Goal: Task Accomplishment & Management: Use online tool/utility

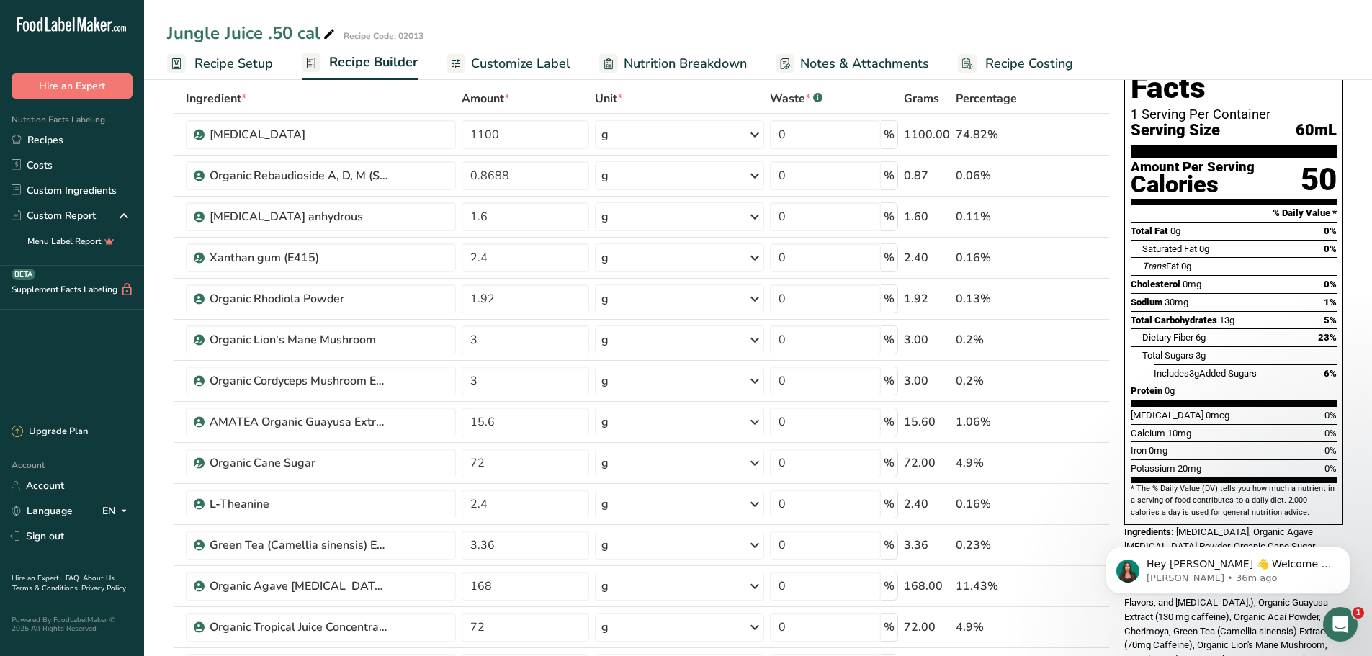
type input "72"
click at [1101, 248] on div "Ingredient * Amount * Unit * Waste * .a-a{fill:#347362;}.b-a{fill:#fff;} Grams …" at bounding box center [638, 493] width 943 height 819
click at [1098, 248] on icon at bounding box center [1100, 249] width 17 height 11
type input "2.4"
type input "1.6"
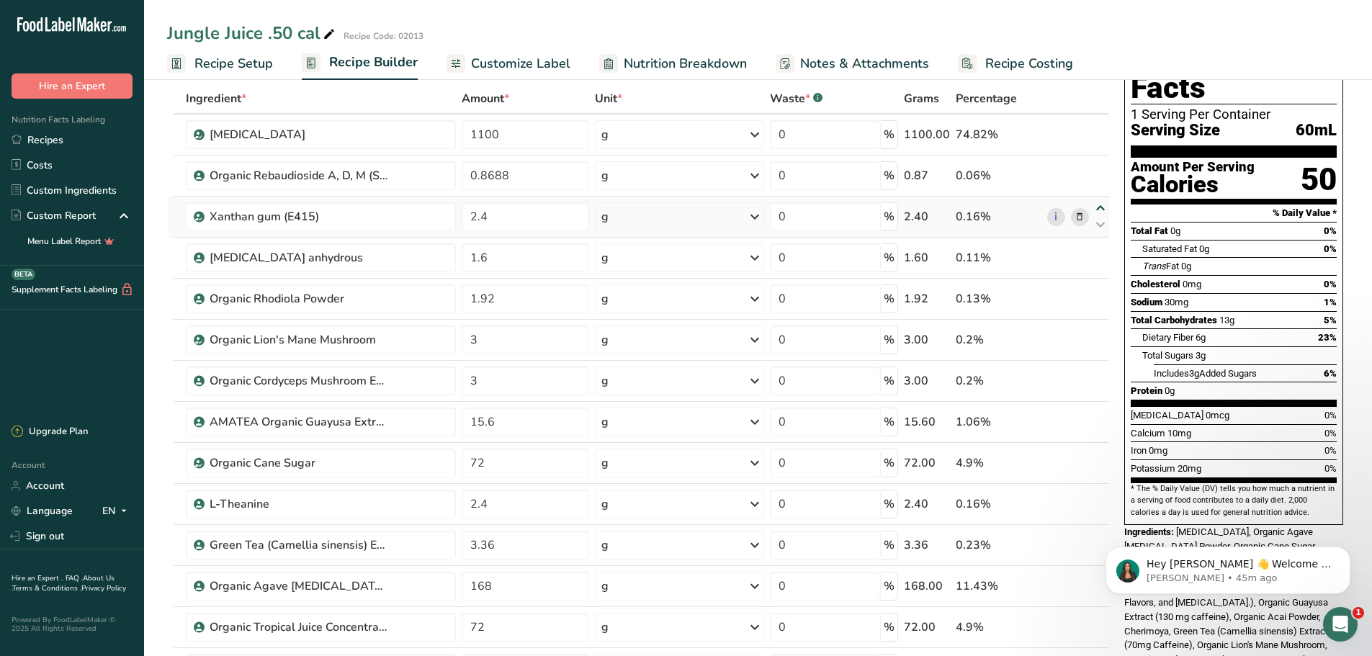
click at [1103, 205] on icon at bounding box center [1100, 208] width 17 height 11
type input "2.4"
type input "0.8688"
click at [1100, 454] on icon at bounding box center [1100, 454] width 17 height 11
type input "72"
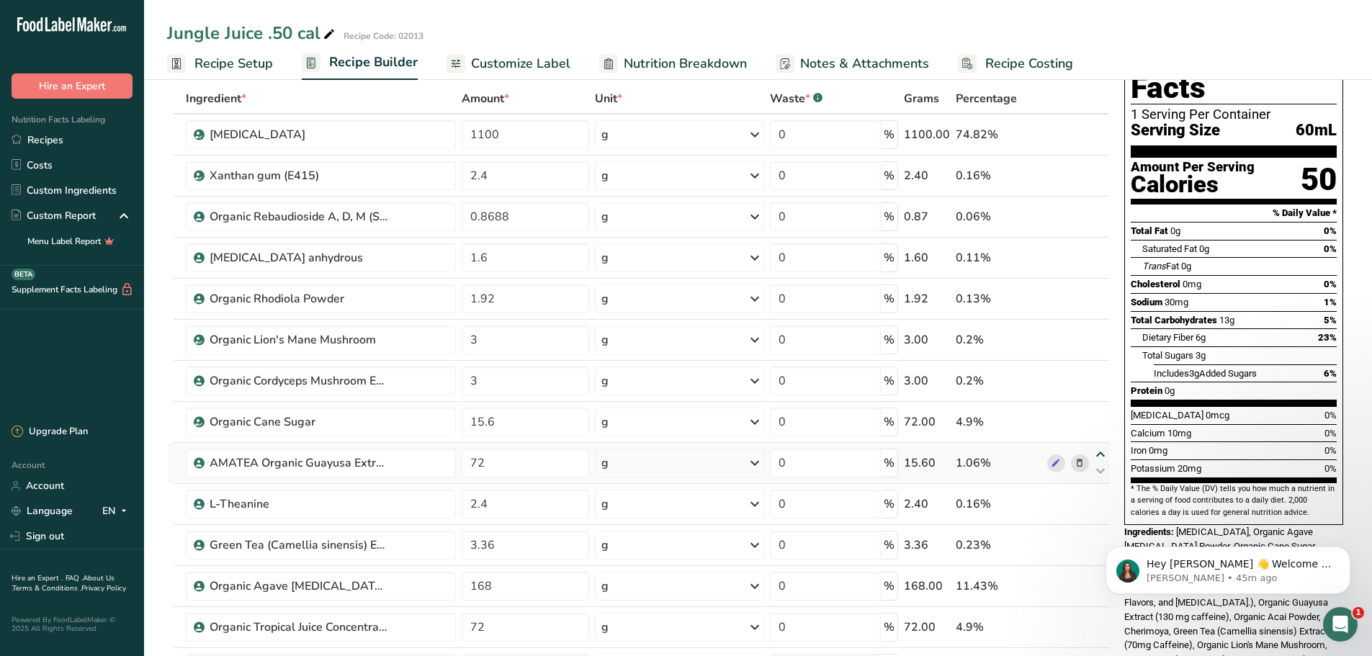
type input "15.6"
drag, startPoint x: 173, startPoint y: 418, endPoint x: 180, endPoint y: 421, distance: 8.1
click at [180, 421] on tr "Organic Cane Sugar 72 g Weight Units g kg mg See more Volume Units l Volume uni…" at bounding box center [638, 422] width 941 height 41
click at [1094, 414] on icon at bounding box center [1100, 413] width 17 height 11
type input "72"
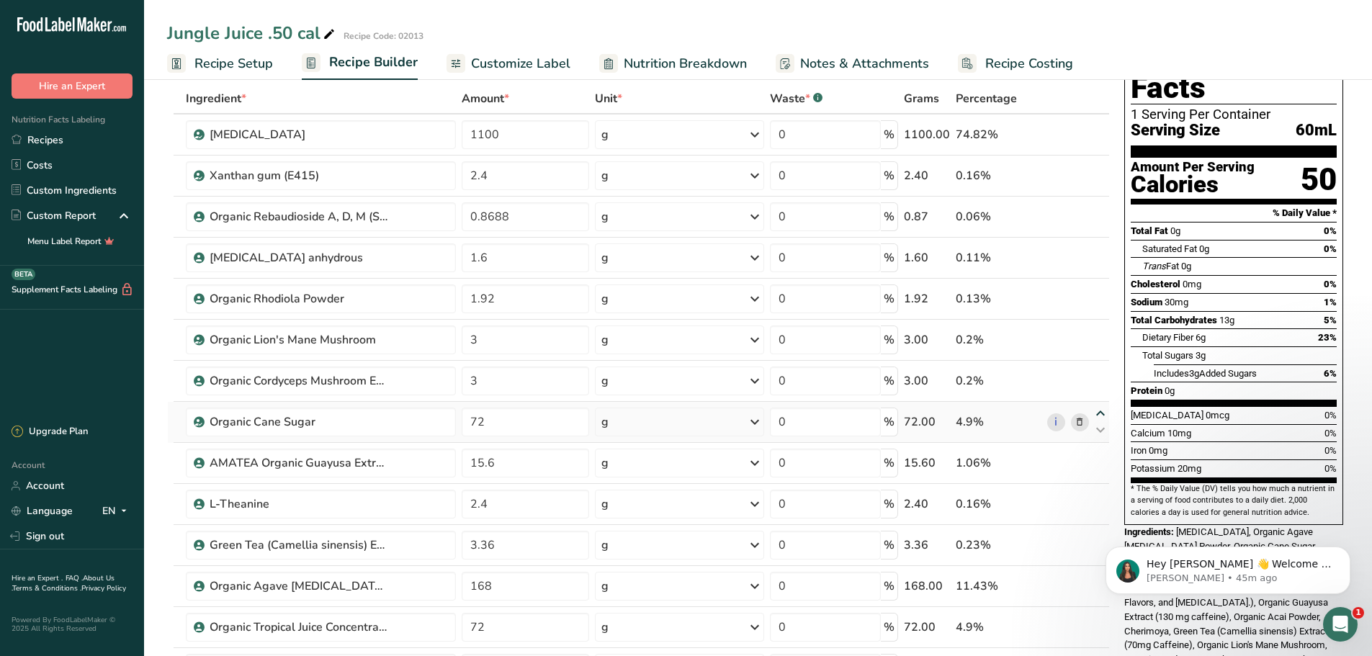
type input "3"
click at [1101, 372] on icon at bounding box center [1100, 372] width 17 height 11
type input "72"
type input "3"
click at [1104, 328] on icon at bounding box center [1100, 331] width 17 height 11
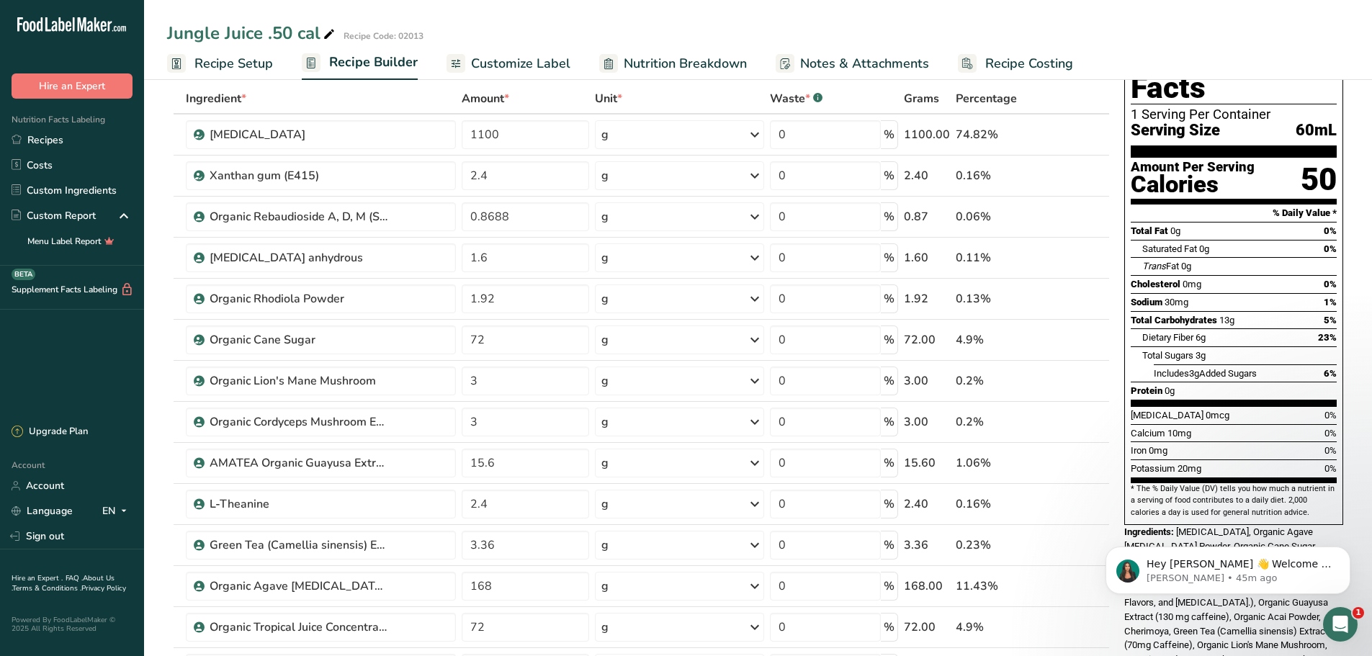
type input "72"
type input "1.92"
click at [1103, 290] on icon at bounding box center [1100, 290] width 17 height 11
type input "72"
type input "1.6"
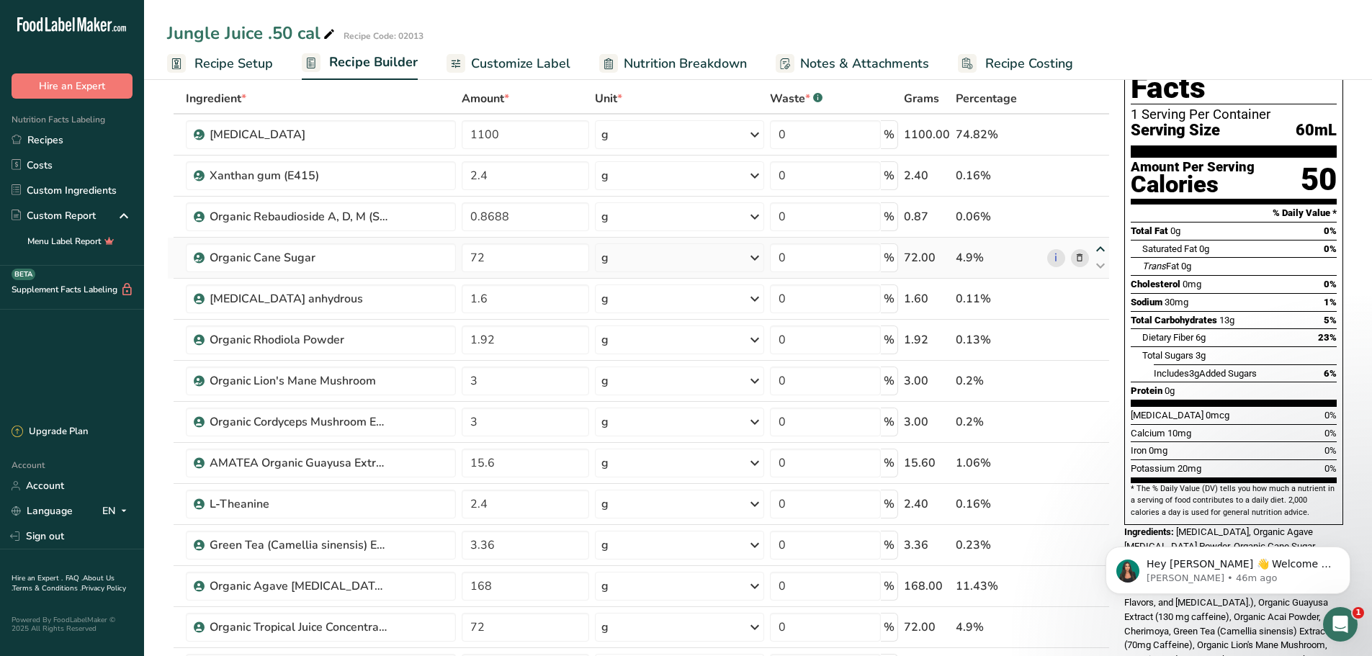
click at [1101, 248] on icon at bounding box center [1100, 249] width 17 height 11
type input "72"
type input "0.8688"
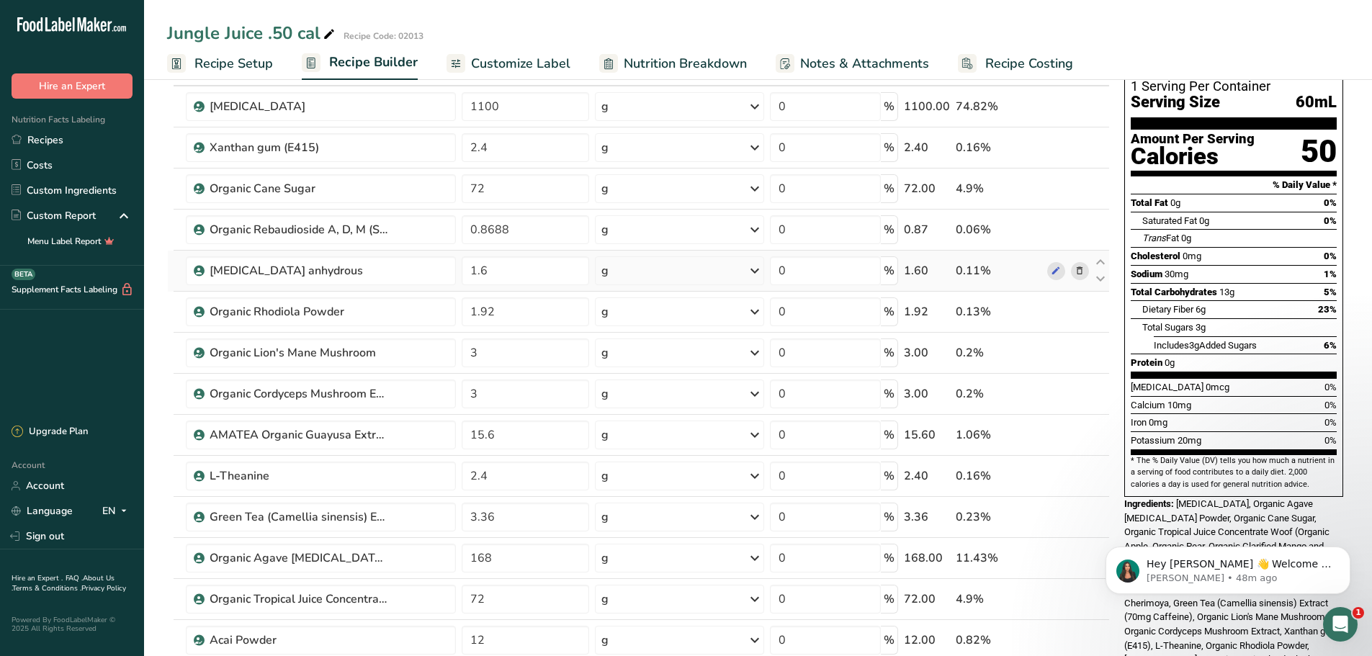
scroll to position [360, 0]
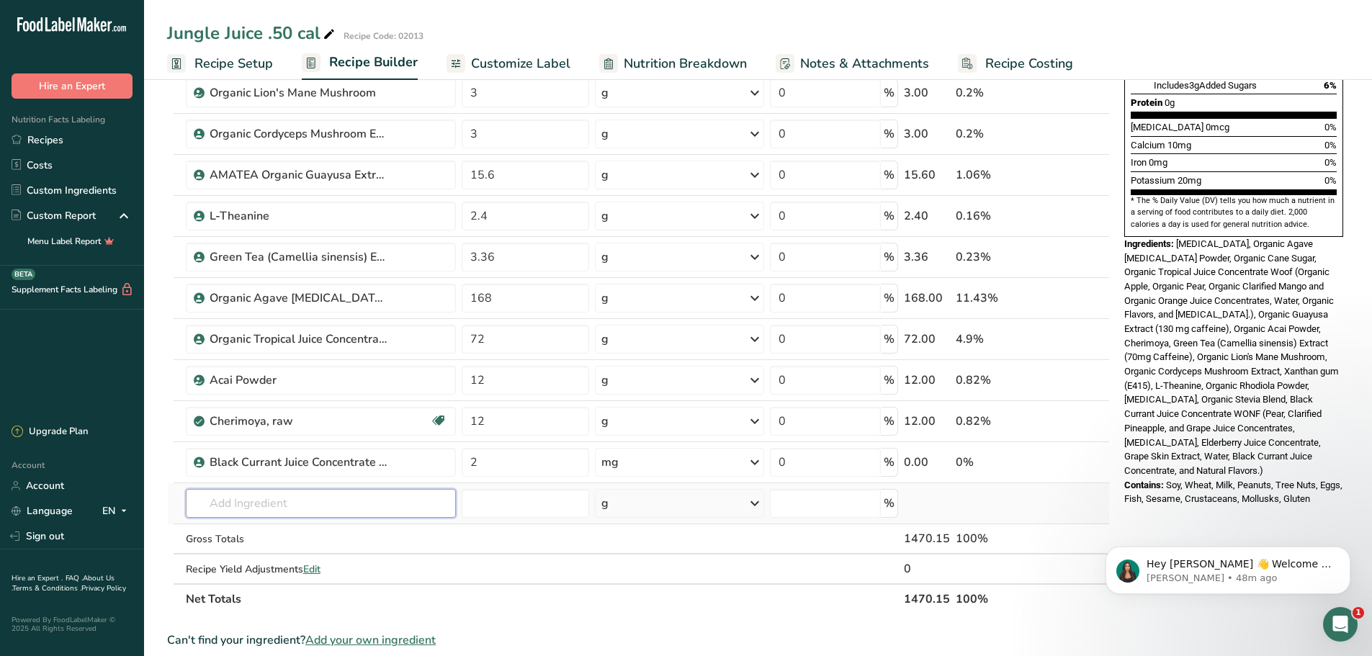
click at [249, 506] on input "text" at bounding box center [321, 503] width 271 height 29
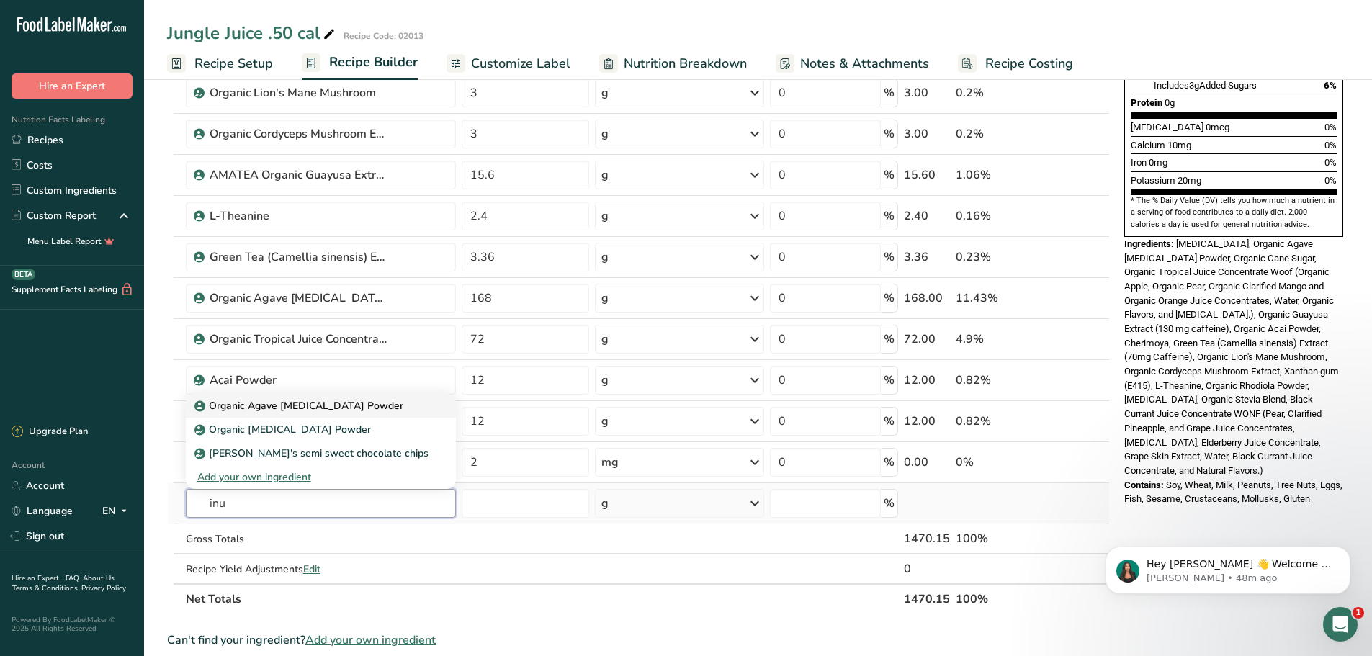
type input "inu"
click at [270, 396] on link "Organic Agave [MEDICAL_DATA] Powder" at bounding box center [321, 406] width 271 height 24
type input "Organic Agave [MEDICAL_DATA] Powder"
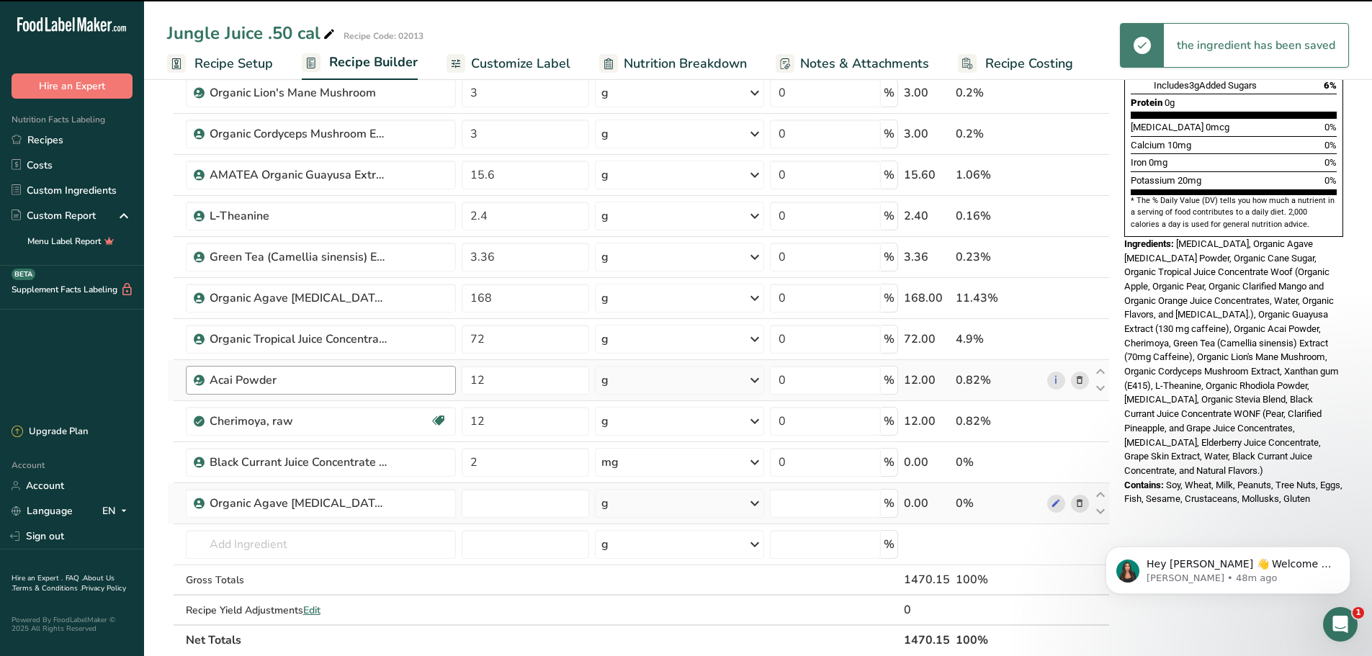
type input "0"
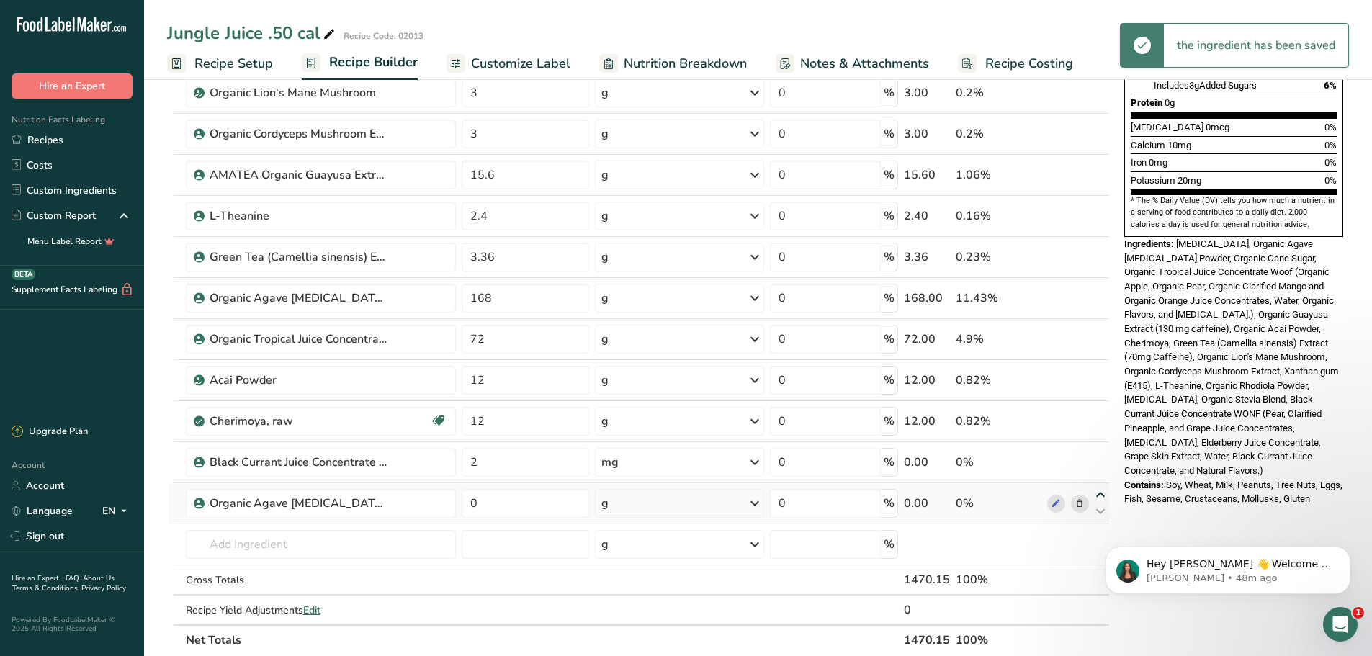
click at [1101, 492] on icon at bounding box center [1100, 495] width 17 height 11
type input "0"
type input "2"
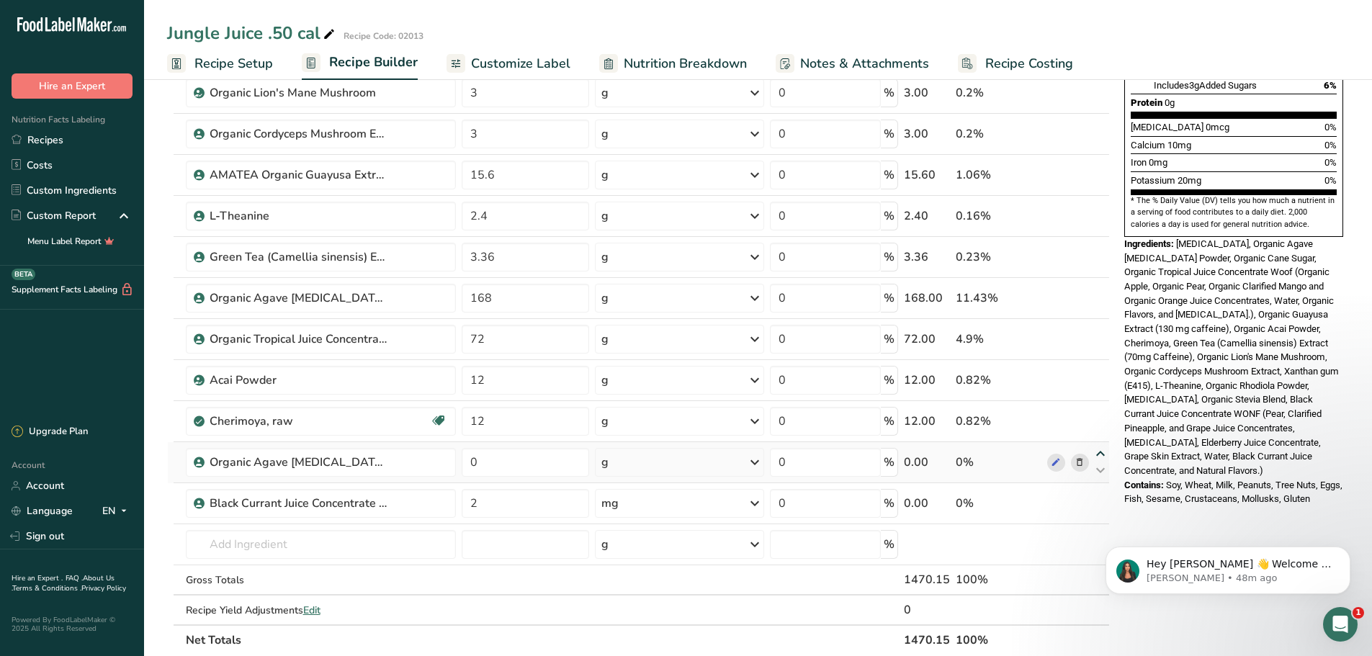
click at [1104, 449] on icon at bounding box center [1100, 454] width 17 height 11
type input "0"
type input "12"
click at [1108, 413] on icon at bounding box center [1100, 413] width 17 height 11
type input "0"
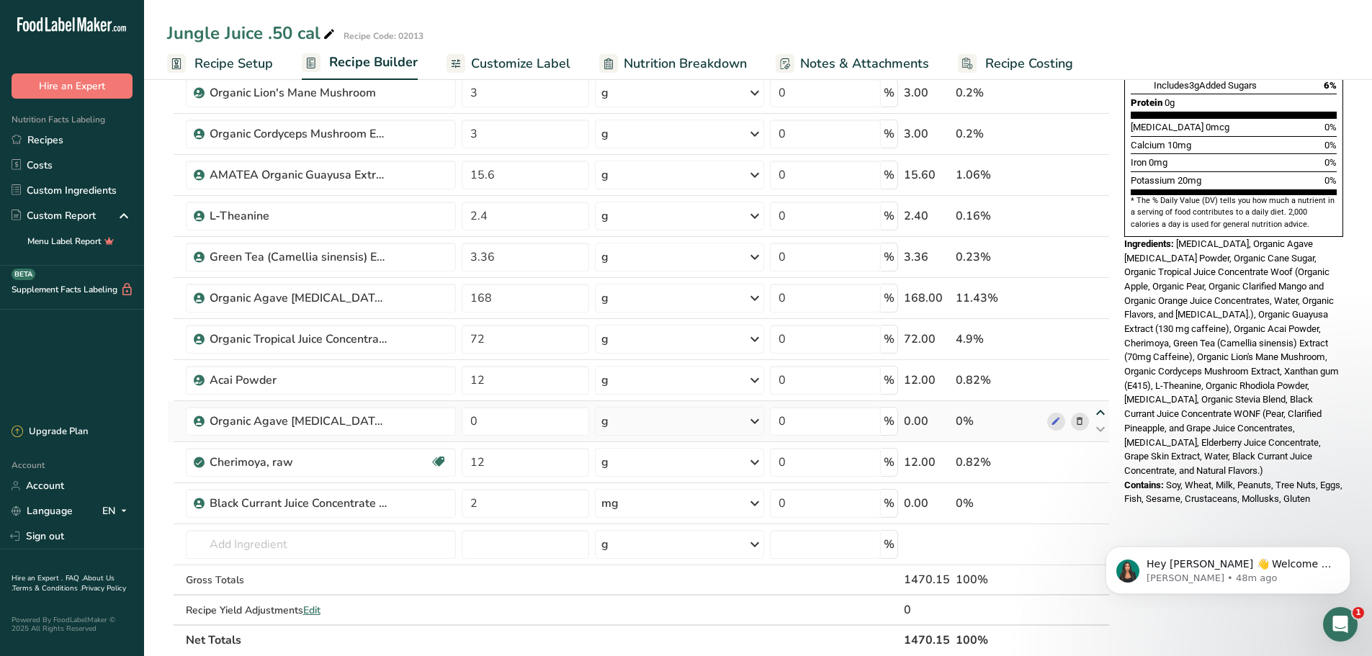
type input "12"
click at [1102, 369] on icon at bounding box center [1100, 372] width 17 height 11
type input "0"
type input "72"
click at [1100, 326] on div "Ingredient * Amount * Unit * Waste * .a-a{fill:#347362;}.b-a{fill:#fff;} Grams …" at bounding box center [638, 225] width 943 height 860
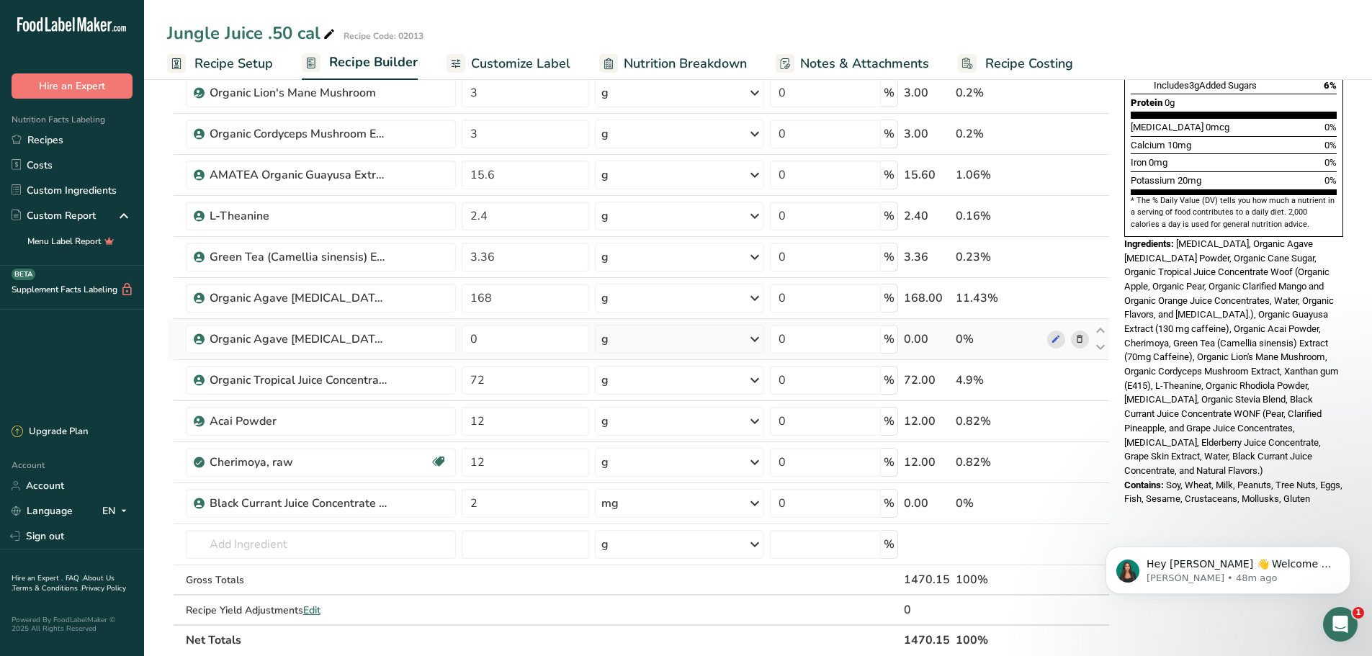
click at [1080, 336] on icon at bounding box center [1080, 339] width 10 height 15
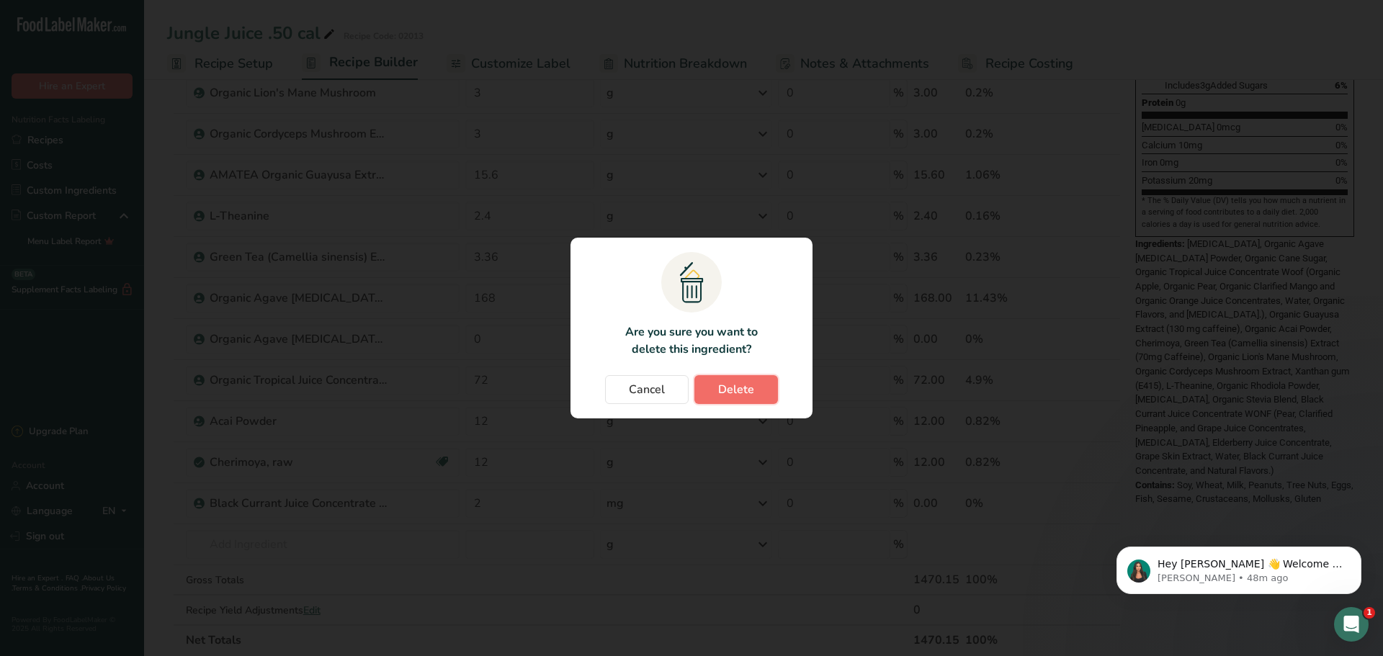
click at [725, 385] on span "Delete" at bounding box center [736, 389] width 36 height 17
type input "72"
type input "12"
type input "2"
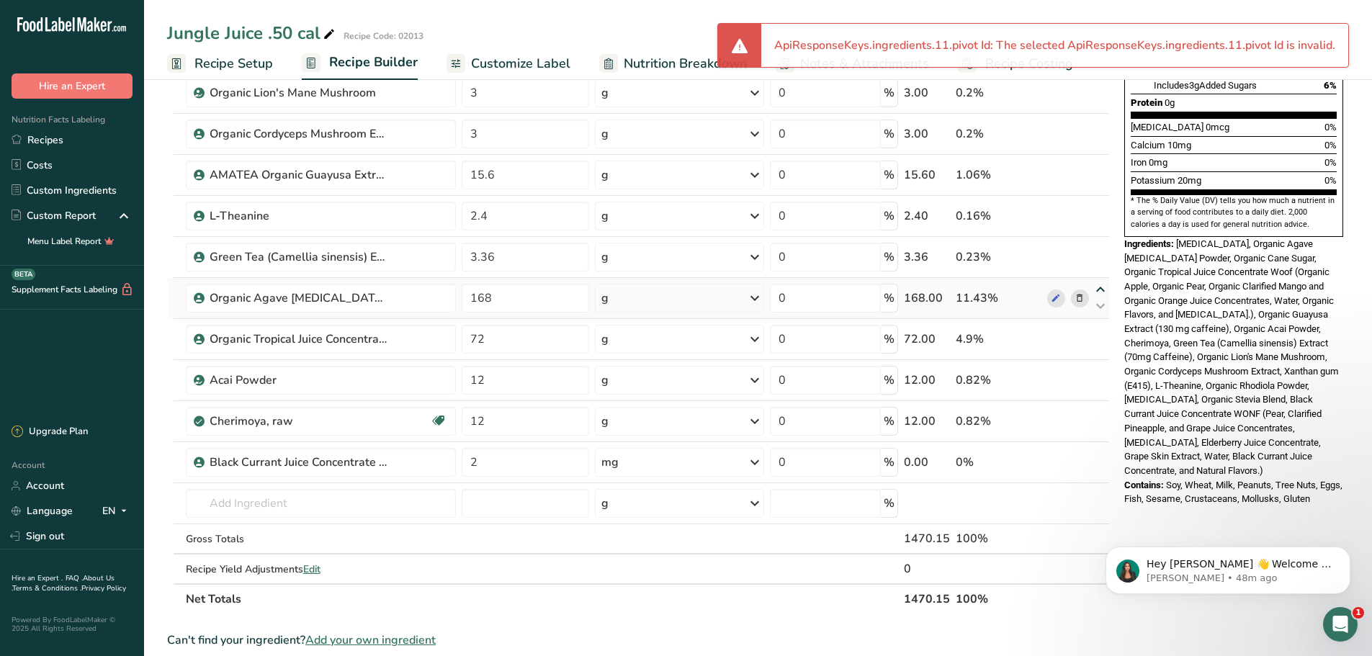
click at [1097, 285] on icon at bounding box center [1100, 289] width 17 height 11
type input "168"
type input "3.36"
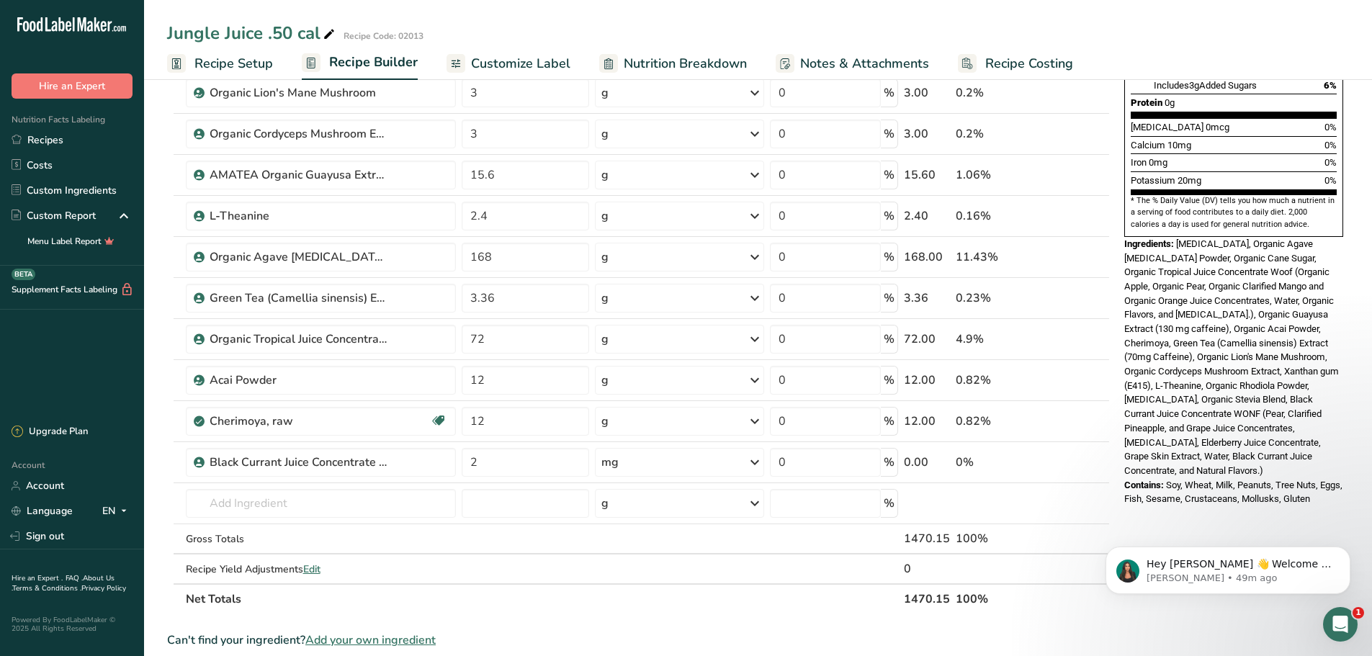
click at [1099, 248] on icon at bounding box center [1100, 248] width 17 height 11
type input "168"
type input "2.4"
click at [1099, 205] on icon at bounding box center [1100, 207] width 17 height 11
type input "168"
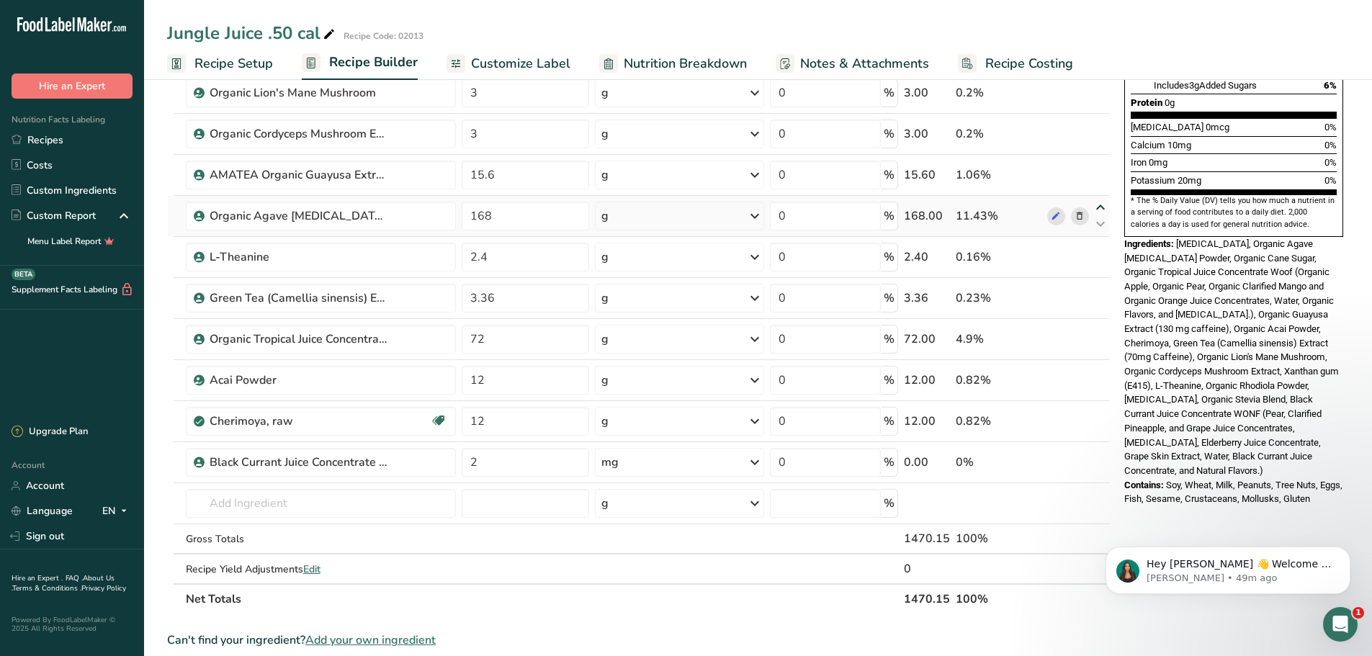
type input "15.6"
click at [1102, 163] on icon at bounding box center [1100, 166] width 17 height 11
type input "168"
type input "3"
click at [1103, 124] on icon at bounding box center [1100, 125] width 17 height 11
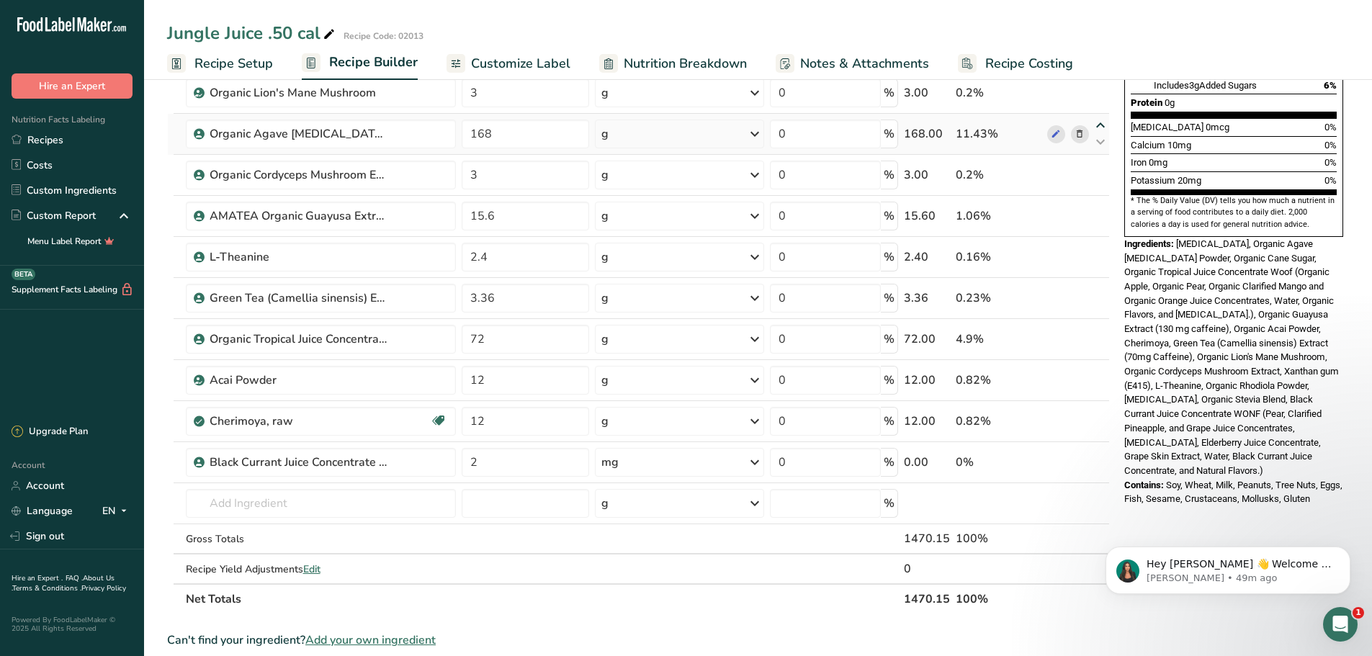
type input "168"
type input "3"
click at [1103, 86] on div "Ingredient * Amount * Unit * Waste * .a-a{fill:#347362;}.b-a{fill:#fff;} Grams …" at bounding box center [638, 204] width 943 height 819
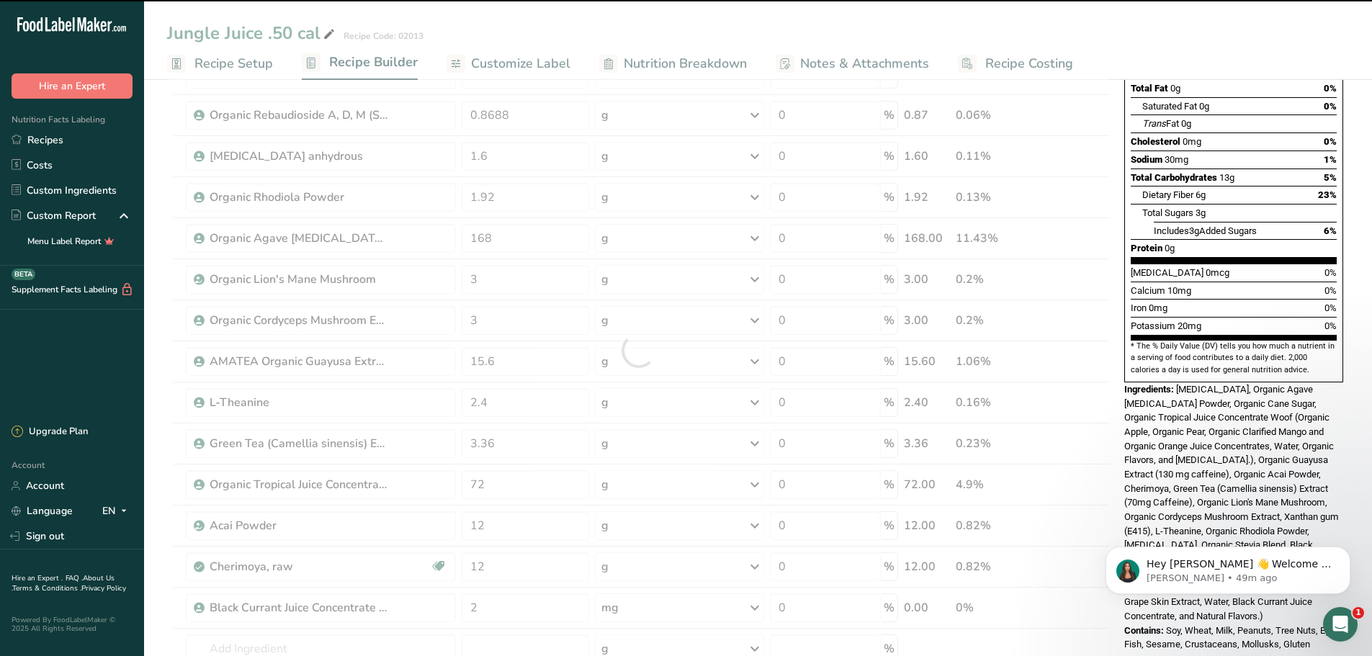
scroll to position [72, 0]
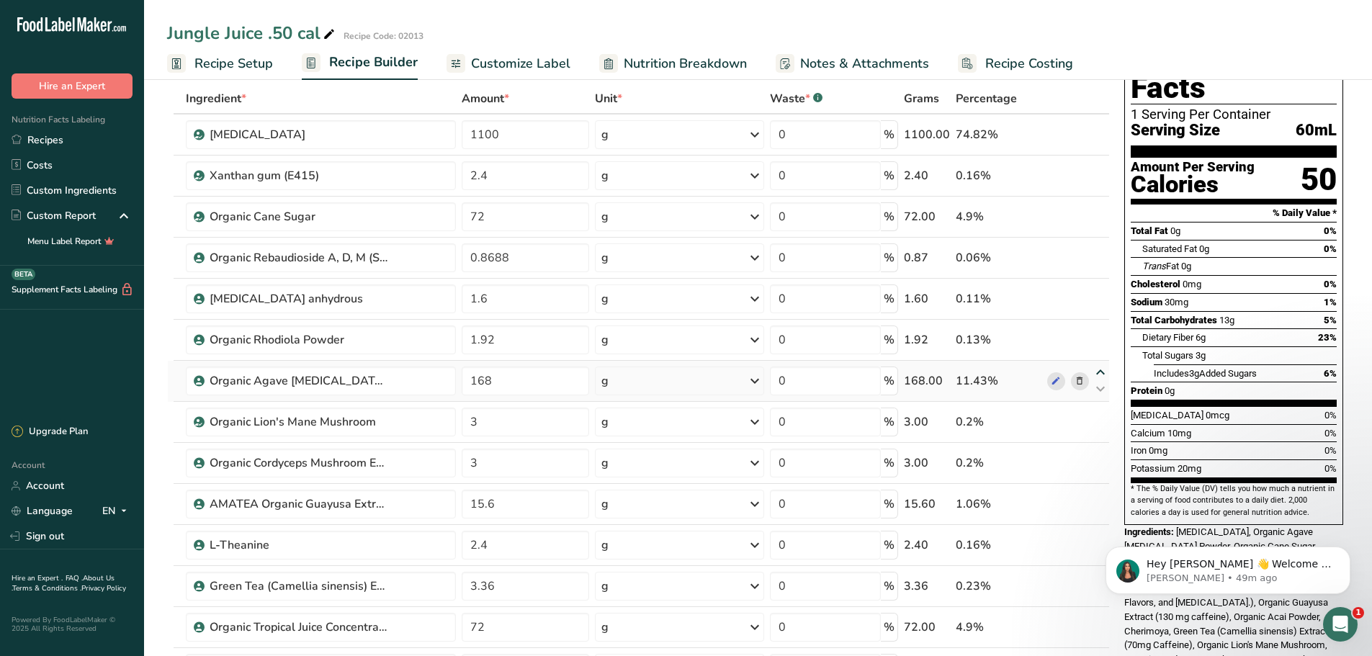
click at [1100, 370] on icon at bounding box center [1100, 372] width 17 height 11
type input "168"
type input "1.92"
click at [1099, 331] on div "Ingredient * Amount * Unit * Waste * .a-a{fill:#347362;}.b-a{fill:#fff;} Grams …" at bounding box center [638, 493] width 943 height 819
click at [1105, 326] on icon at bounding box center [1100, 331] width 17 height 11
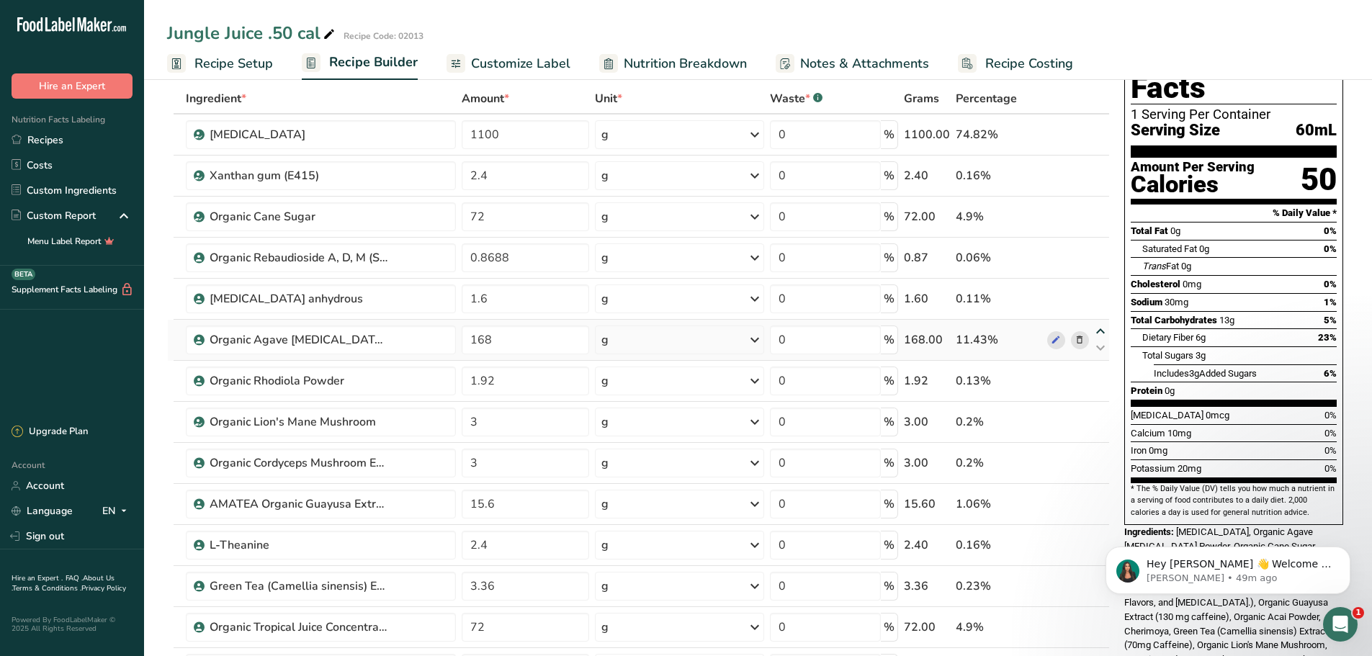
type input "168"
type input "1.6"
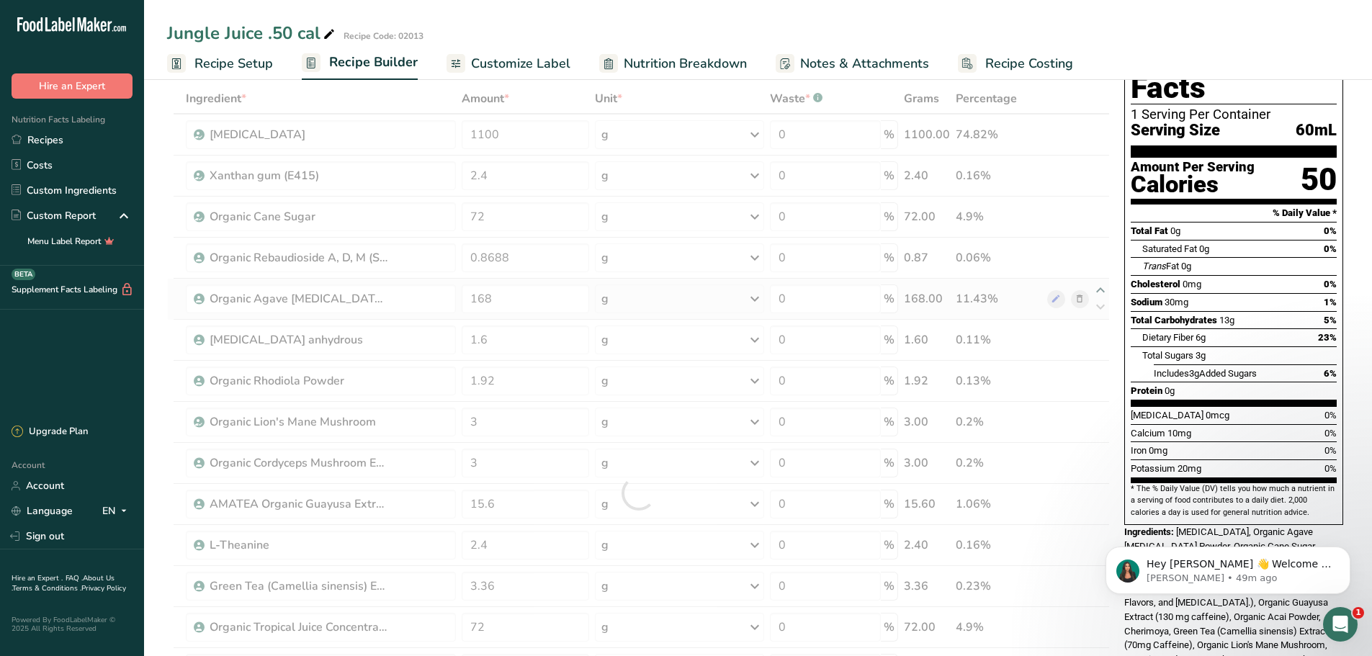
click at [1102, 290] on div "Ingredient * Amount * Unit * Waste * .a-a{fill:#347362;}.b-a{fill:#fff;} Grams …" at bounding box center [638, 493] width 943 height 819
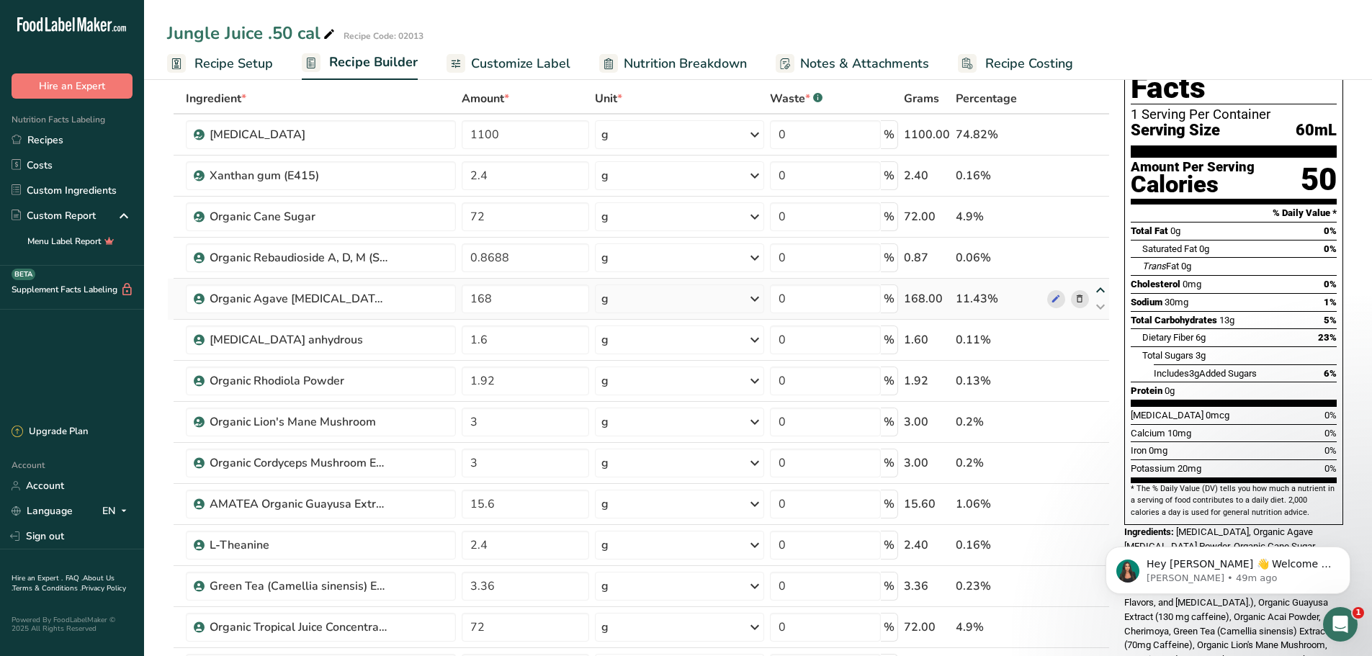
click at [1102, 285] on icon at bounding box center [1100, 290] width 17 height 11
type input "168"
type input "0.8688"
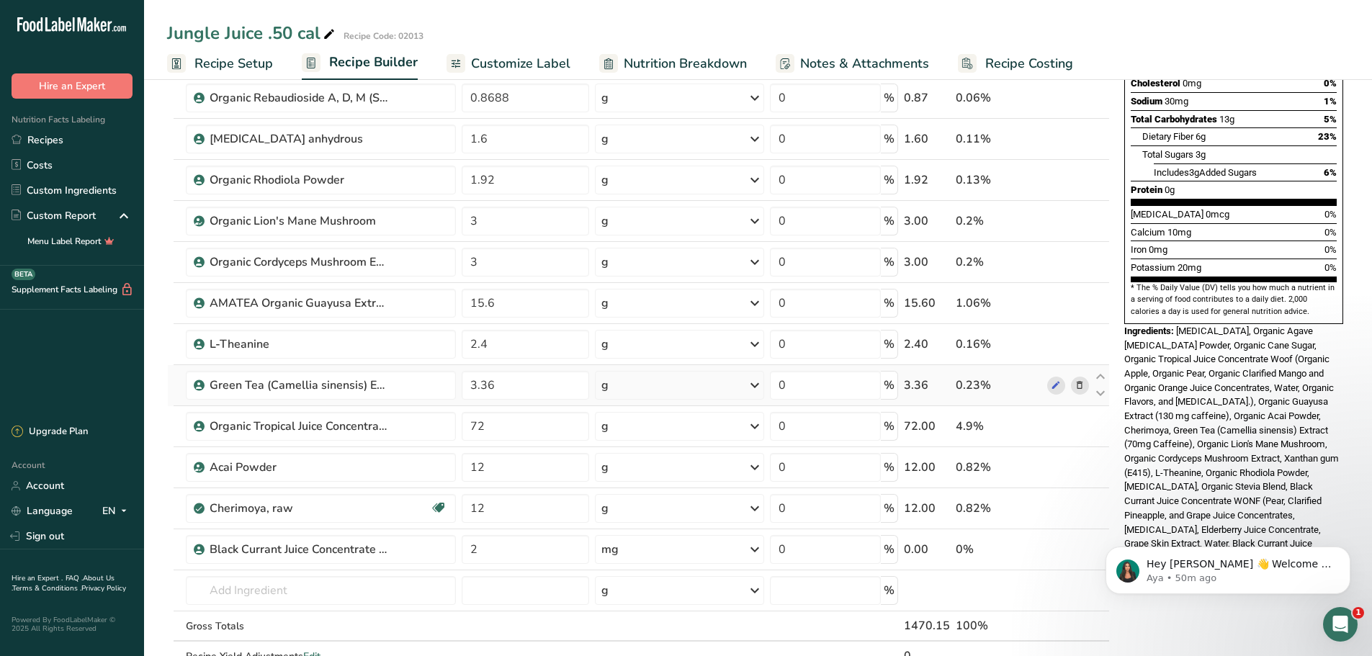
scroll to position [288, 0]
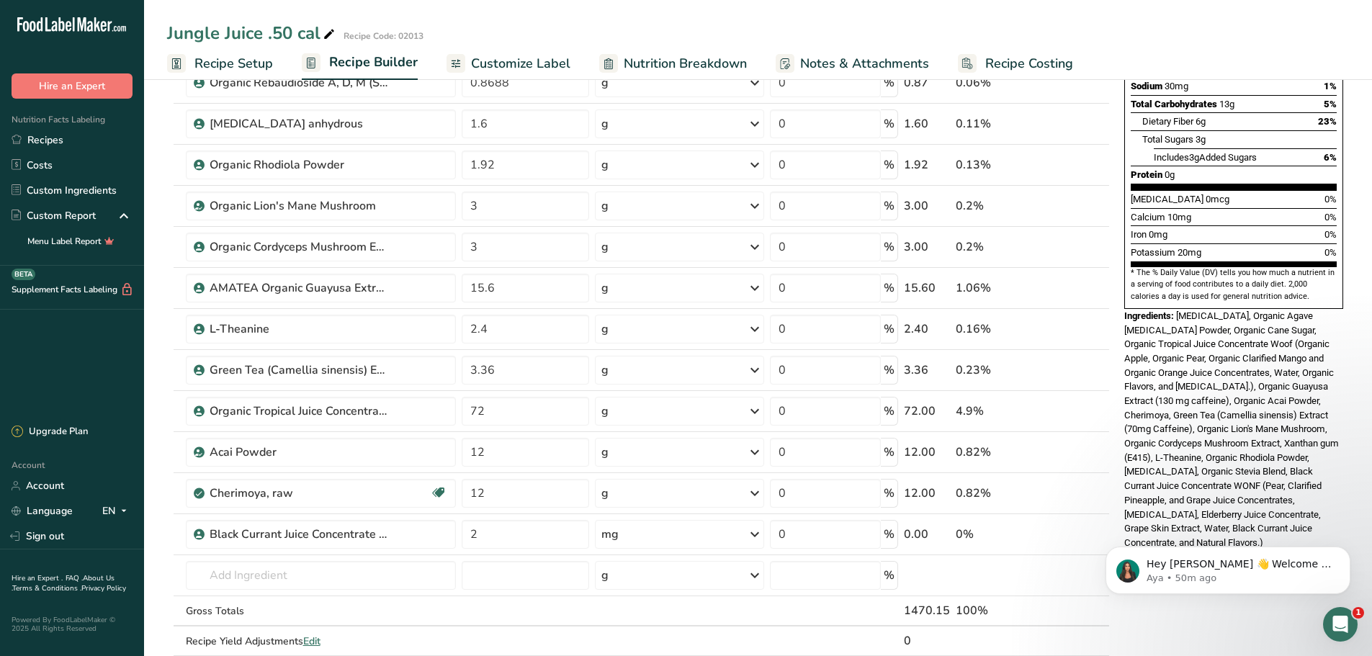
click html "Hey Ian 👋 Welcome to Food Label Maker🙌 Take a look around! If you have any ques…"
click at [443, 540] on div "Dairy free Gluten free Vegan Vegetarian Soy free" at bounding box center [420, 565] width 138 height 124
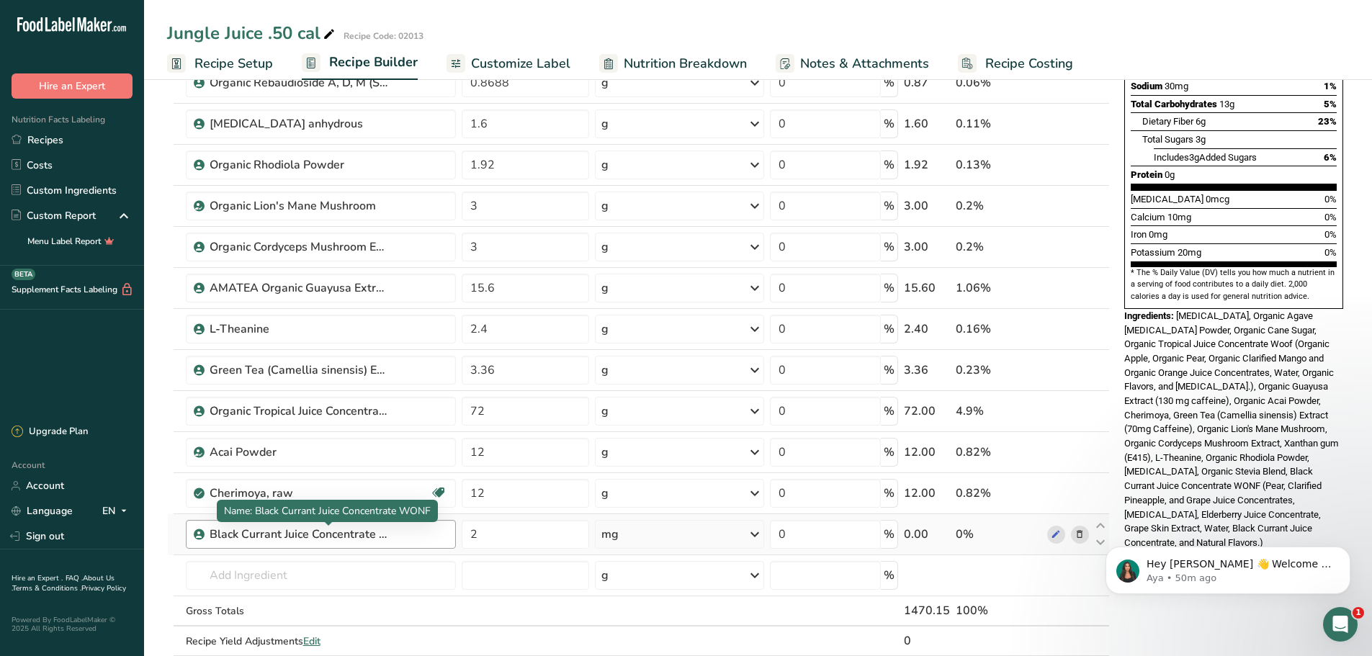
click at [336, 529] on div "Black Currant Juice Concentrate WONF" at bounding box center [300, 534] width 180 height 17
click at [1059, 530] on icon at bounding box center [1056, 534] width 10 height 15
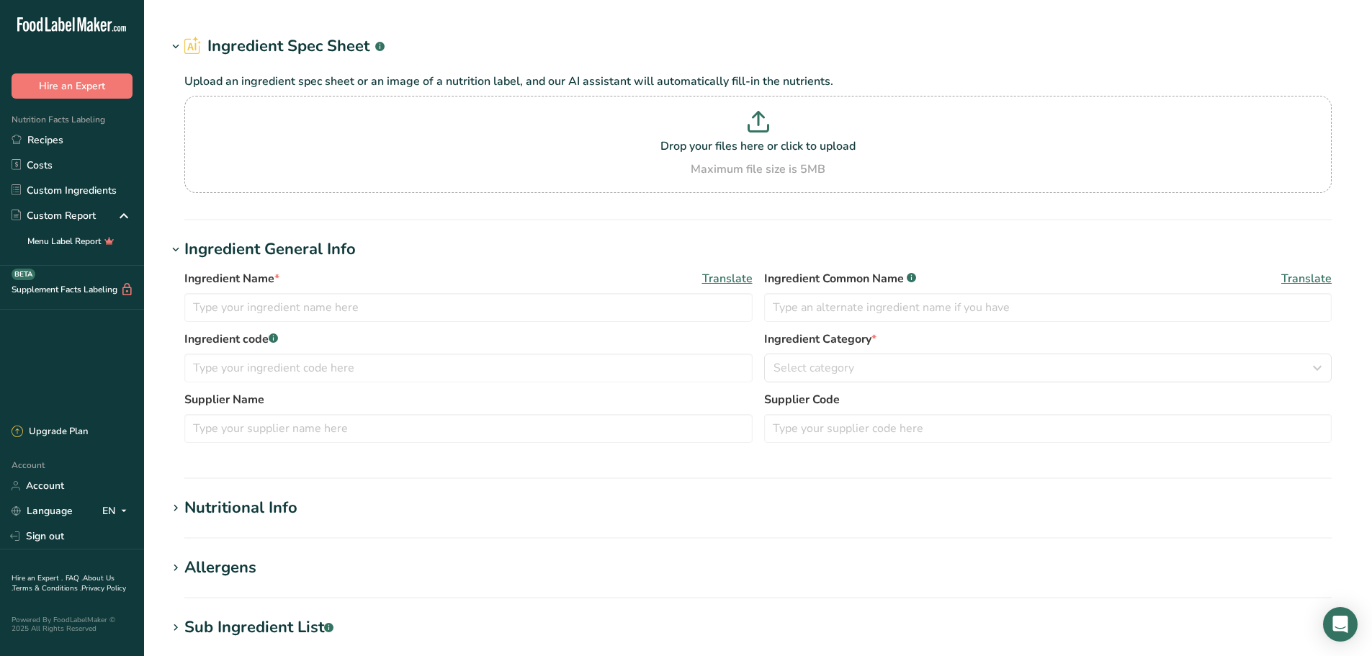
type input "Black Currant Juice Concentrate WONF"
type input "Northwest Naturals LLC"
type input "221601"
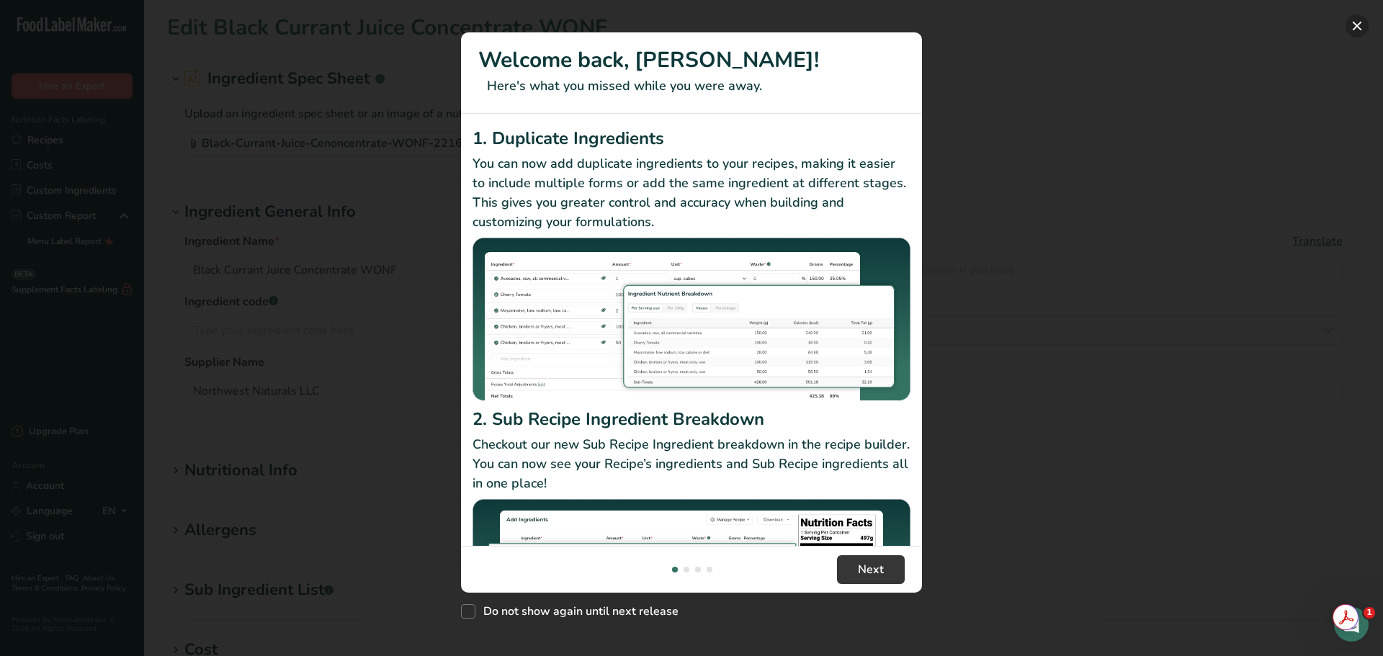
click at [1355, 22] on button "New Features" at bounding box center [1356, 25] width 23 height 23
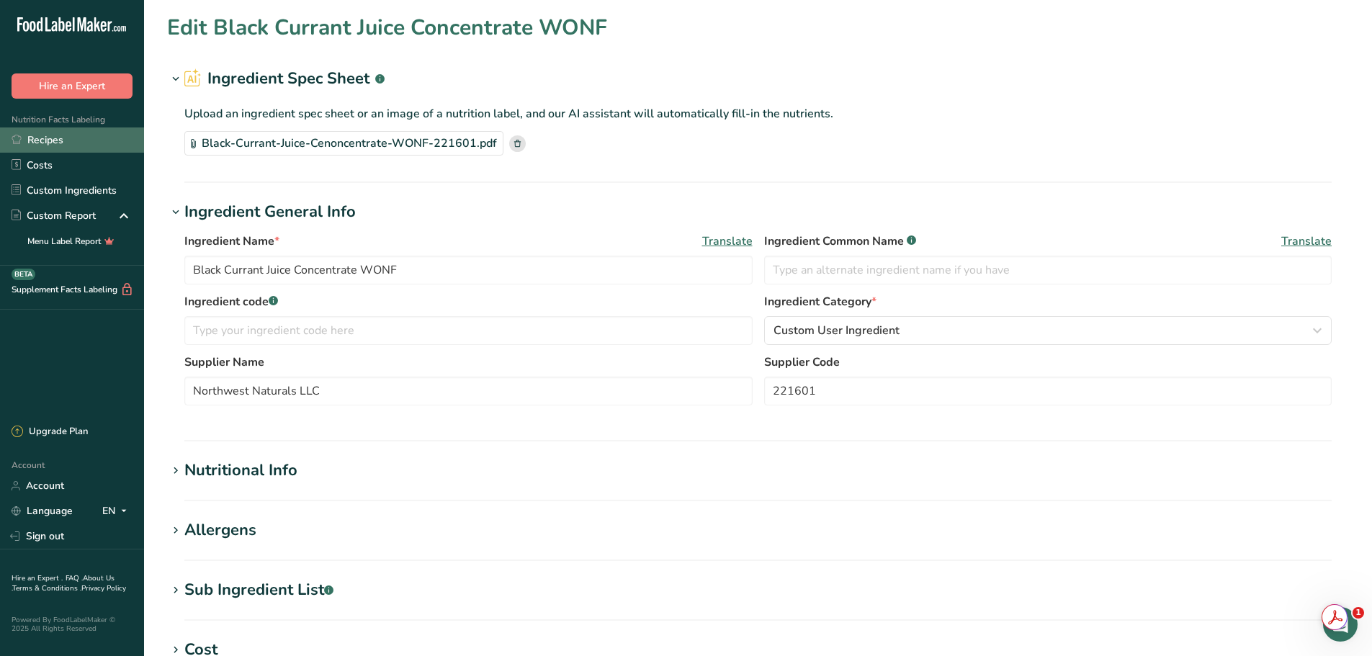
click at [58, 132] on link "Recipes" at bounding box center [72, 139] width 144 height 25
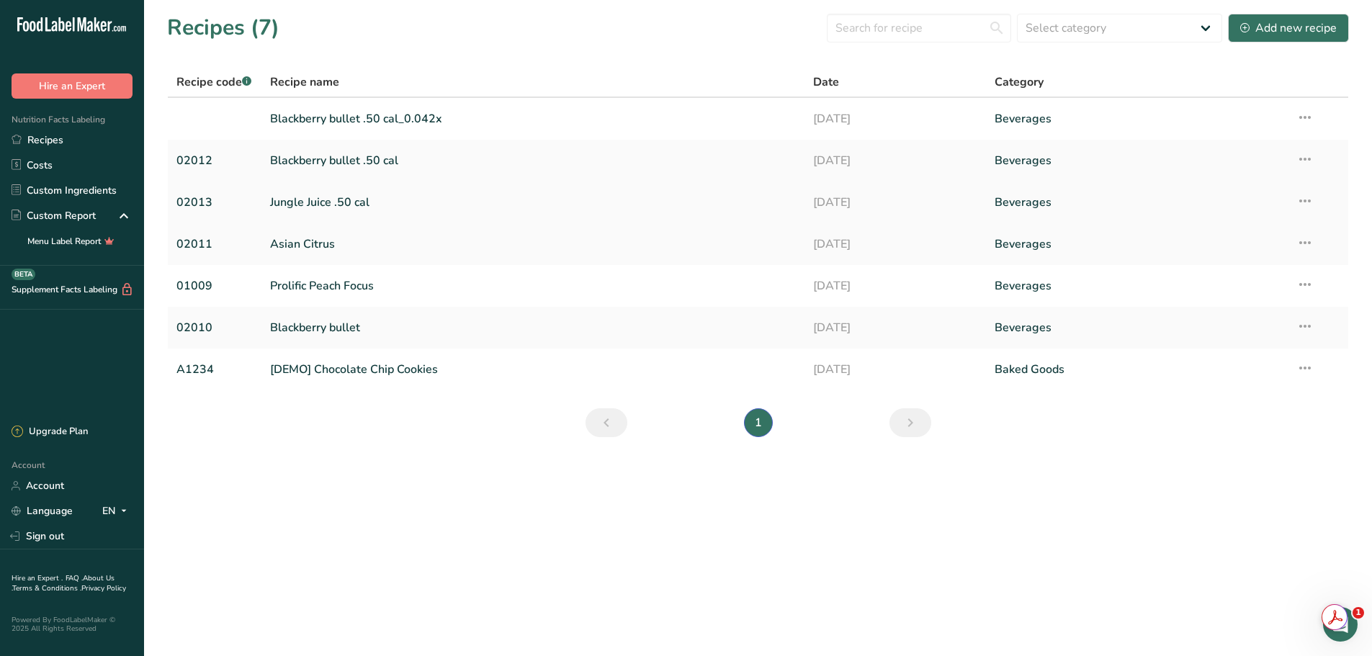
click at [336, 201] on link "Jungle Juice .50 cal" at bounding box center [533, 202] width 527 height 30
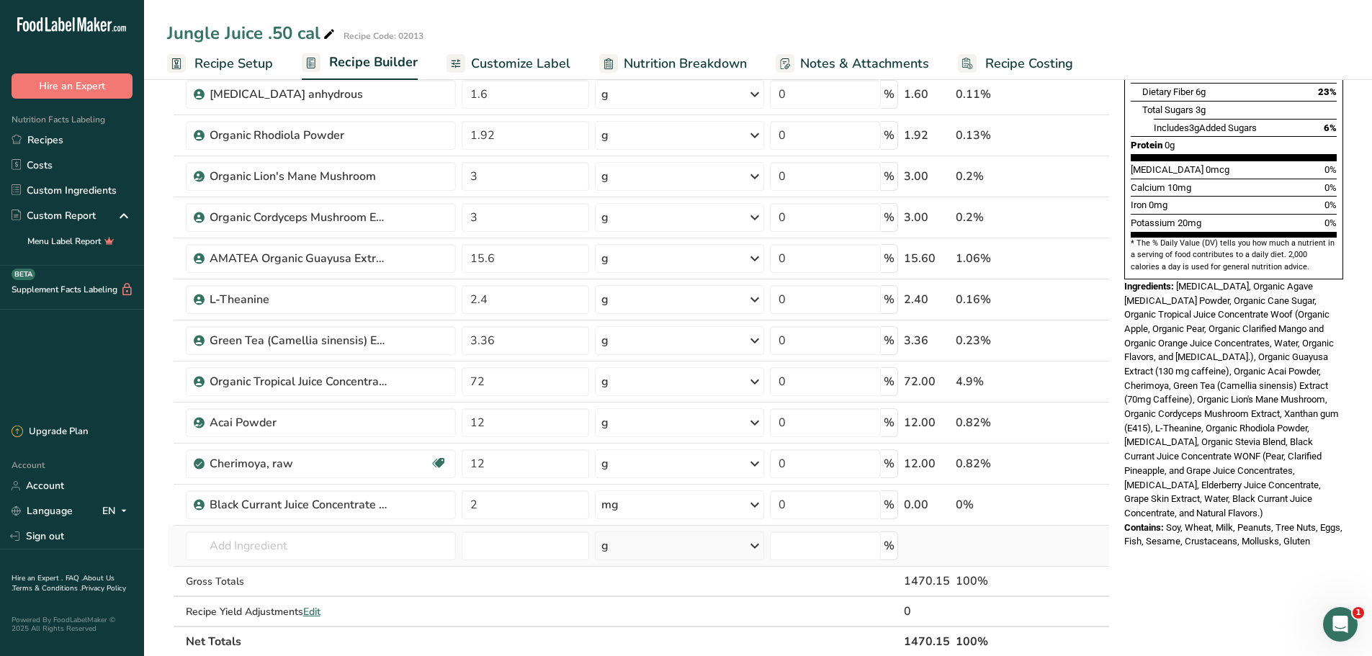
scroll to position [360, 0]
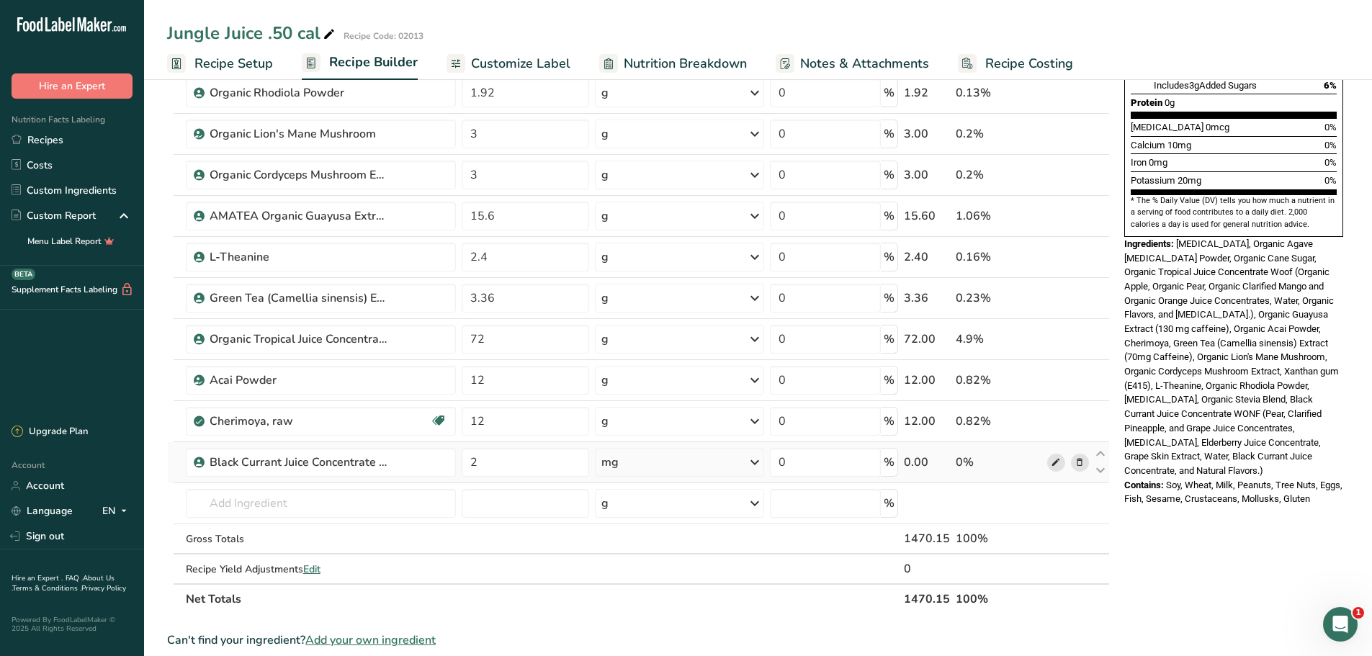
click at [1060, 463] on icon at bounding box center [1056, 462] width 10 height 15
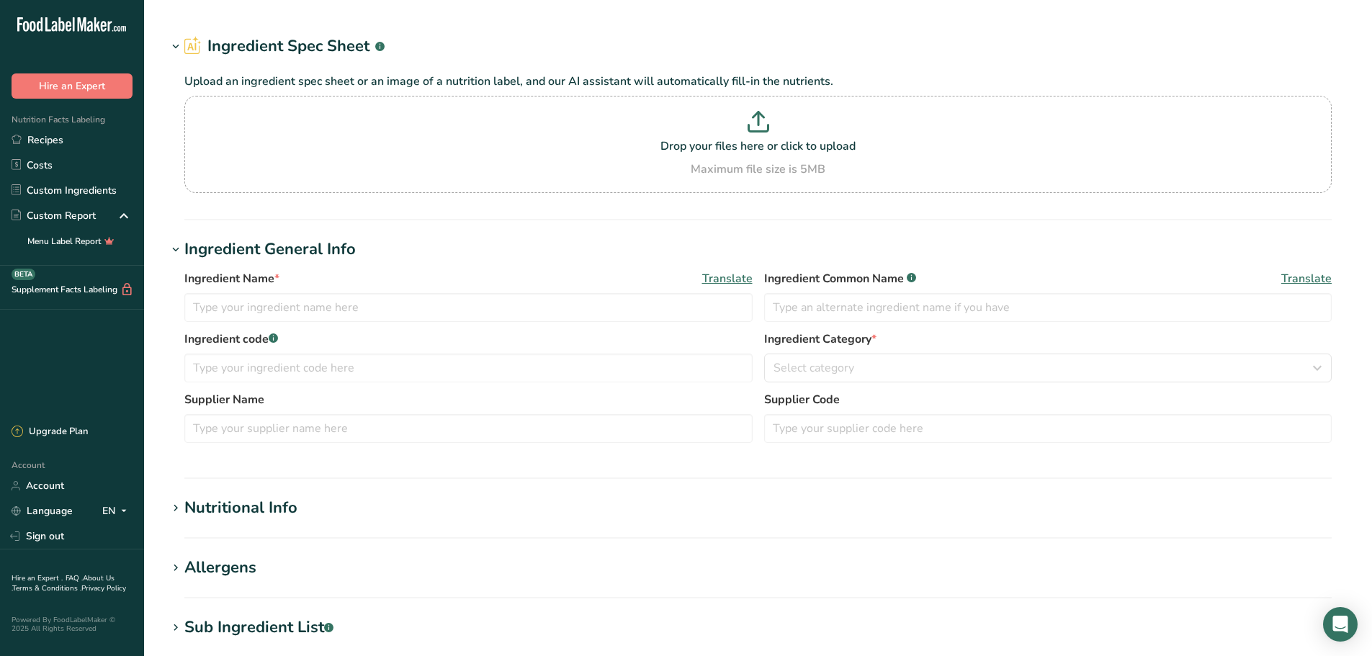
type input "Black Currant Juice Concentrate WONF"
type input "Northwest Naturals LLC"
type input "221601"
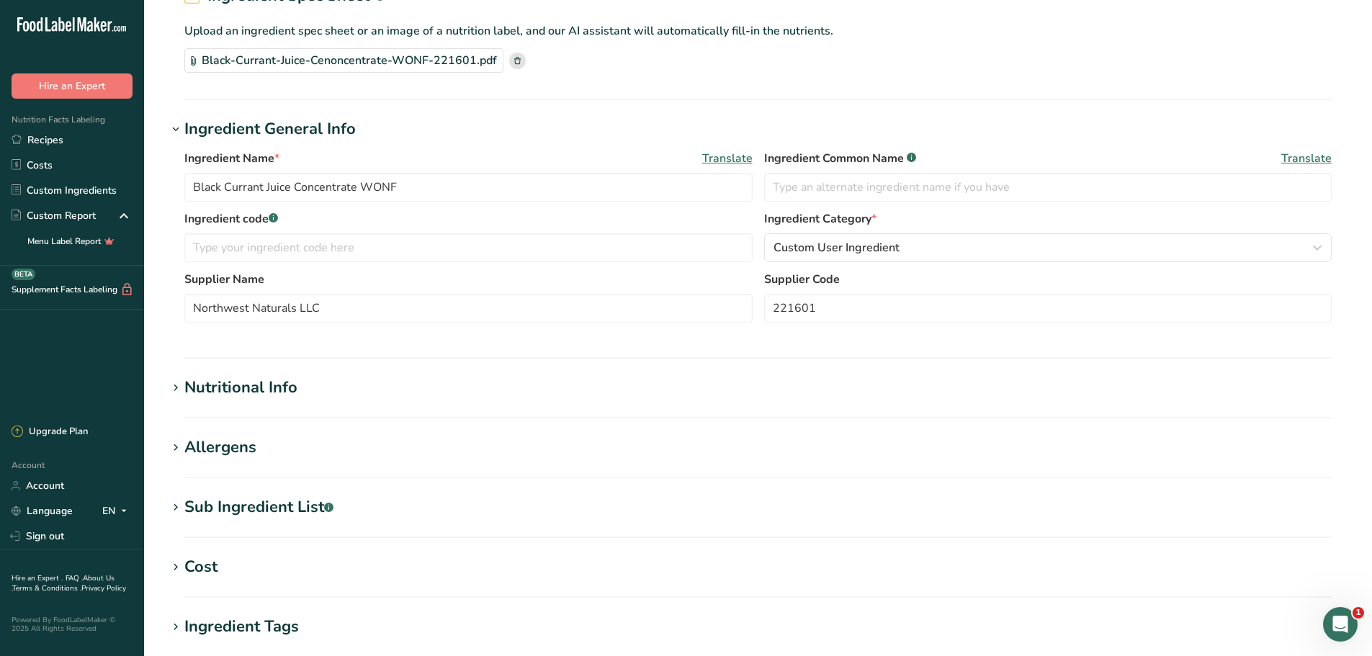
type input "260"
type KJ "1087.84"
type Fat "0"
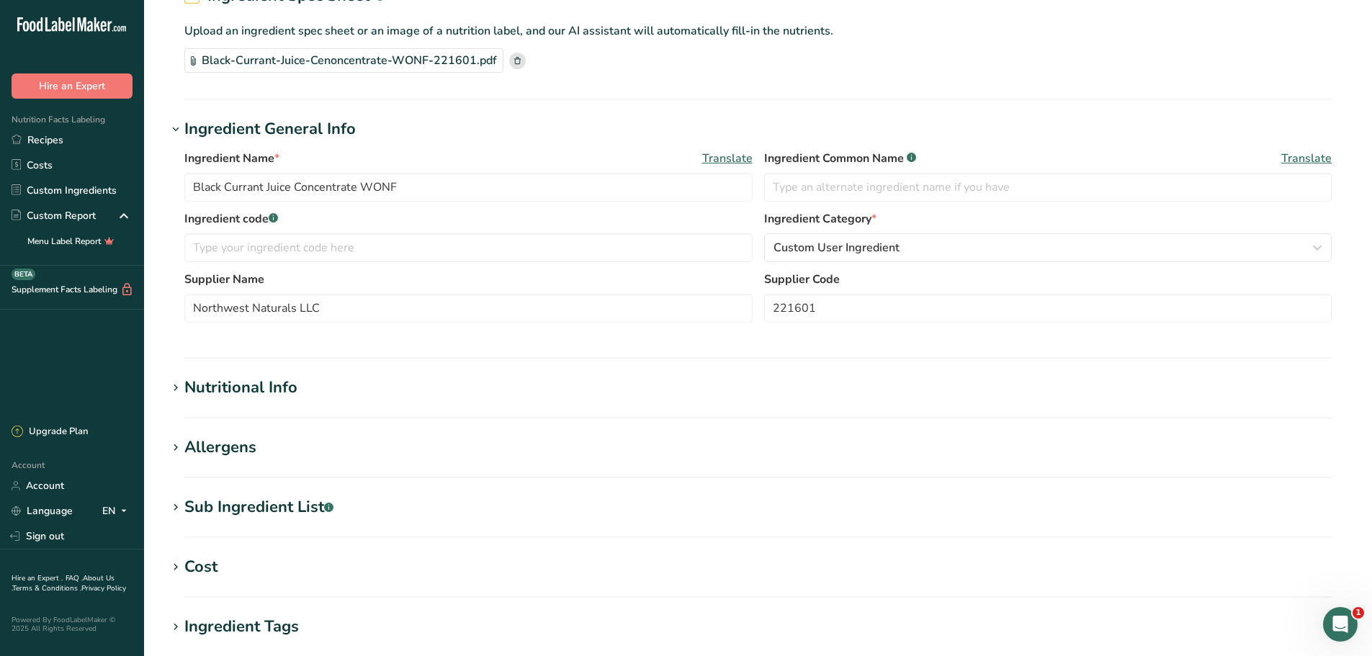
type input "0"
type input "15"
type Carbohydrates "65"
type Fiber "0"
type Sugars "0"
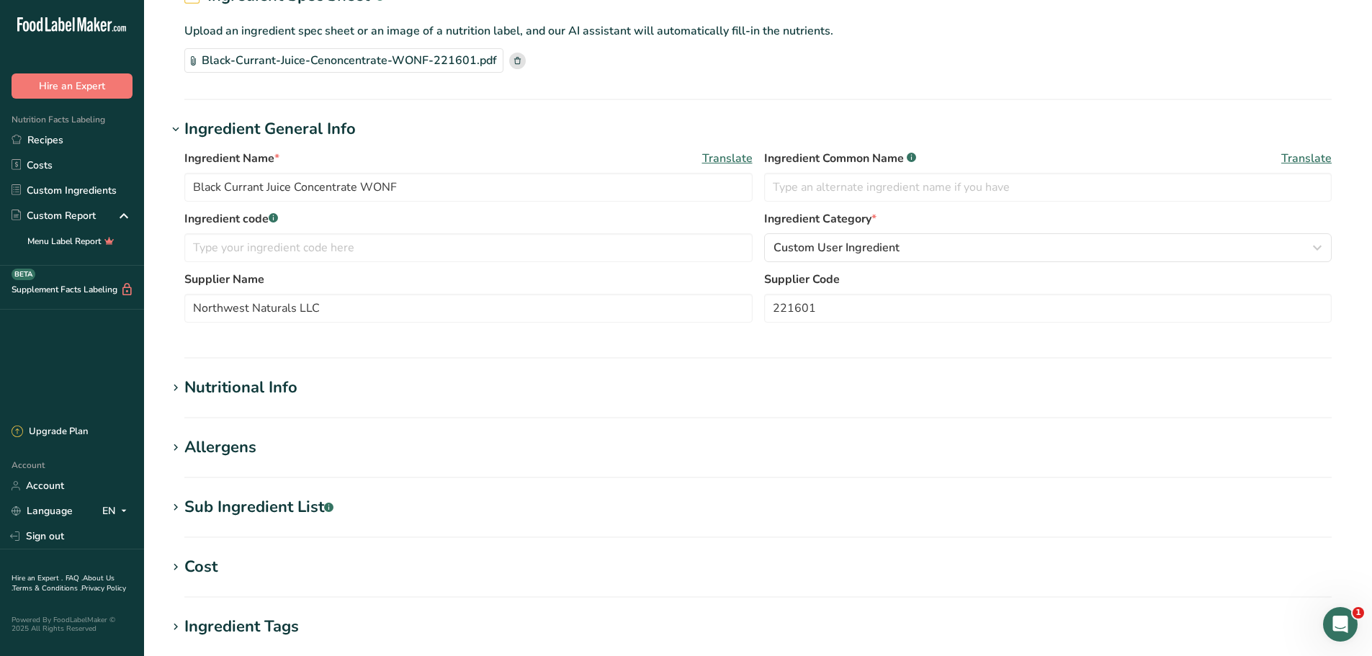
type Sugars "0"
type input "0"
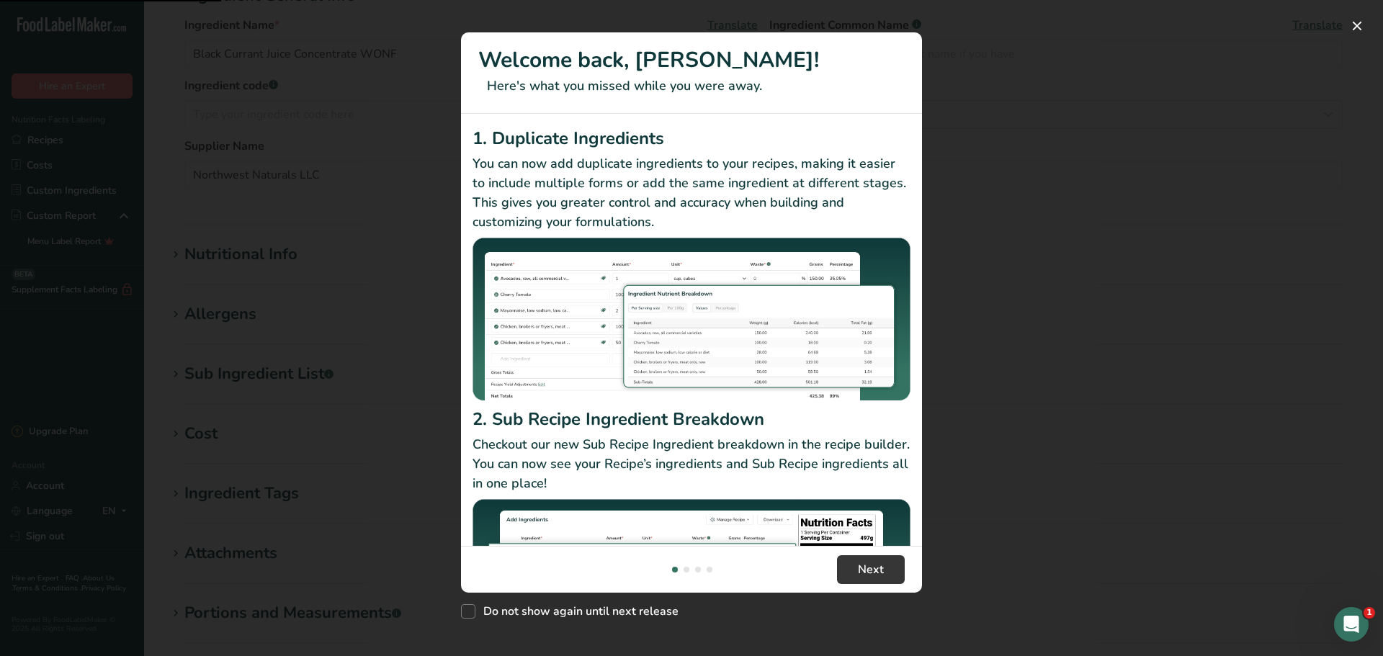
click at [180, 249] on div "New Features" at bounding box center [691, 328] width 1383 height 656
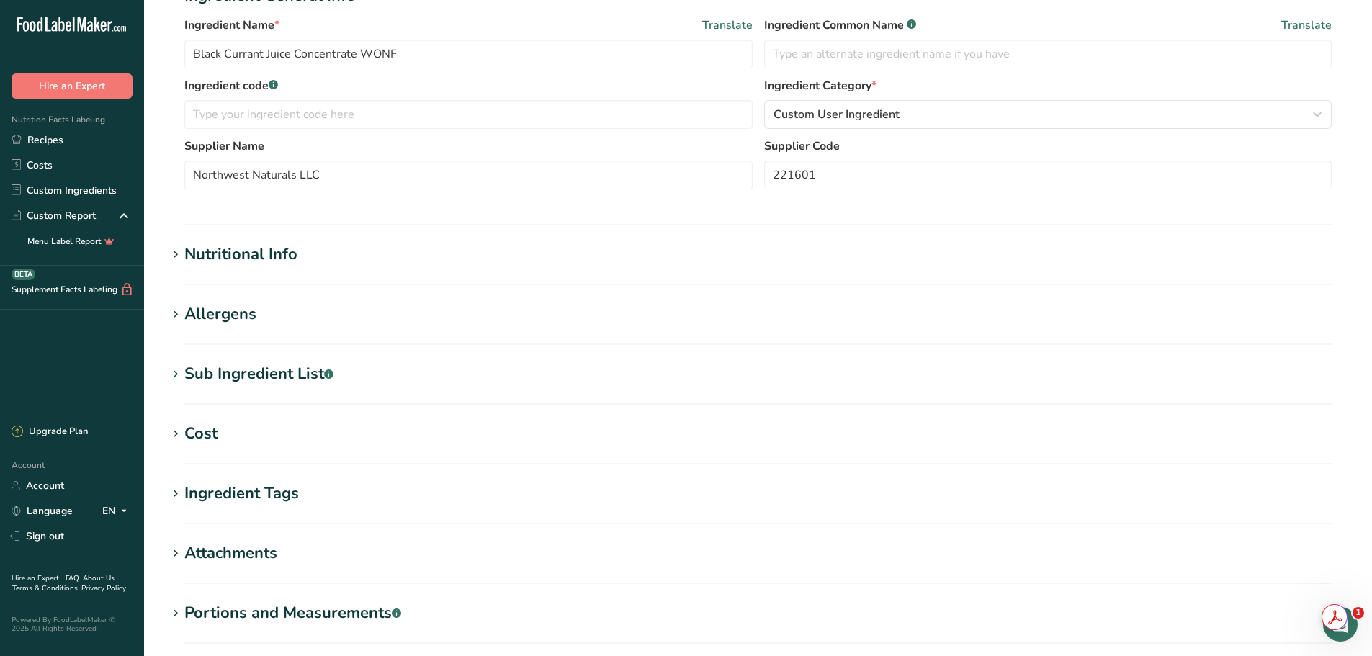
click at [175, 256] on icon at bounding box center [175, 255] width 13 height 20
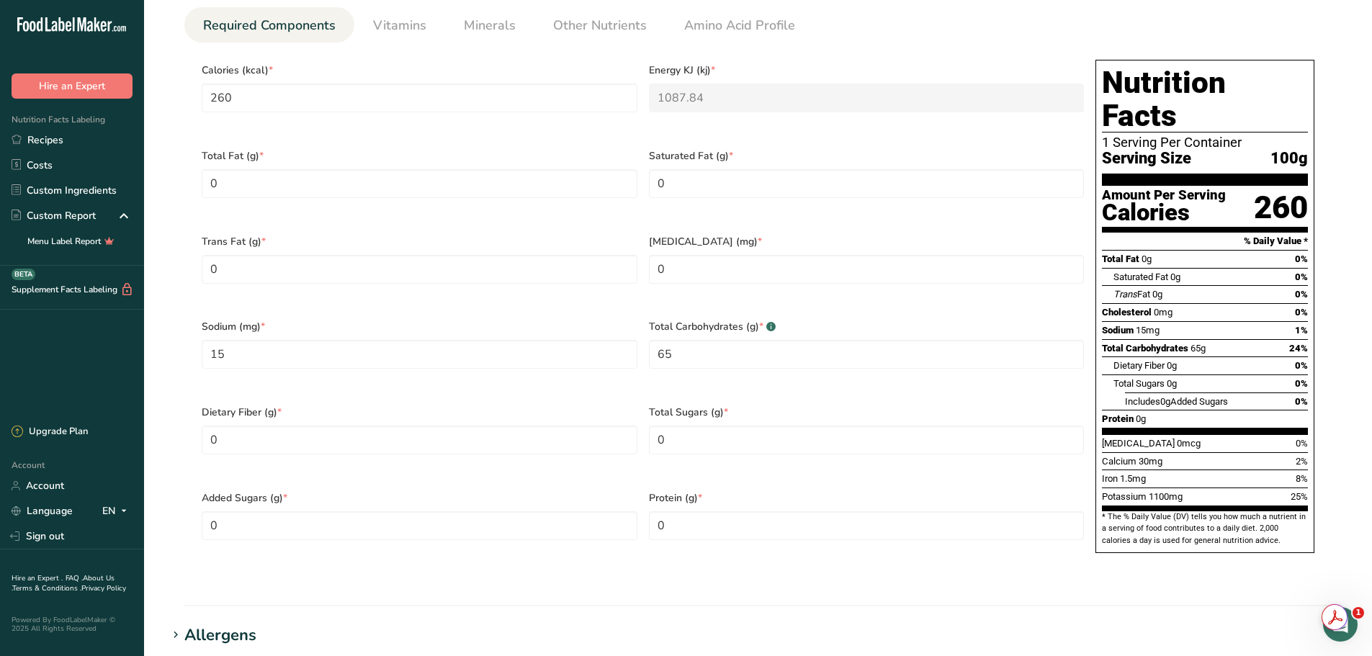
scroll to position [792, 0]
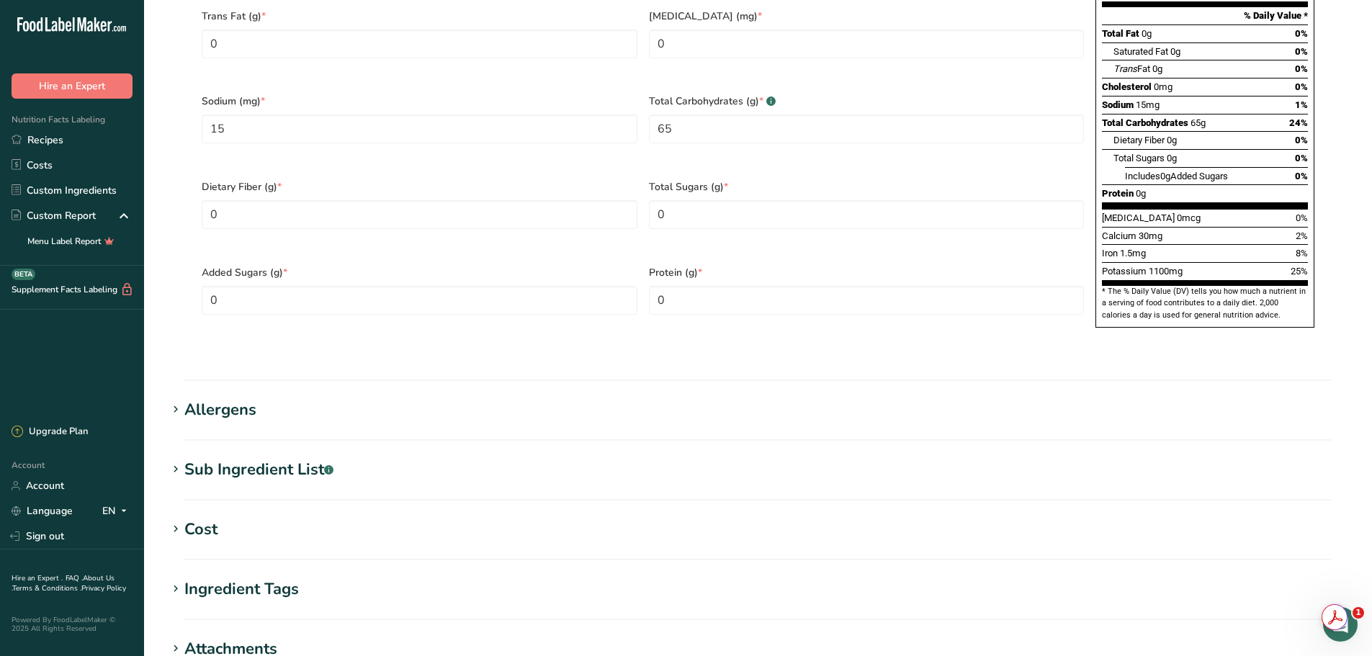
click at [183, 401] on span at bounding box center [175, 409] width 17 height 17
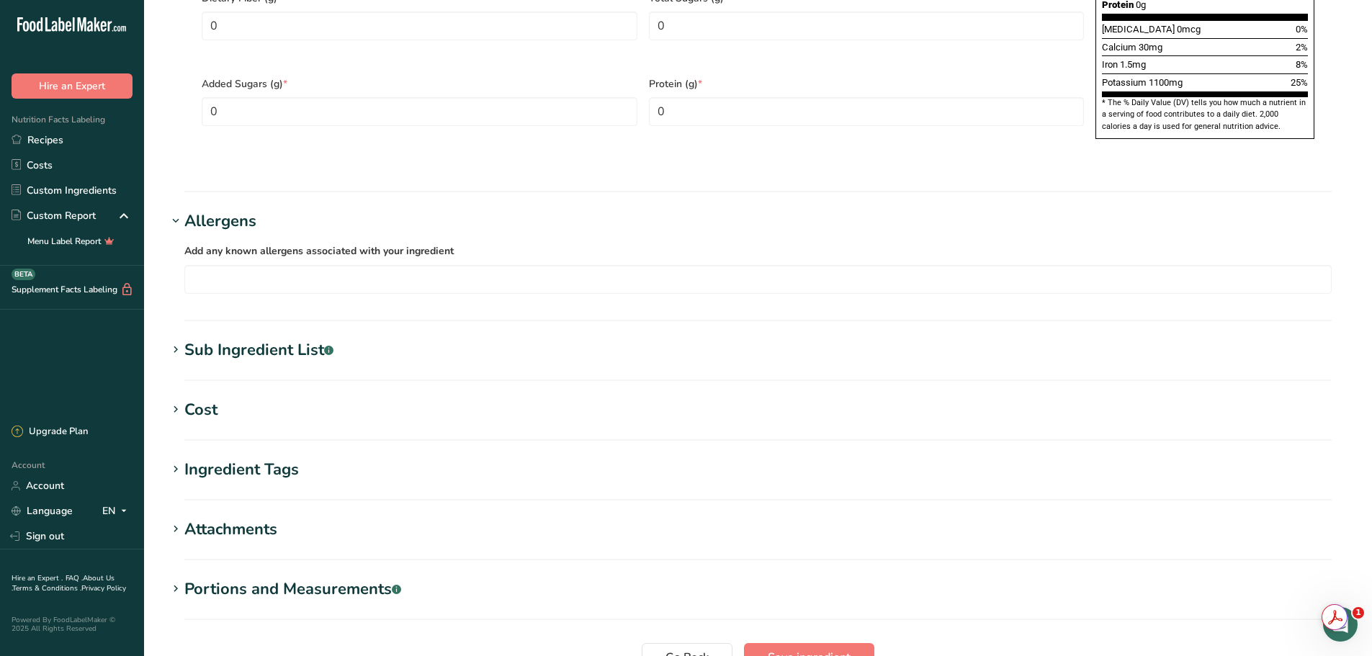
scroll to position [1008, 0]
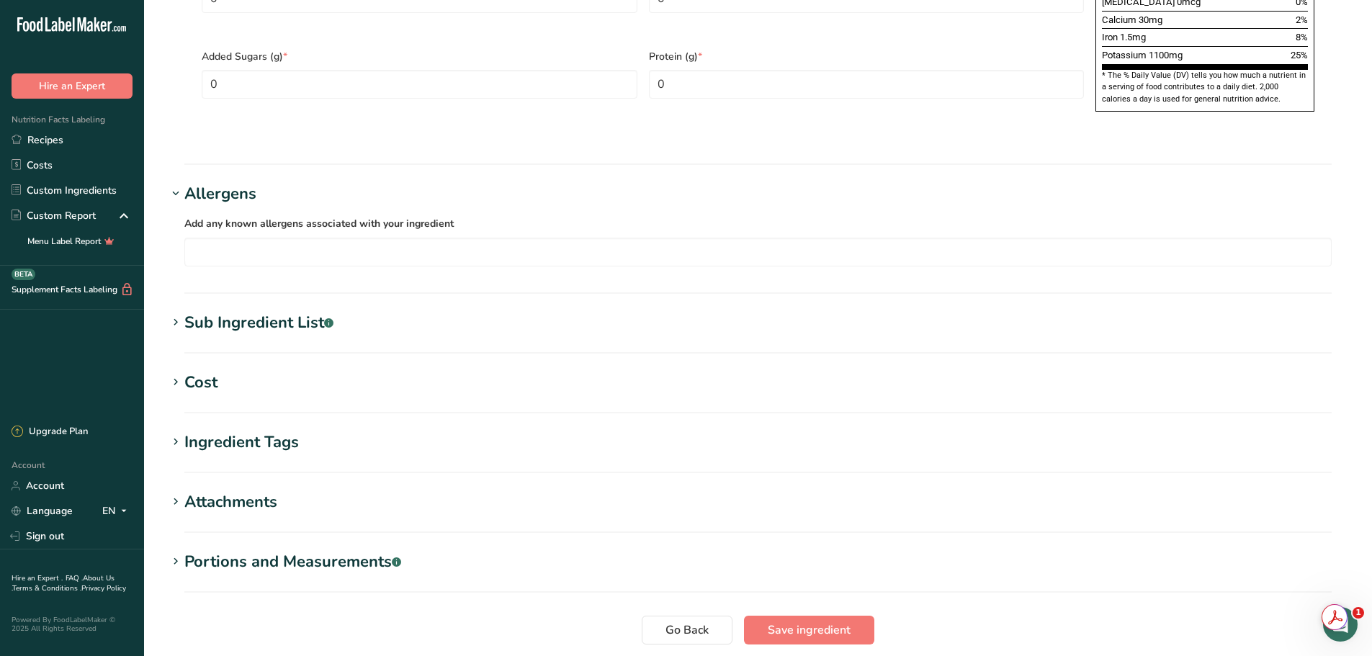
click at [175, 432] on icon at bounding box center [175, 442] width 13 height 20
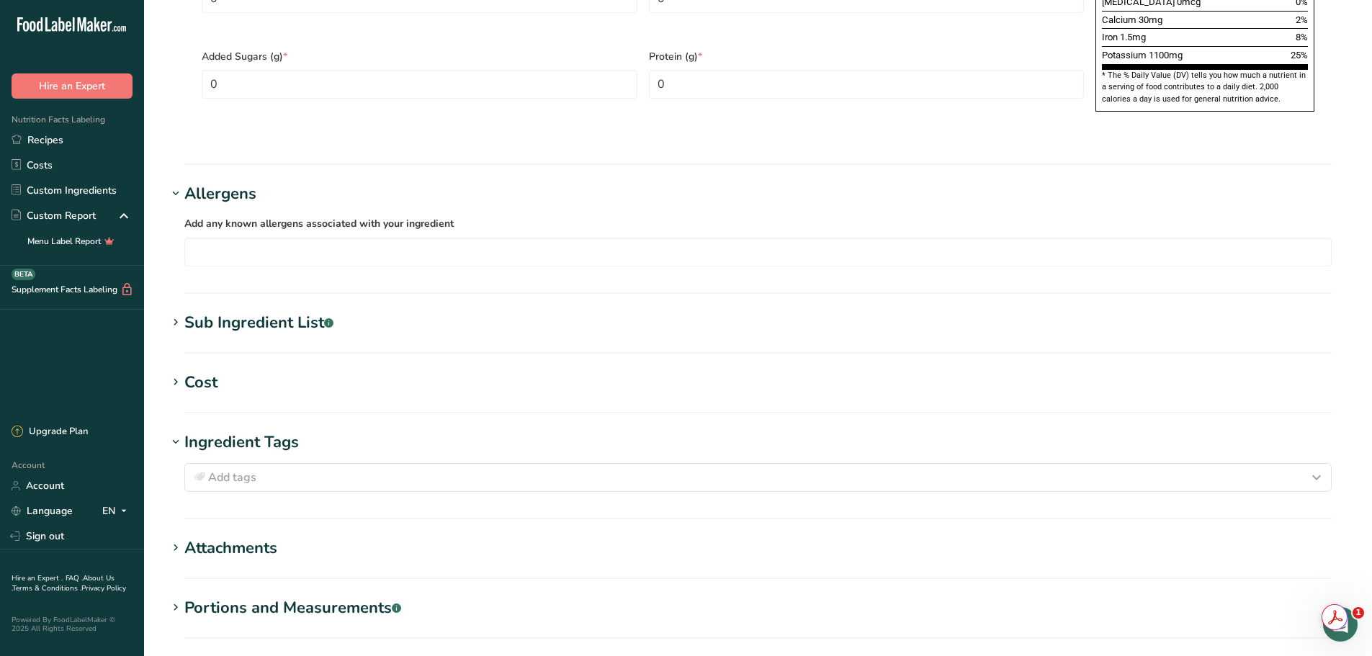
click at [175, 432] on icon at bounding box center [175, 442] width 13 height 20
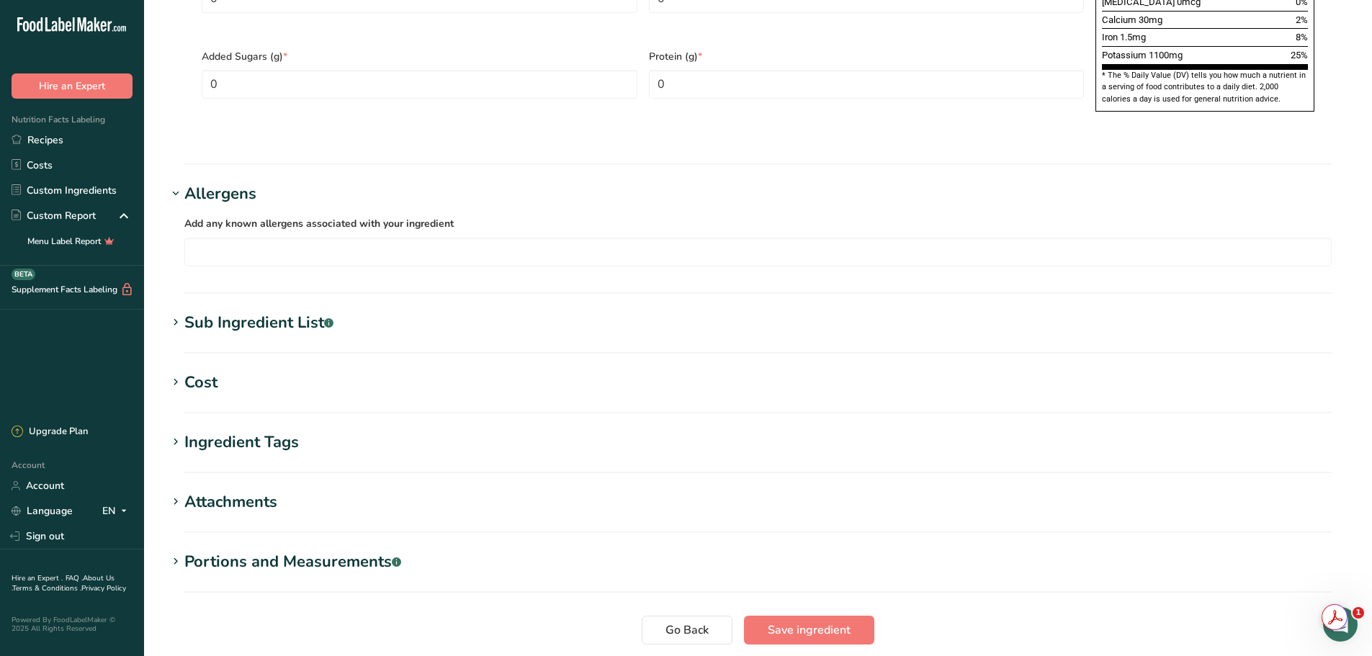
click at [178, 552] on icon at bounding box center [175, 562] width 13 height 20
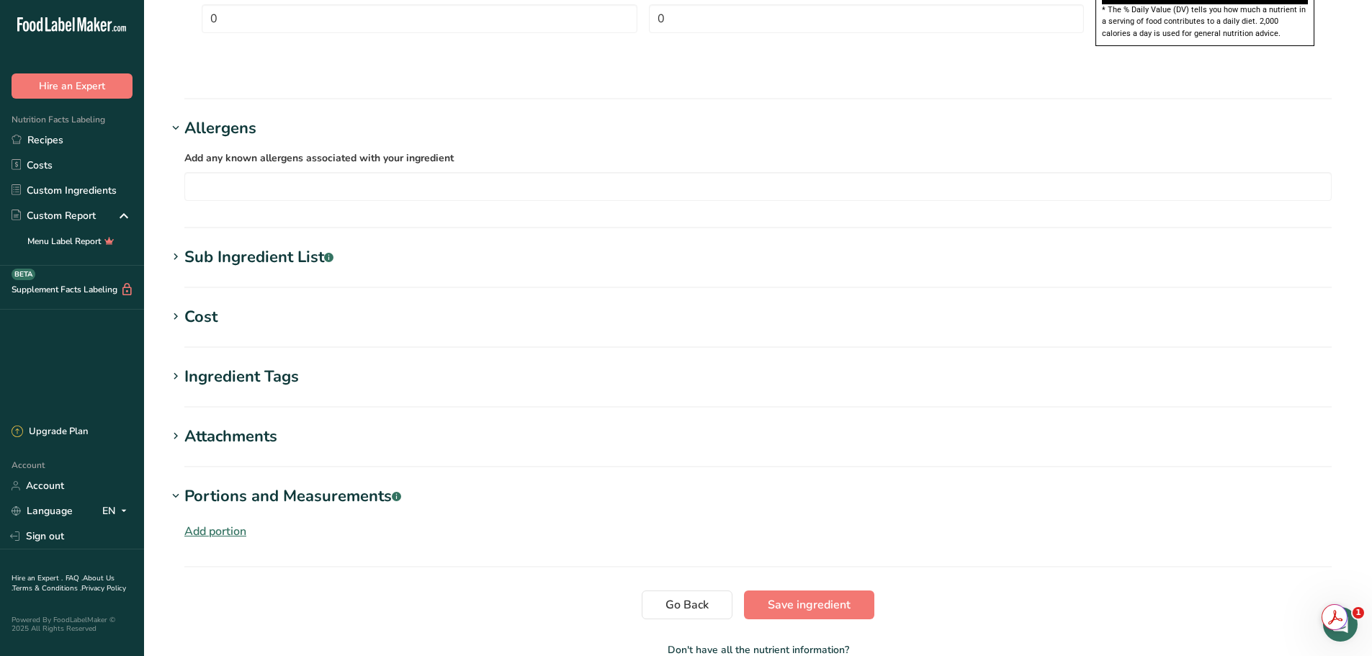
scroll to position [1126, 0]
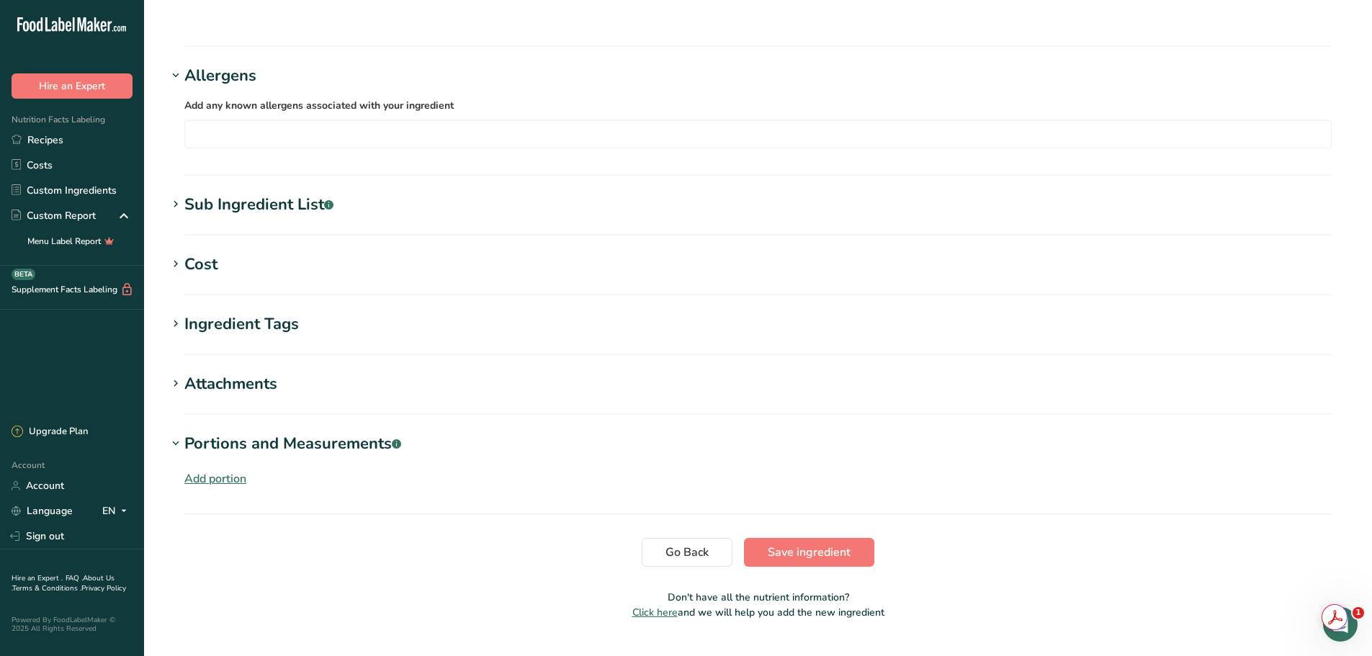
click at [235, 470] on div "Add portion" at bounding box center [215, 478] width 62 height 17
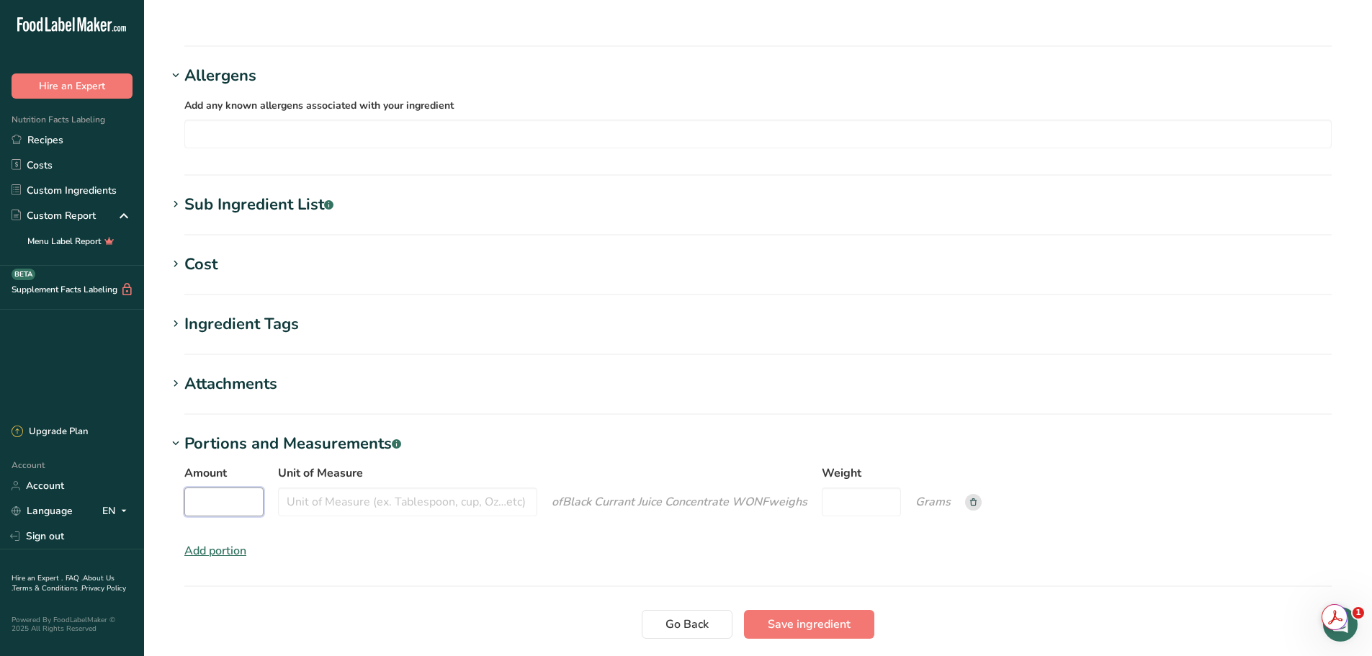
click at [230, 488] on input "Amount" at bounding box center [223, 502] width 79 height 29
type input "1"
click at [377, 488] on input "Unit of Measure" at bounding box center [407, 502] width 259 height 29
click at [315, 488] on input "mg" at bounding box center [407, 502] width 259 height 29
type input "mg"
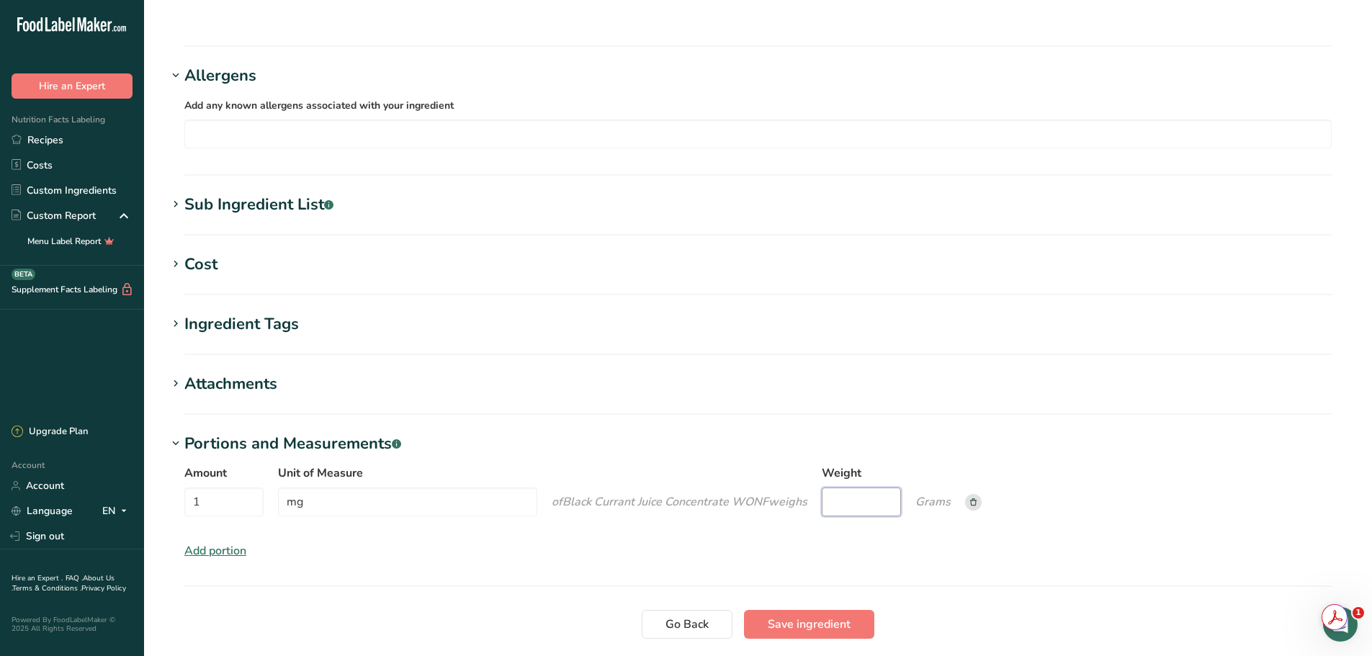
click at [879, 488] on input "Weight" at bounding box center [861, 502] width 79 height 29
click at [371, 488] on input "mg" at bounding box center [407, 502] width 259 height 29
click at [310, 488] on input "Unit of Measure" at bounding box center [407, 502] width 259 height 29
type input "m"
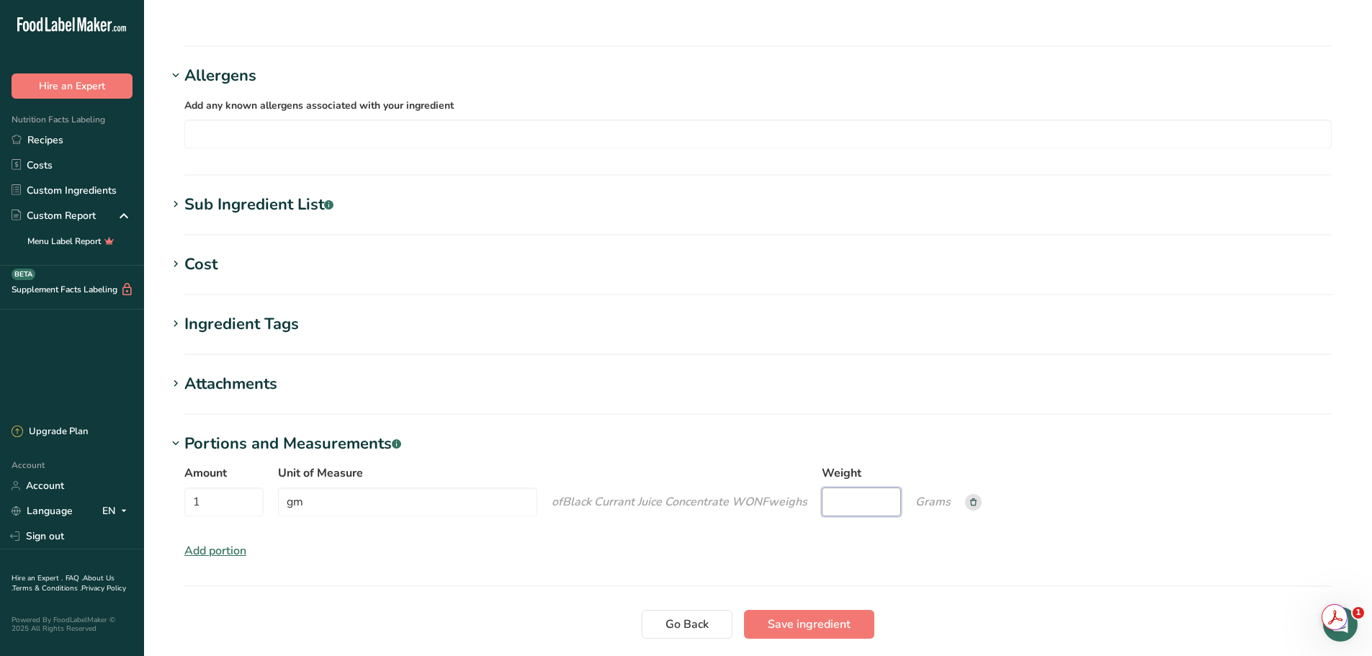
click at [839, 488] on input "Weight" at bounding box center [861, 502] width 79 height 29
drag, startPoint x: 326, startPoint y: 471, endPoint x: 256, endPoint y: 439, distance: 77.0
click at [256, 465] on div "Amount 1 Unit of Measure gm of Black Currant Juice Concentrate WONF weigh s Wei…" at bounding box center [757, 495] width 1147 height 61
type input "l"
click at [873, 488] on input "Weight" at bounding box center [861, 502] width 79 height 29
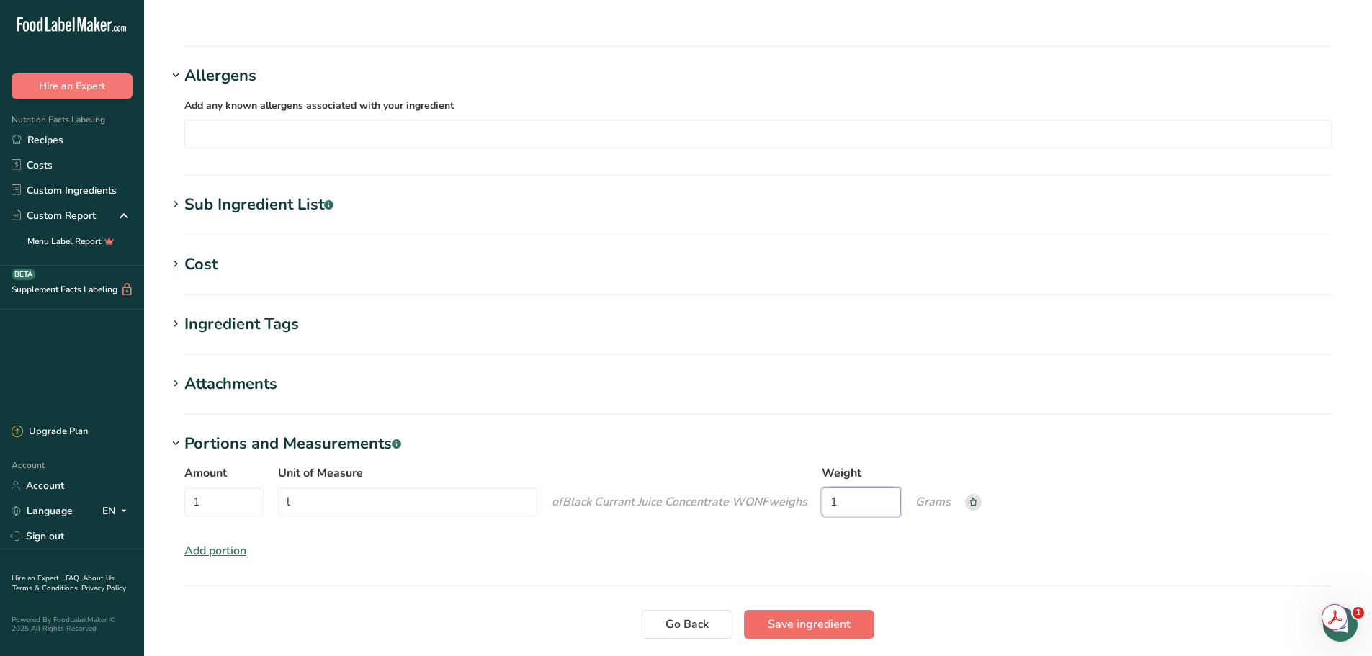
type input "1"
click at [829, 610] on button "Save ingredient" at bounding box center [809, 624] width 130 height 29
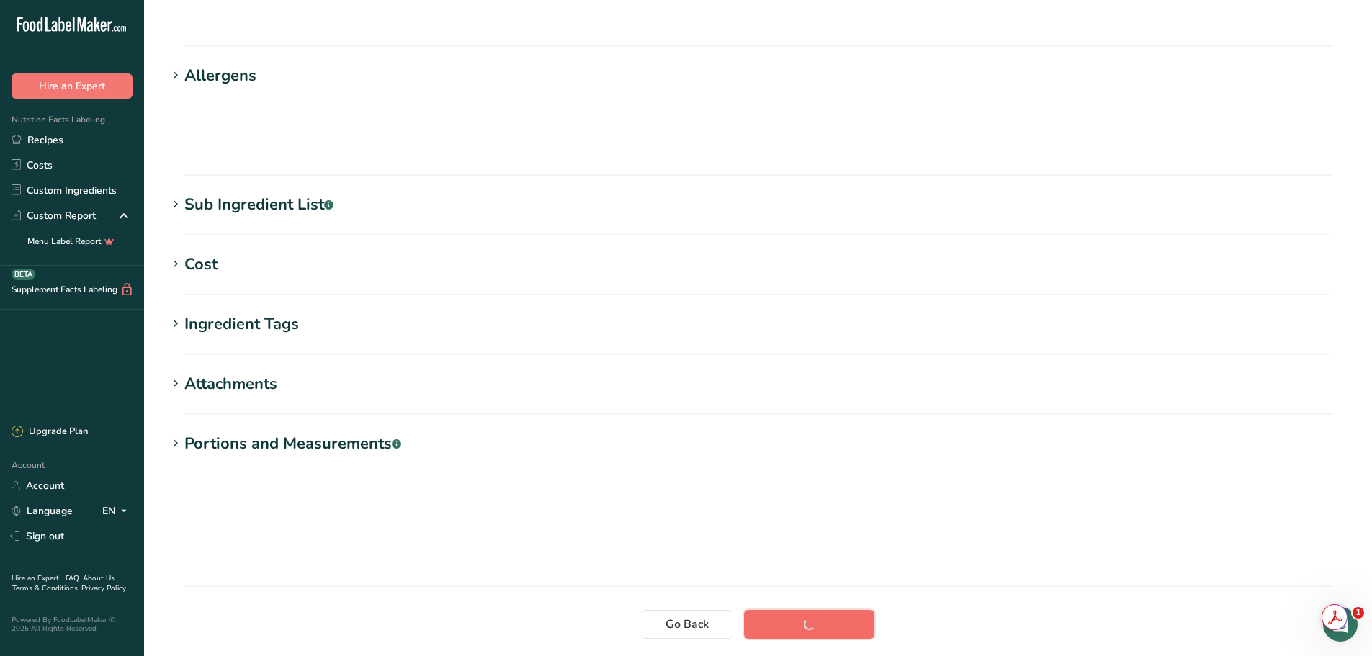
scroll to position [106, 0]
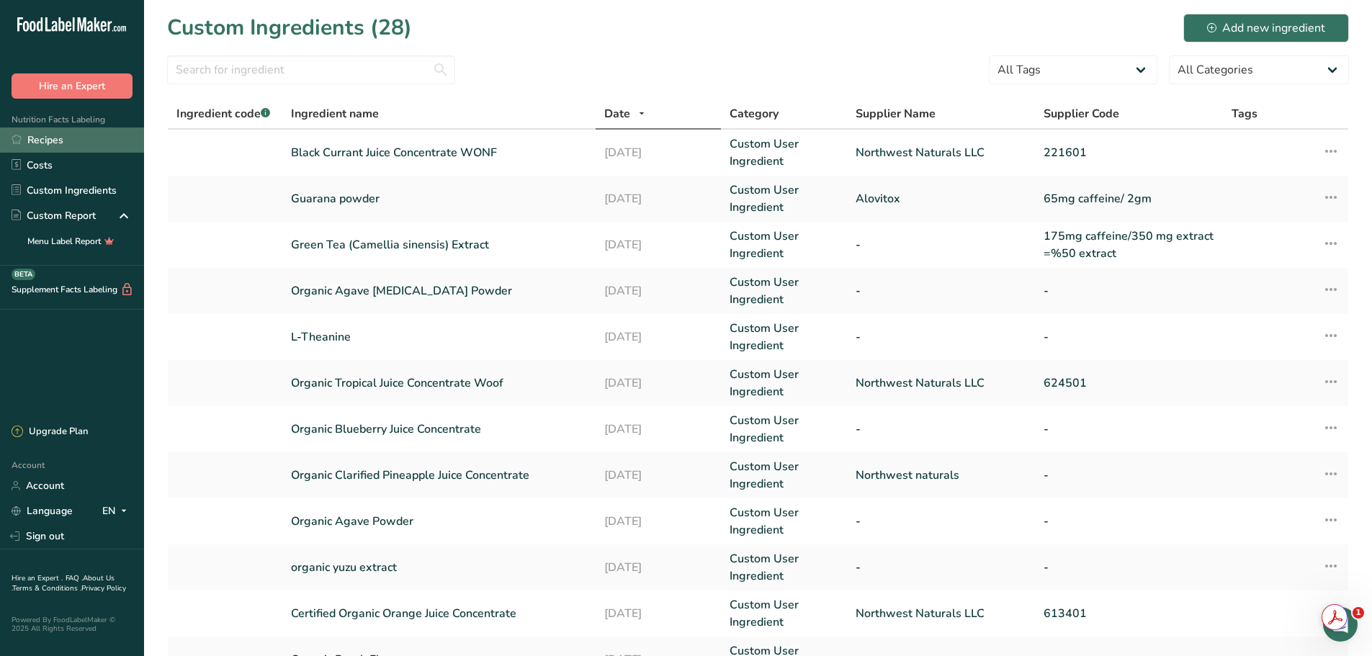
click at [94, 135] on link "Recipes" at bounding box center [72, 139] width 144 height 25
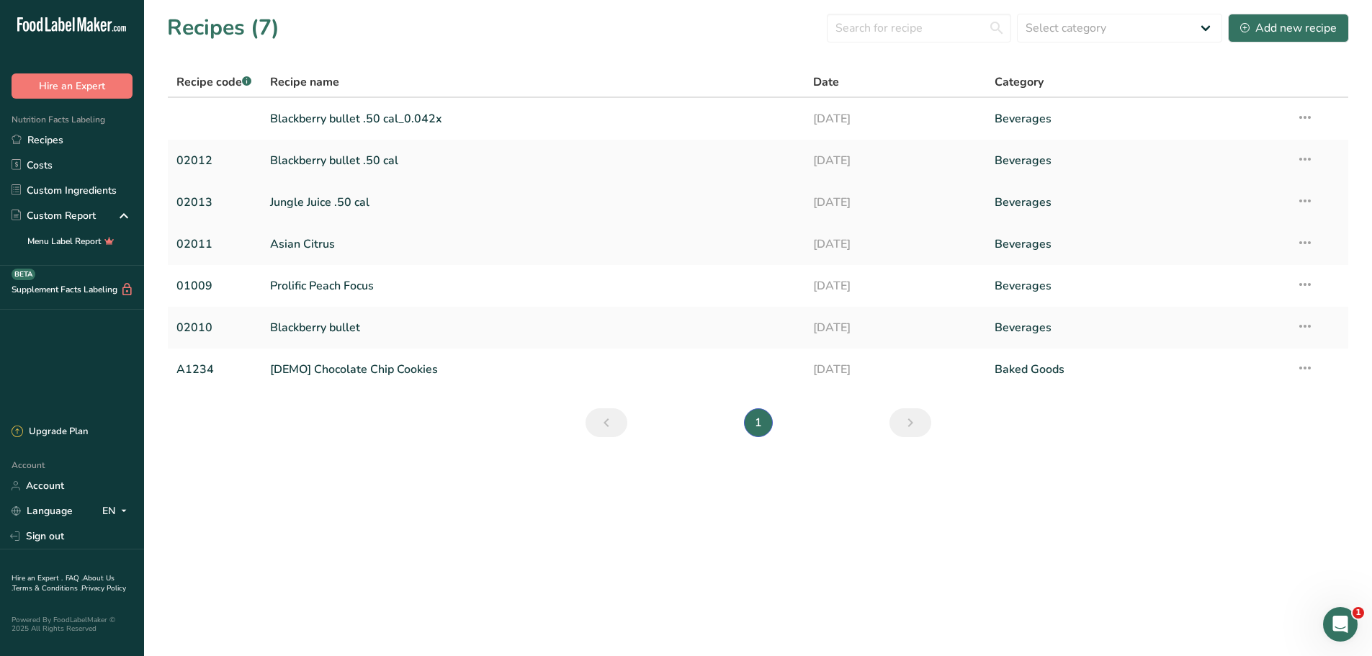
click at [328, 194] on link "Jungle Juice .50 cal" at bounding box center [533, 202] width 527 height 30
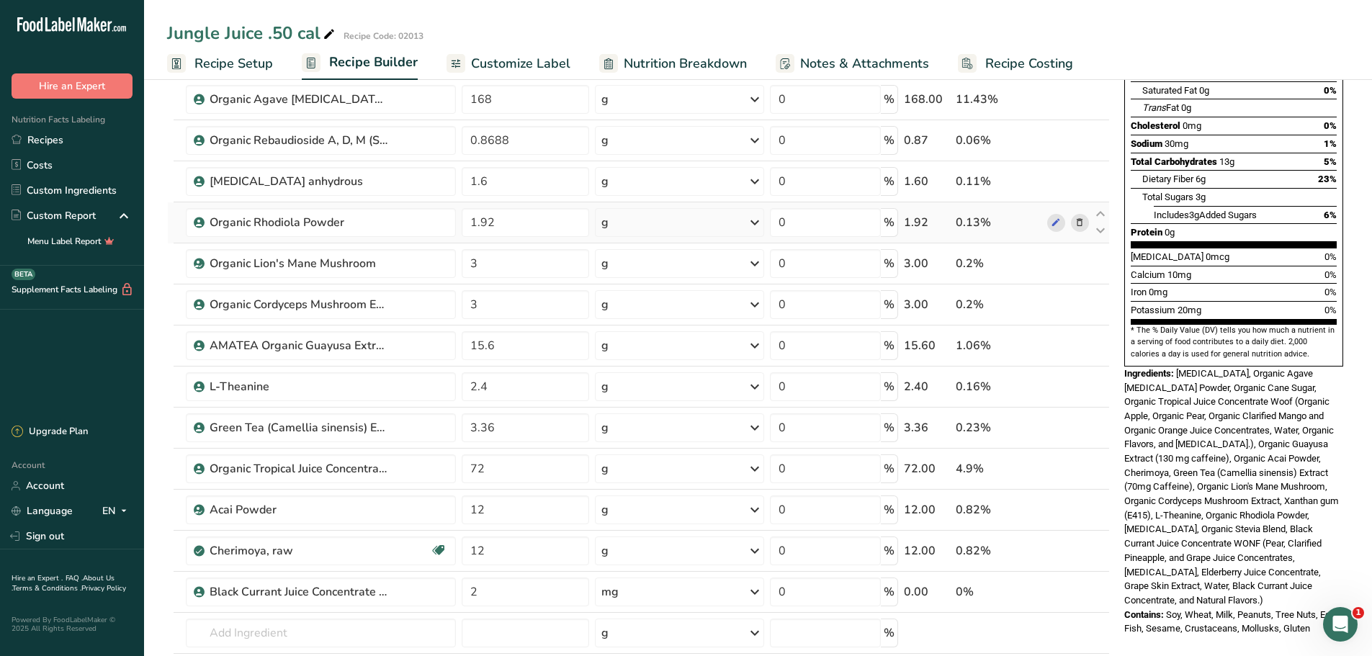
scroll to position [576, 0]
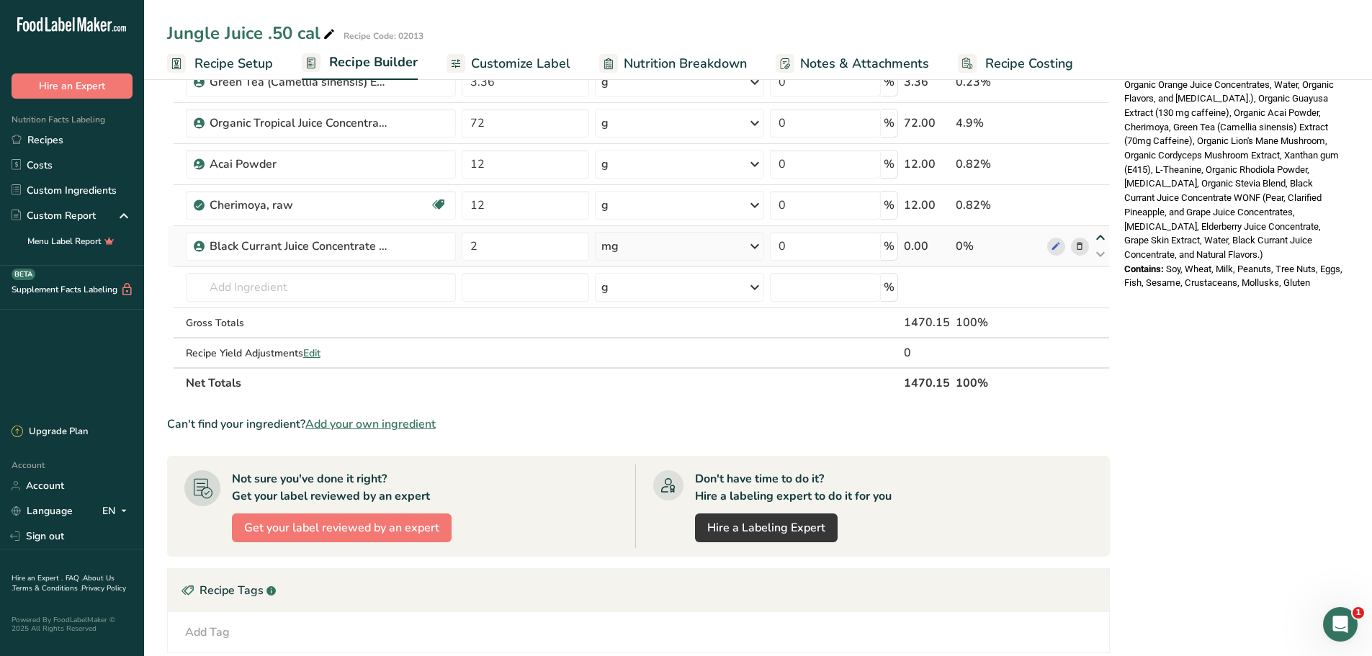
click at [1096, 238] on icon at bounding box center [1100, 238] width 17 height 11
type input "2"
type input "12"
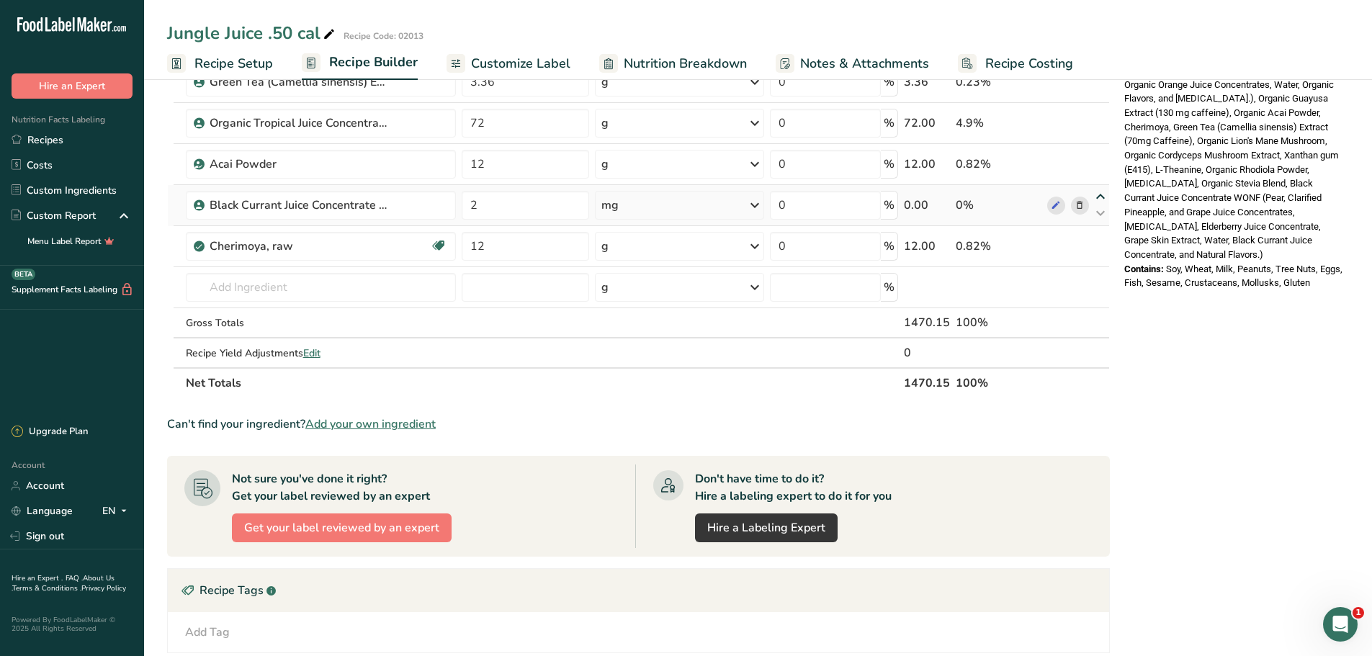
click at [1098, 195] on icon at bounding box center [1100, 197] width 17 height 11
type input "2"
type input "12"
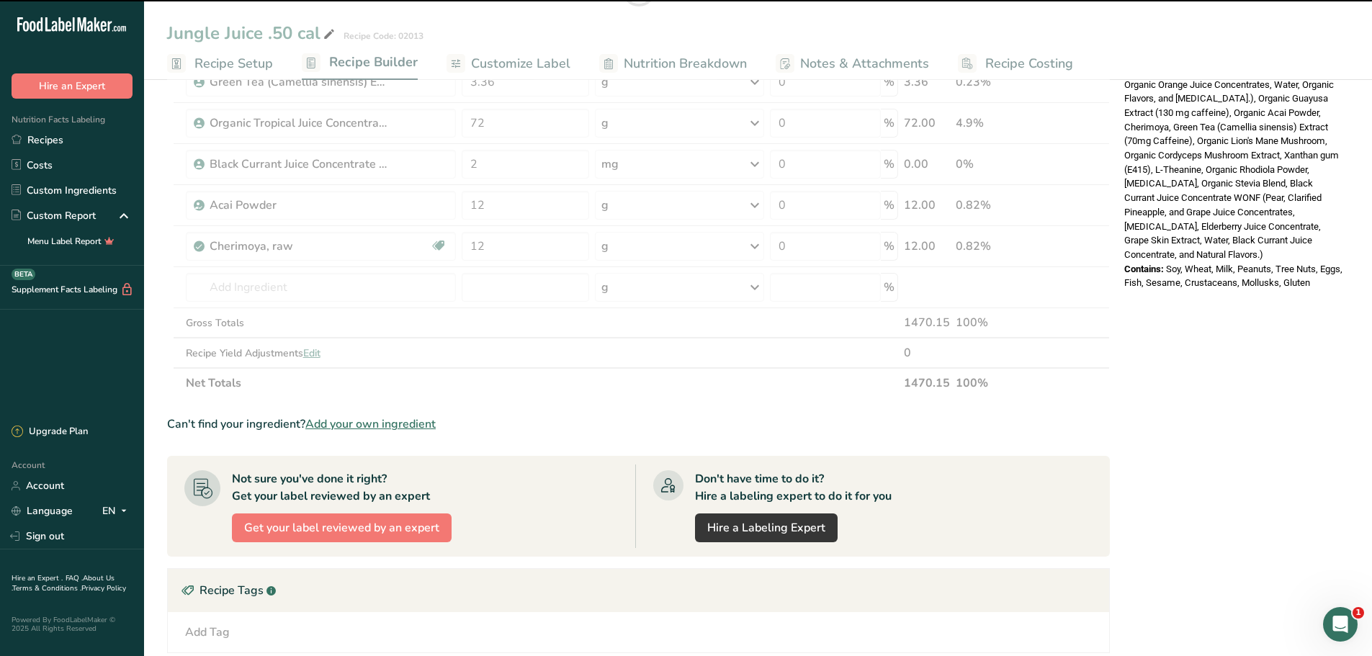
scroll to position [360, 0]
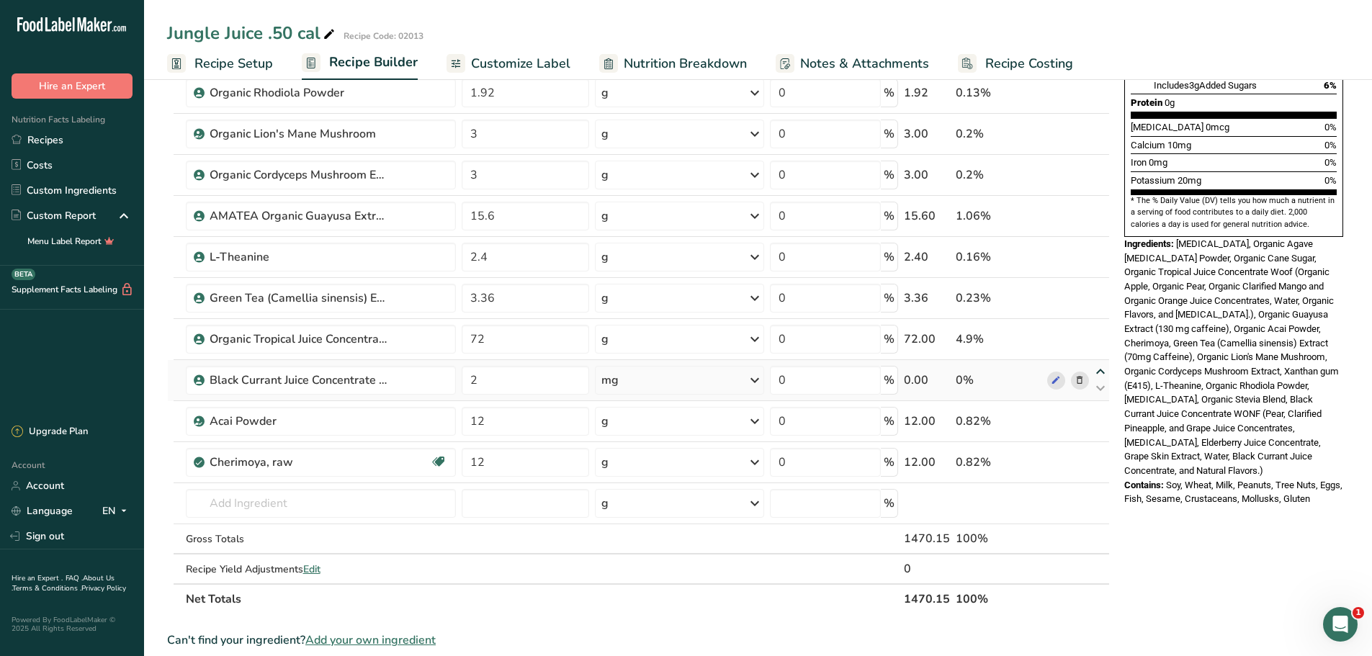
click at [1101, 369] on icon at bounding box center [1100, 372] width 17 height 11
type input "2"
type input "72"
click at [1096, 326] on icon at bounding box center [1100, 331] width 17 height 11
type input "2"
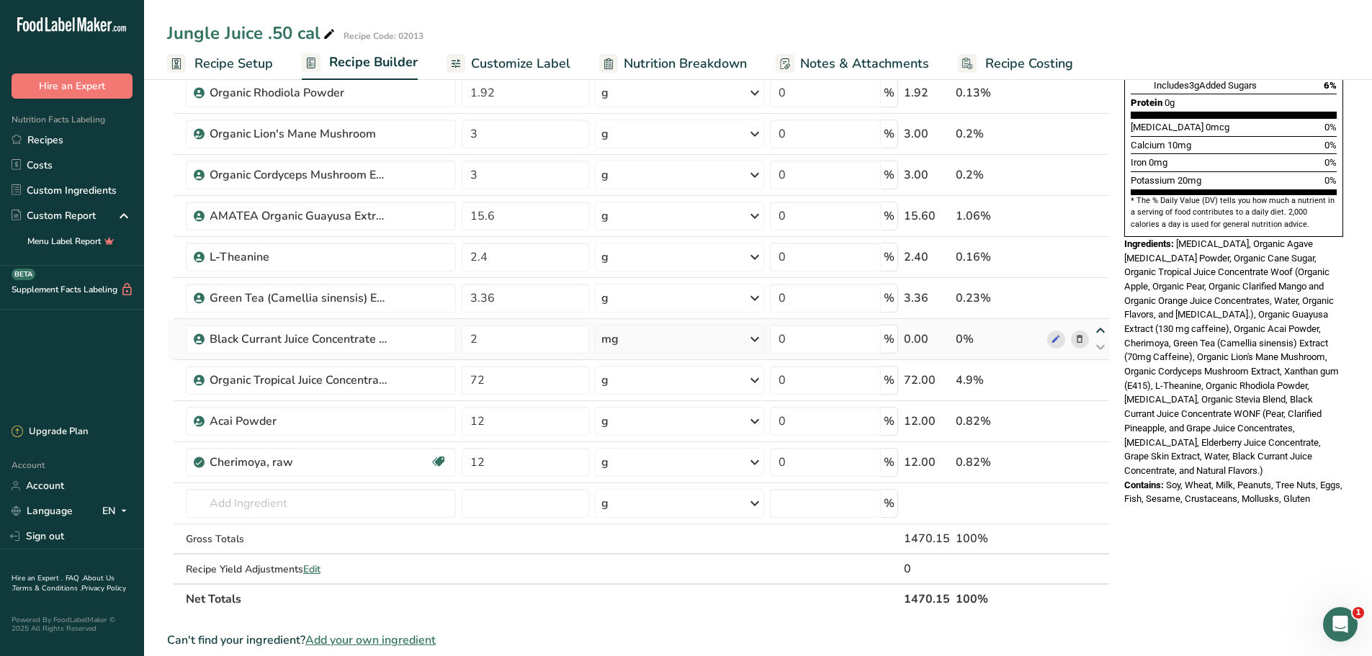
type input "3.36"
click at [1101, 288] on icon at bounding box center [1100, 289] width 17 height 11
type input "2"
type input "2.4"
click at [1101, 248] on icon at bounding box center [1100, 248] width 17 height 11
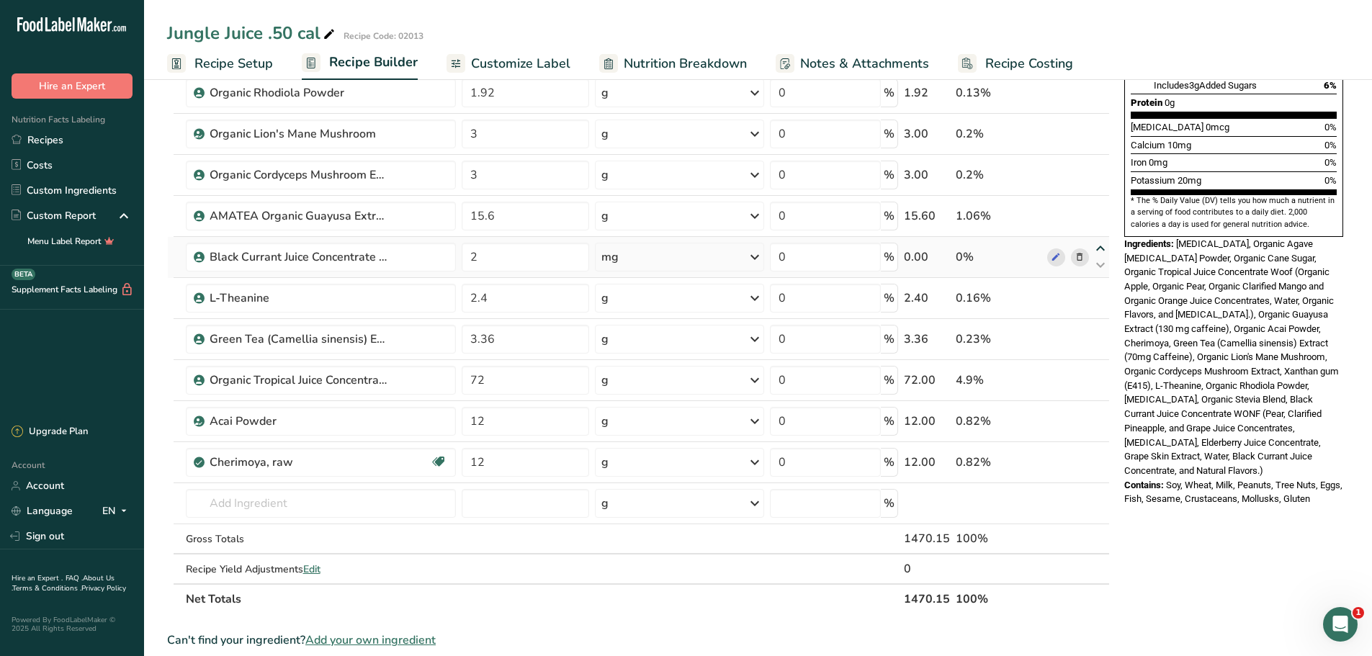
type input "2"
type input "15.6"
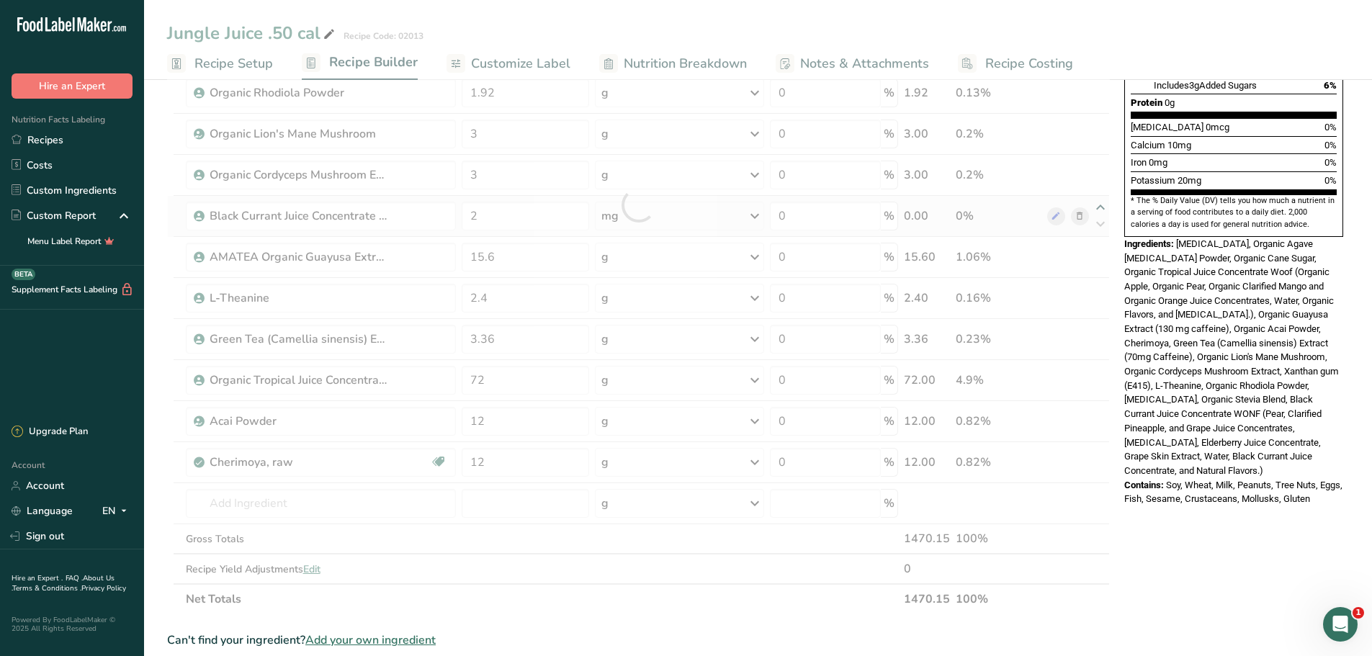
click at [1101, 201] on div at bounding box center [638, 204] width 943 height 819
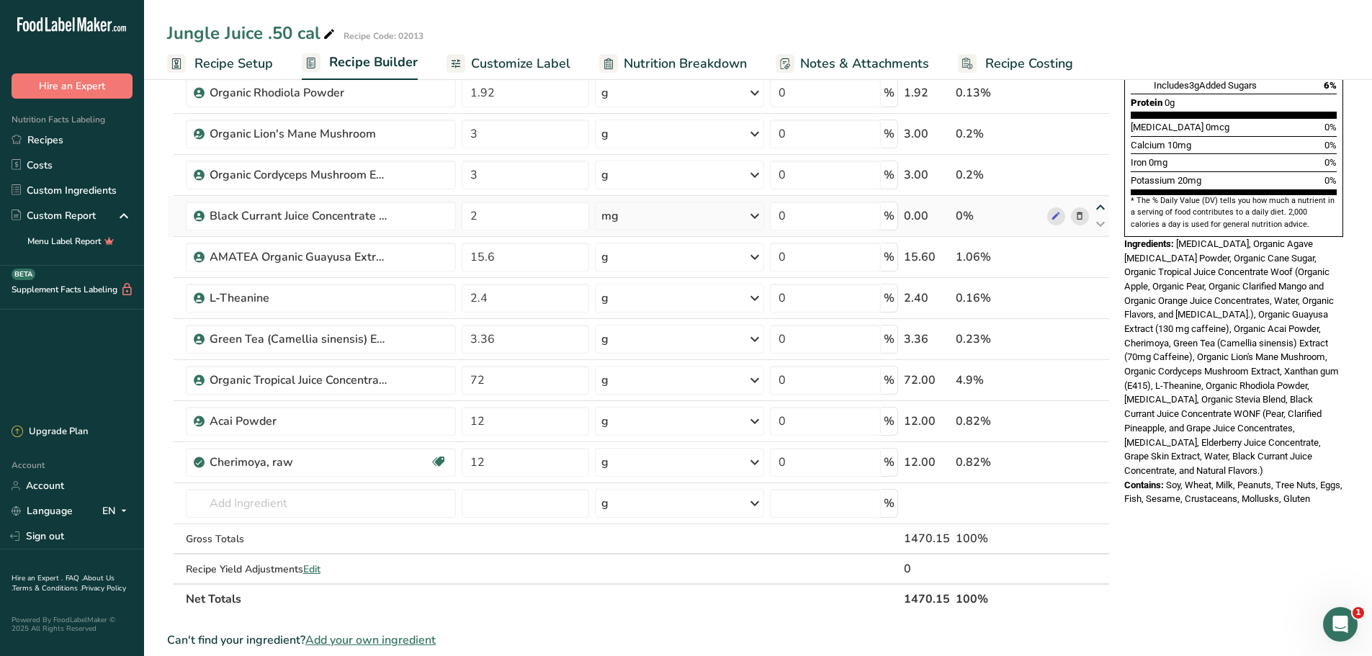
click at [1100, 207] on icon at bounding box center [1100, 207] width 17 height 11
type input "2"
type input "3"
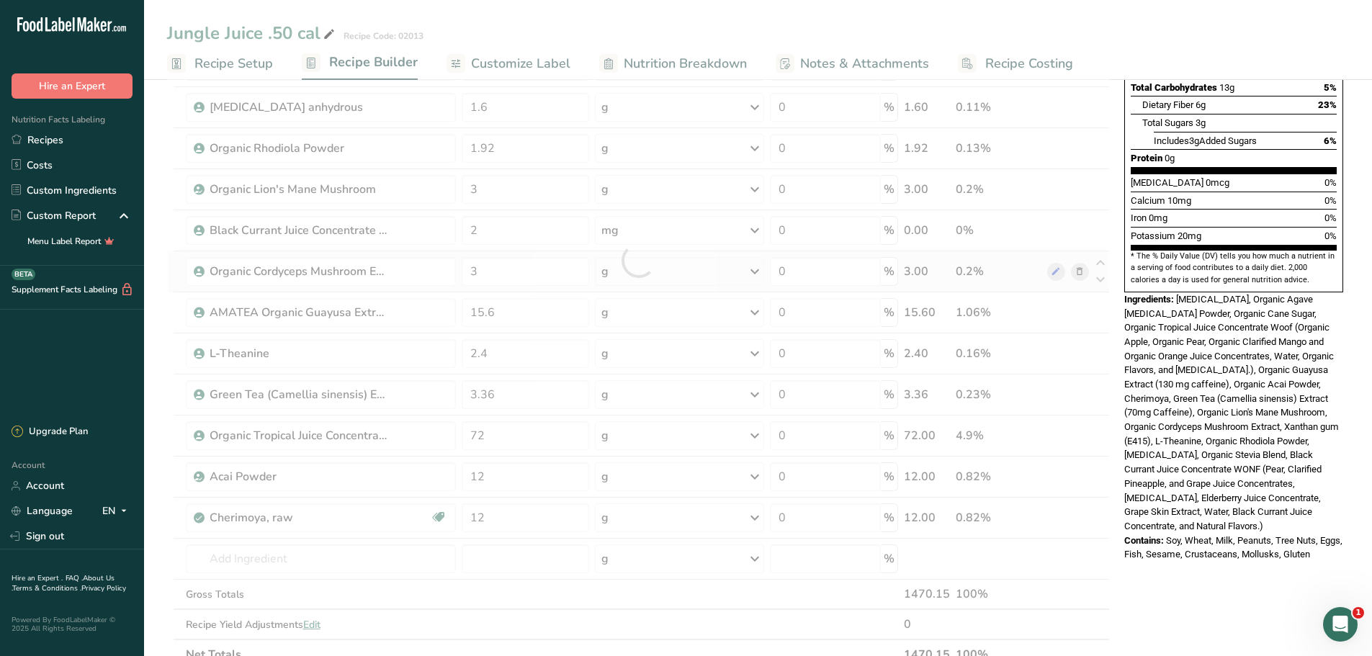
scroll to position [216, 0]
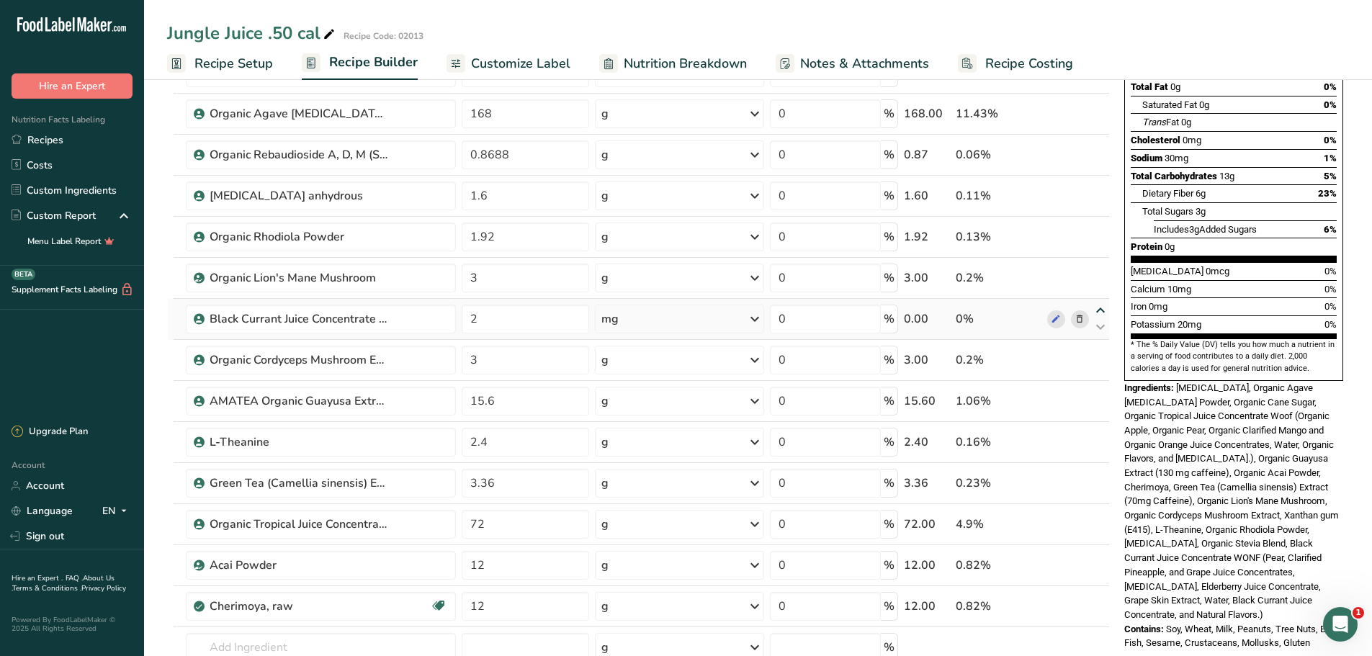
click at [1103, 307] on icon at bounding box center [1100, 310] width 17 height 11
type input "2"
type input "3"
click at [1108, 263] on div "Ingredient * Amount * Unit * Waste * .a-a{fill:#347362;}.b-a{fill:#fff;} Grams …" at bounding box center [638, 348] width 943 height 819
click at [1099, 269] on icon at bounding box center [1100, 269] width 17 height 11
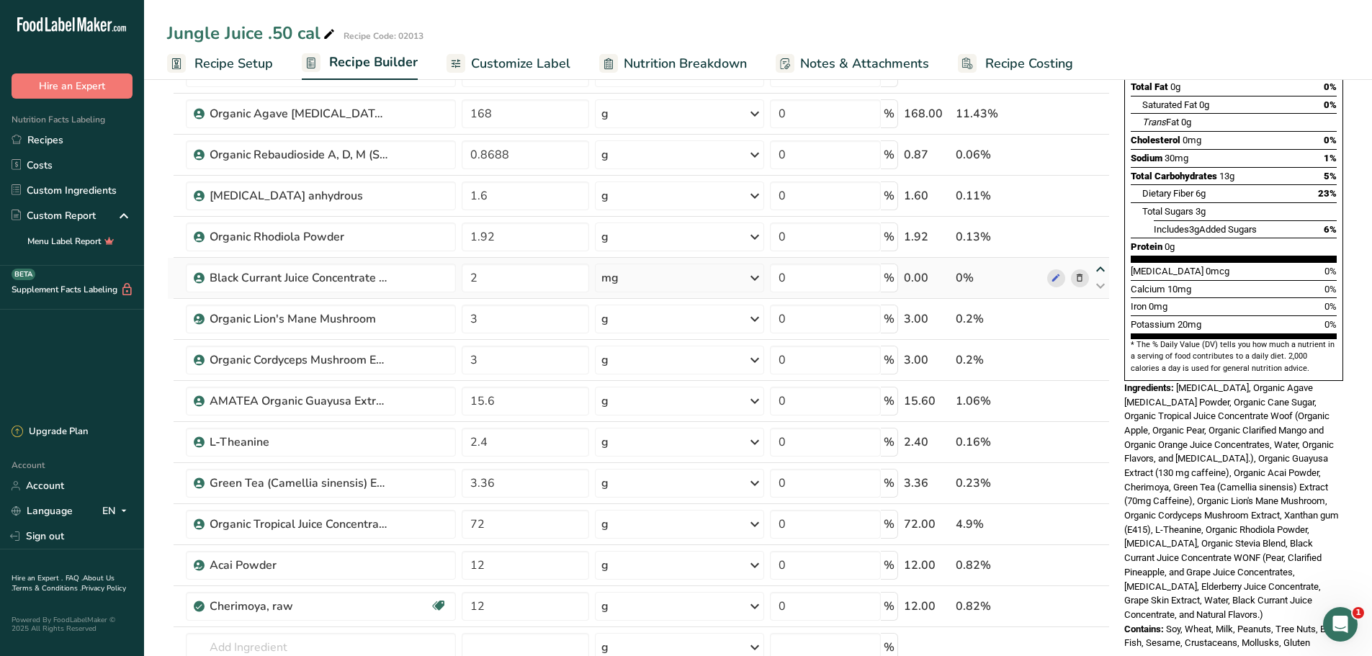
type input "2"
type input "1.92"
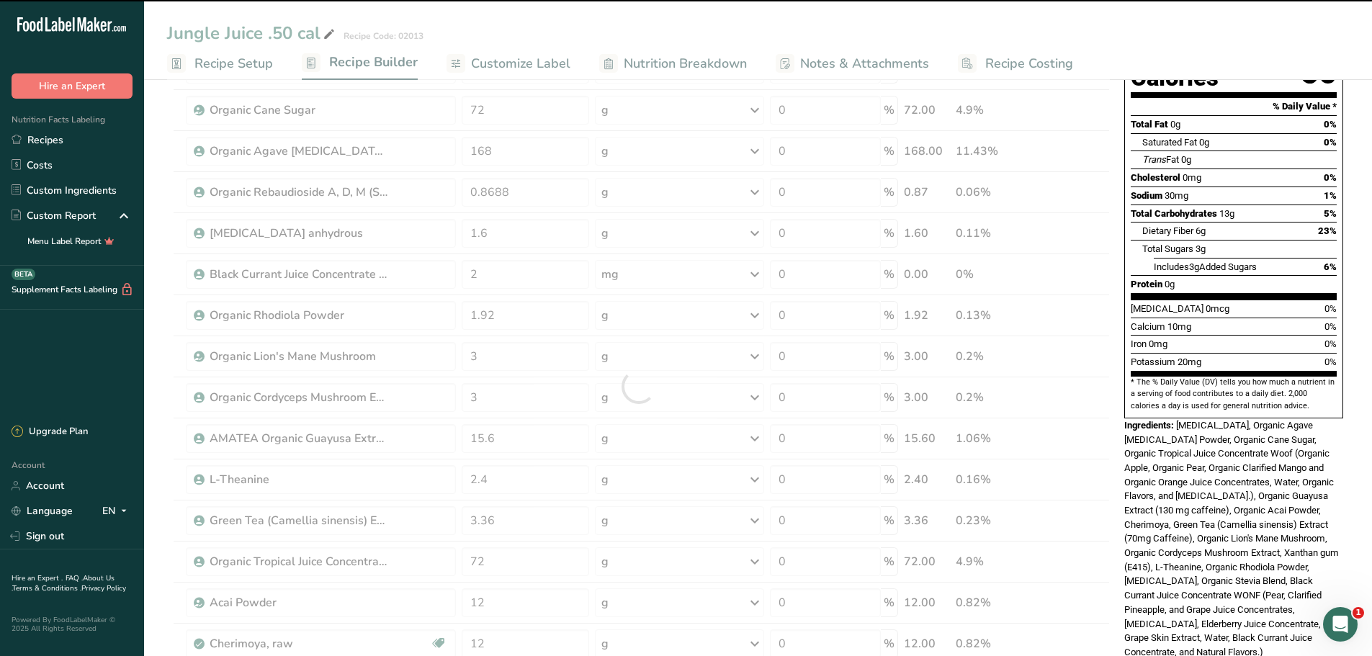
scroll to position [0, 0]
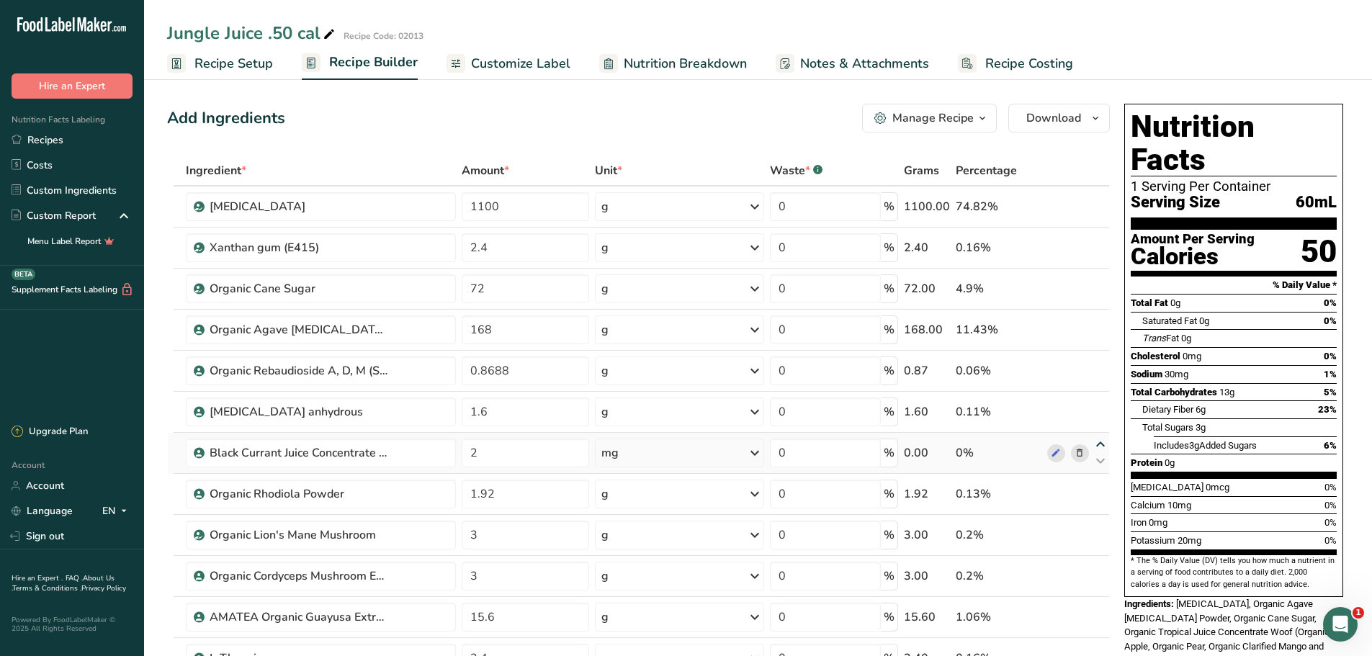
click at [1102, 444] on icon at bounding box center [1100, 444] width 17 height 11
type input "2"
type input "1.6"
click at [1105, 404] on icon at bounding box center [1100, 403] width 17 height 11
type input "2"
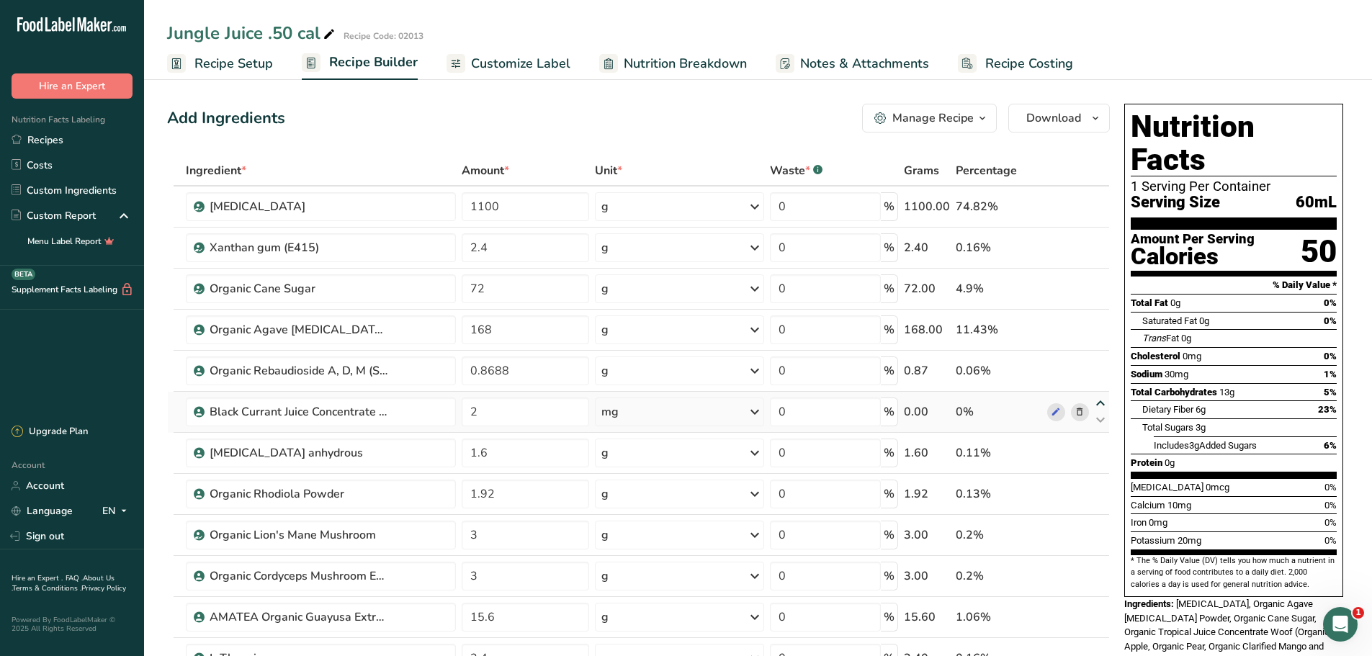
type input "0.8688"
click at [224, 58] on span "Recipe Setup" at bounding box center [233, 63] width 79 height 19
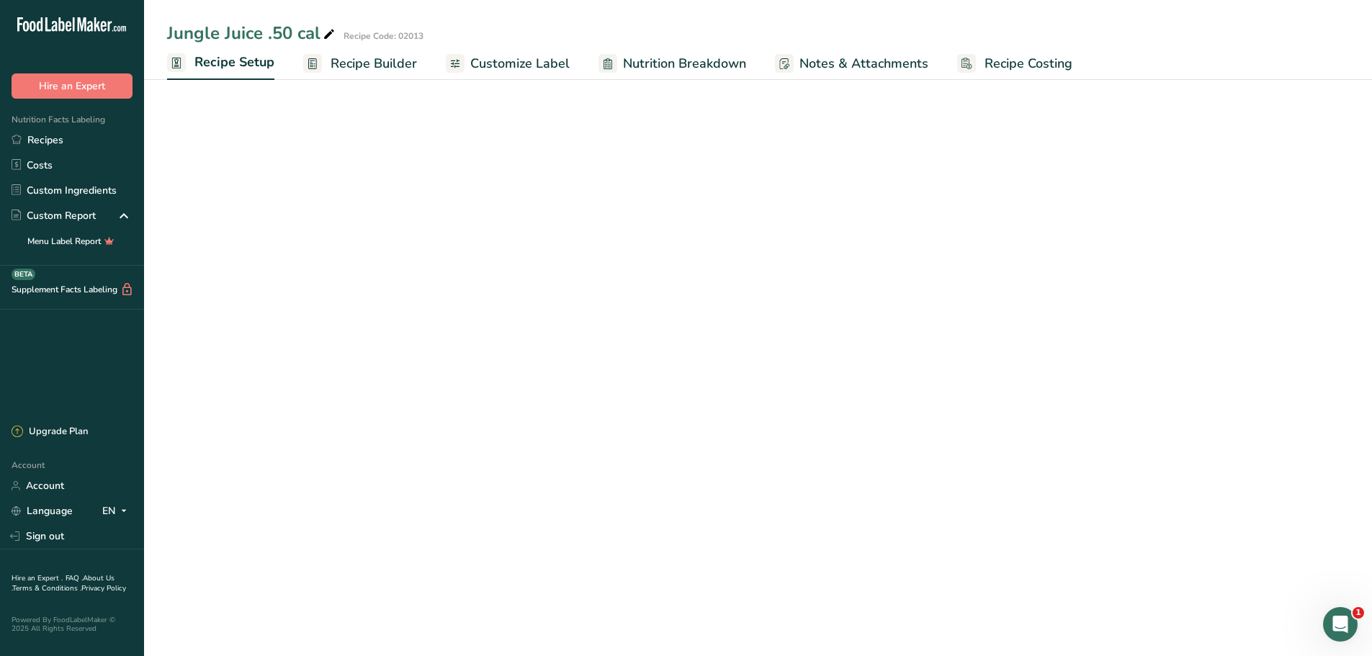
select select "22"
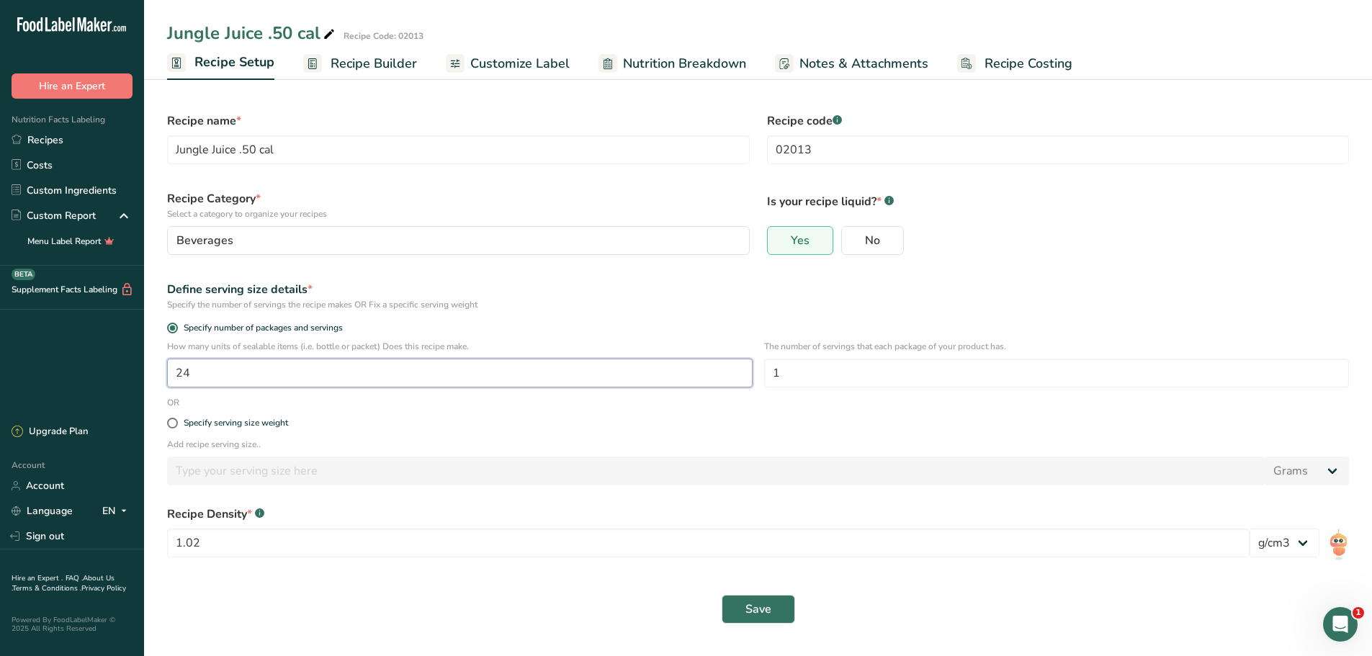
click at [198, 362] on input "24" at bounding box center [460, 373] width 586 height 29
type input "25"
click at [735, 609] on button "Save" at bounding box center [758, 609] width 73 height 29
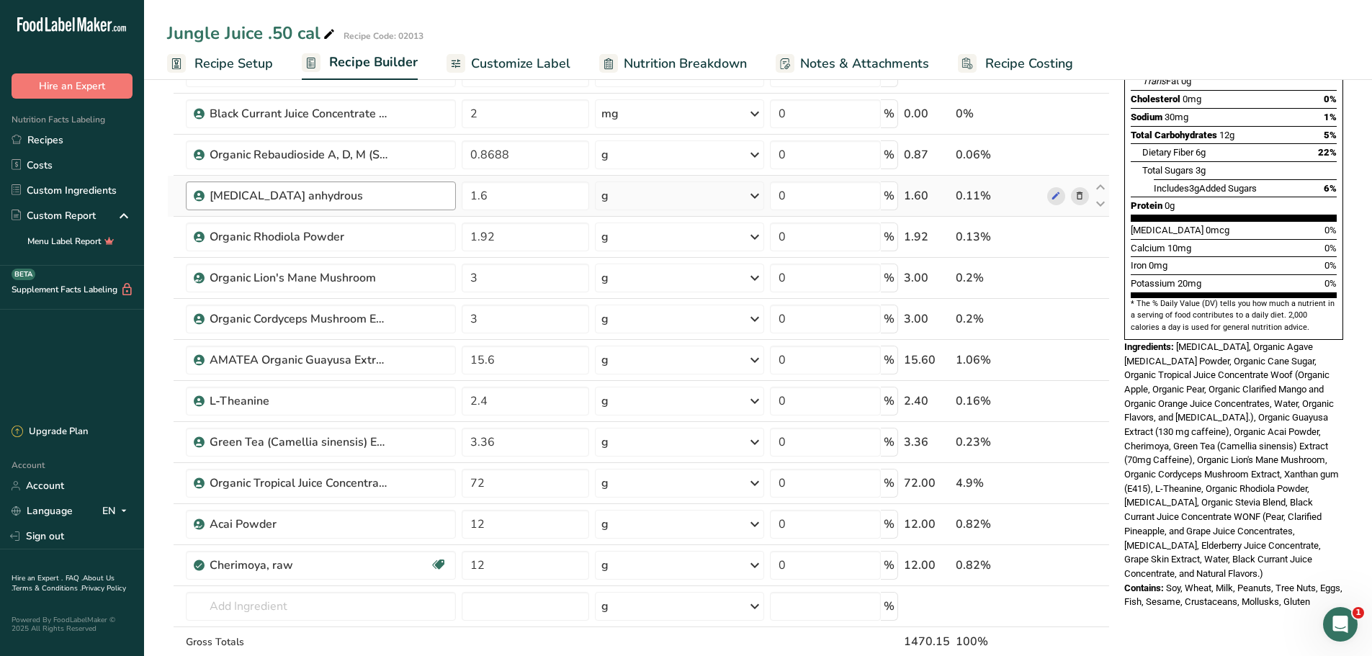
scroll to position [144, 0]
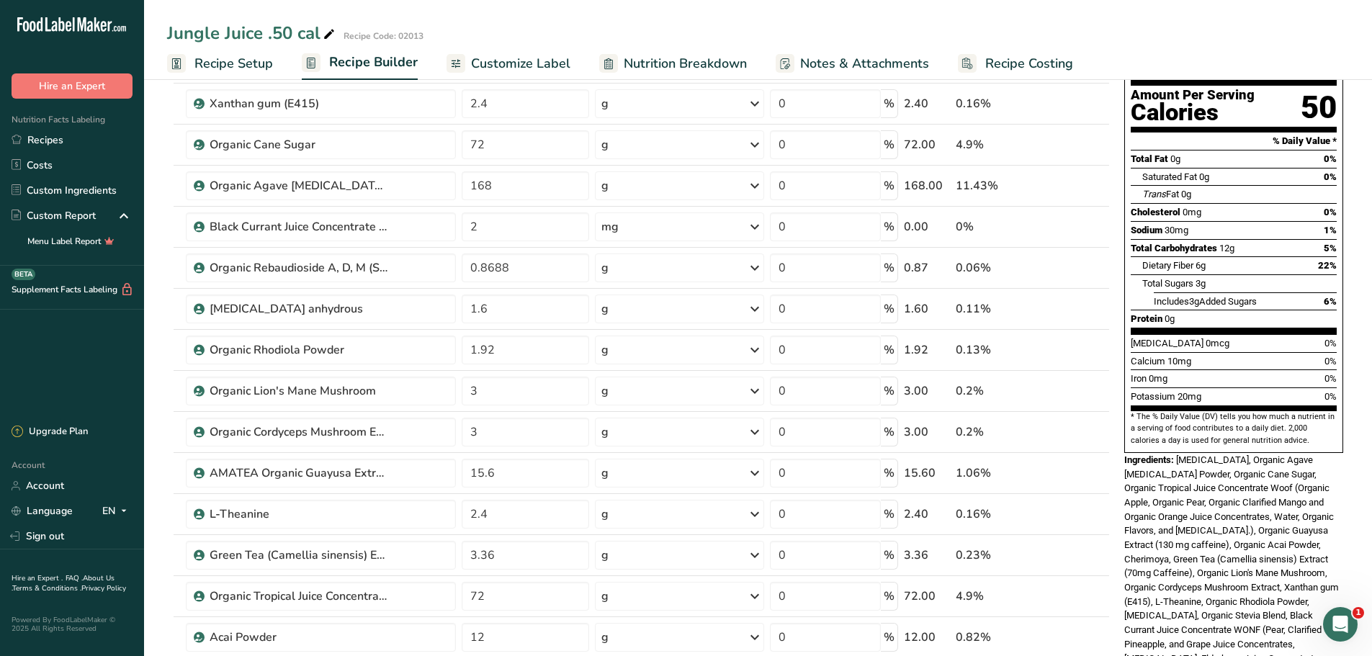
click at [239, 54] on span "Recipe Setup" at bounding box center [233, 63] width 79 height 19
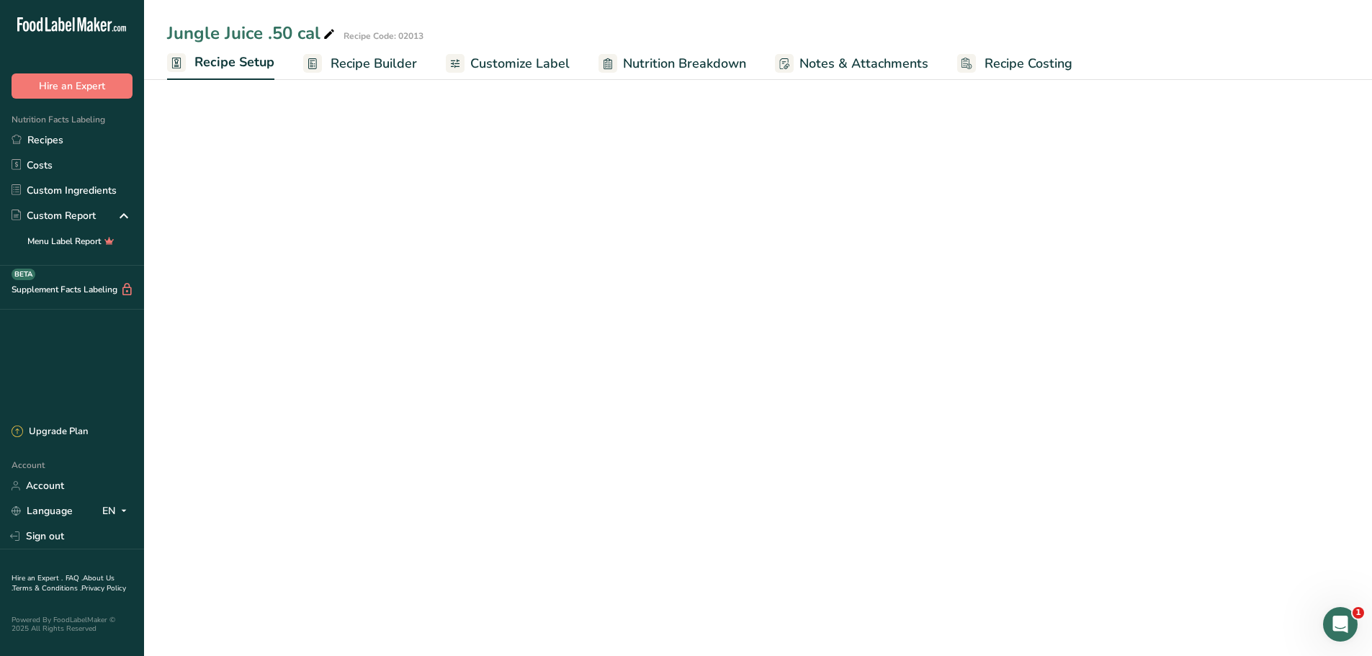
select select "22"
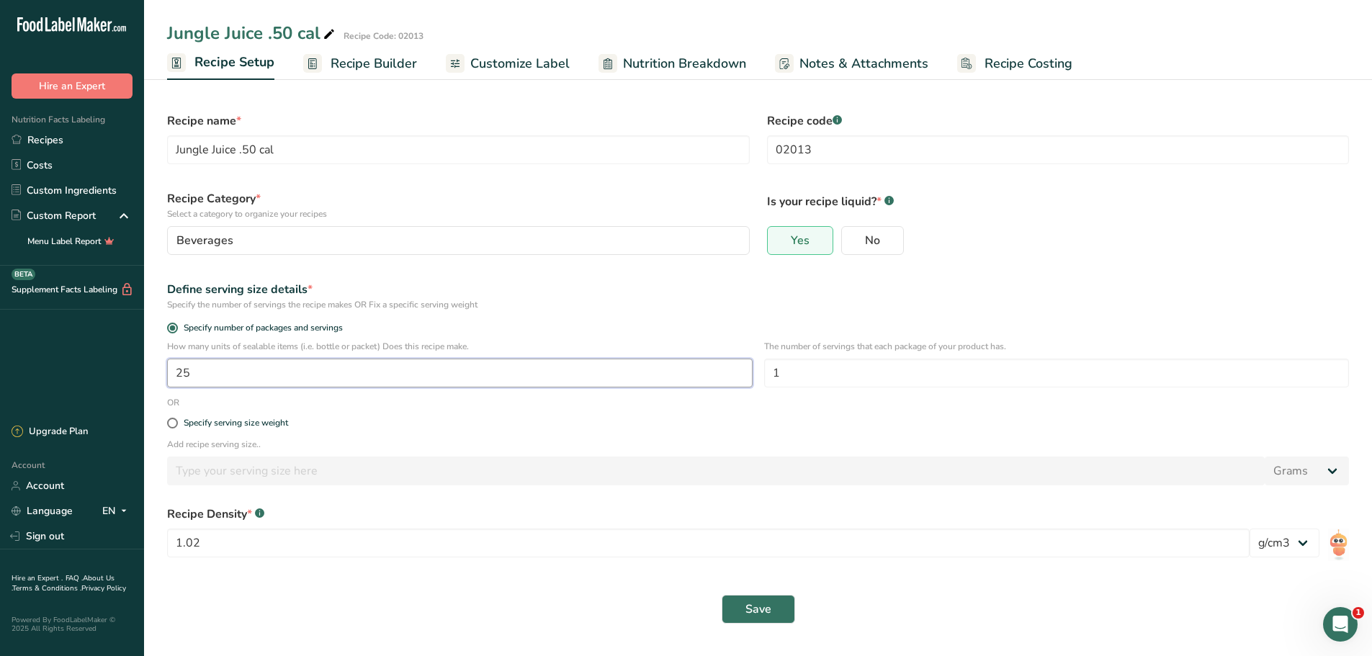
click at [202, 371] on input "25" at bounding box center [460, 373] width 586 height 29
type input "26"
click at [349, 68] on span "Recipe Builder" at bounding box center [374, 63] width 86 height 19
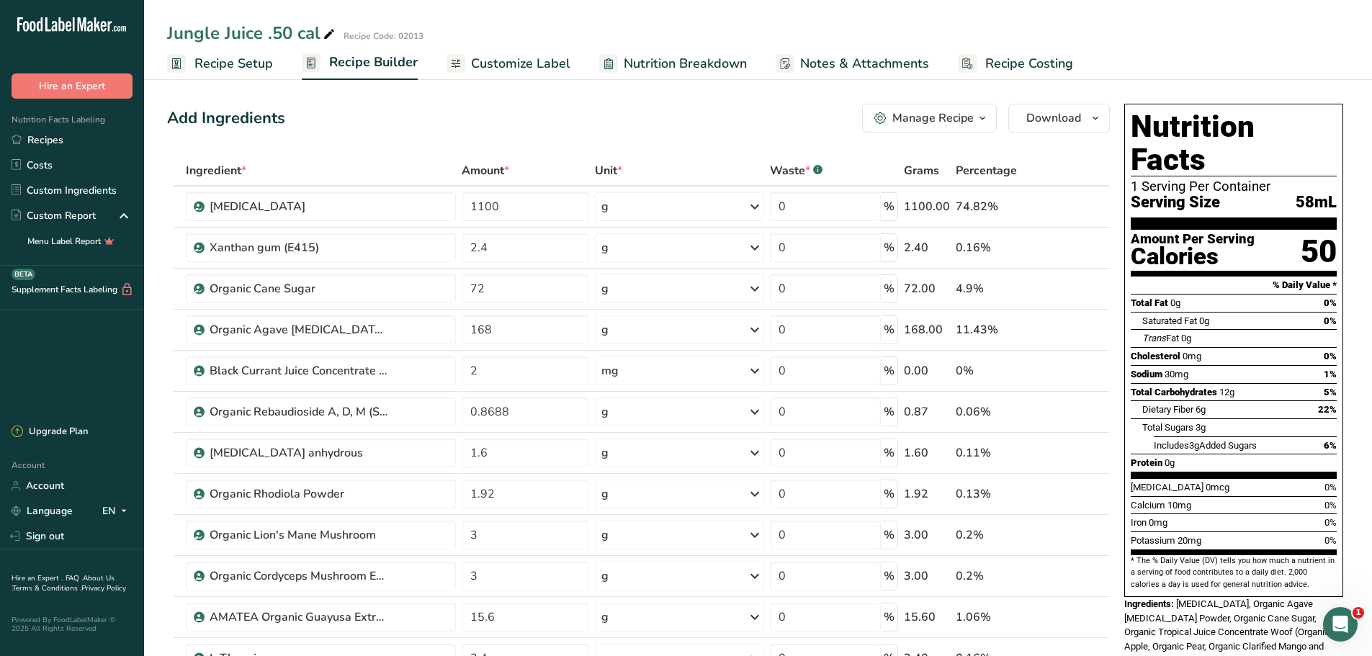
click at [251, 63] on span "Recipe Setup" at bounding box center [233, 63] width 79 height 19
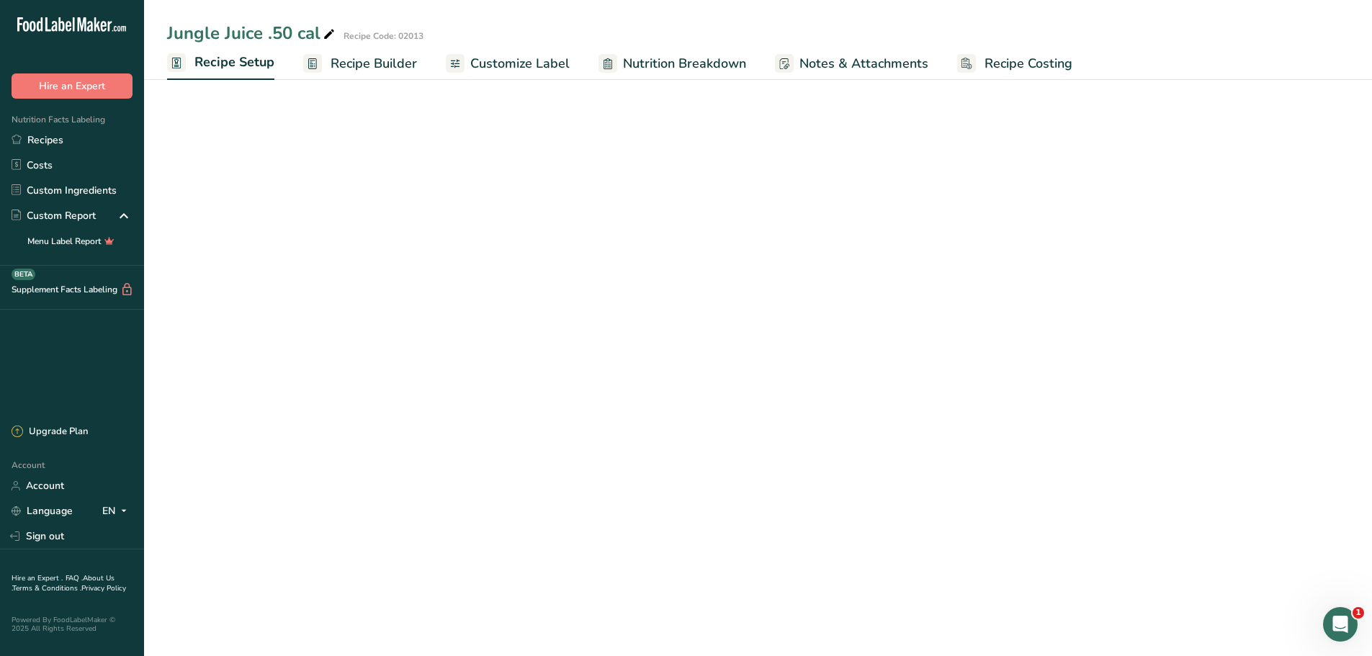
select select "22"
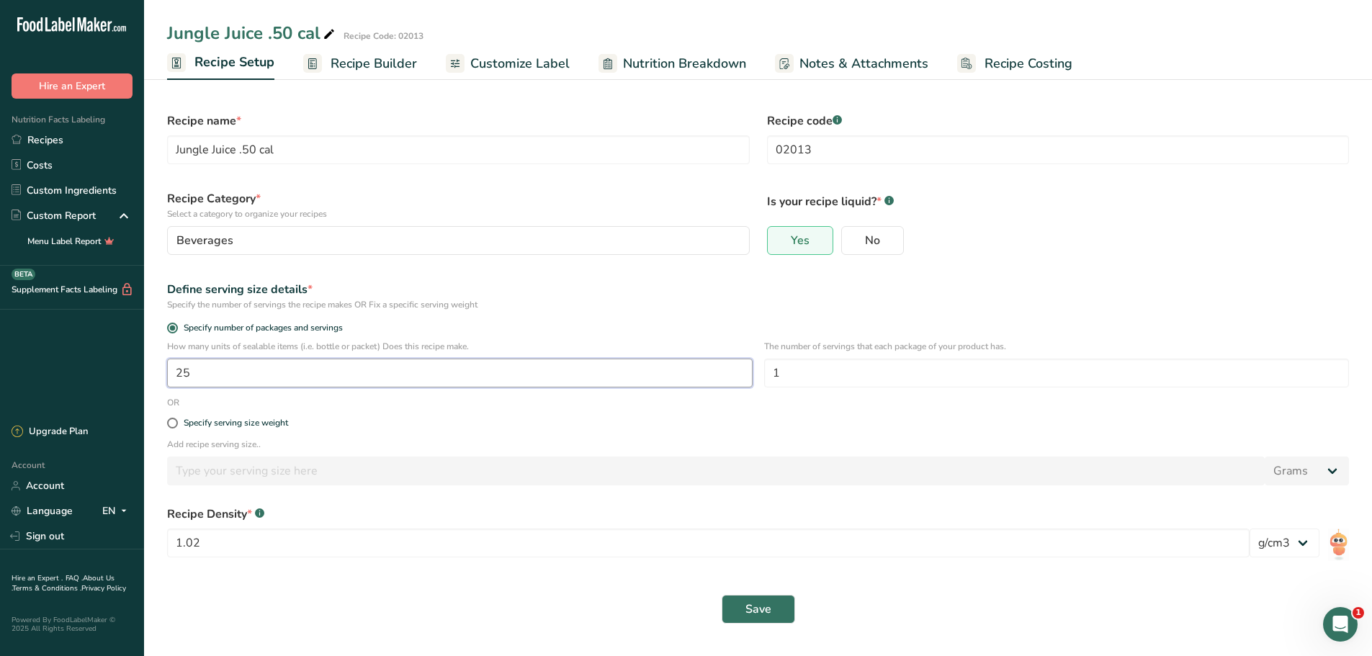
click at [205, 374] on input "25" at bounding box center [460, 373] width 586 height 29
type input "26"
click at [732, 603] on button "Save" at bounding box center [758, 609] width 73 height 29
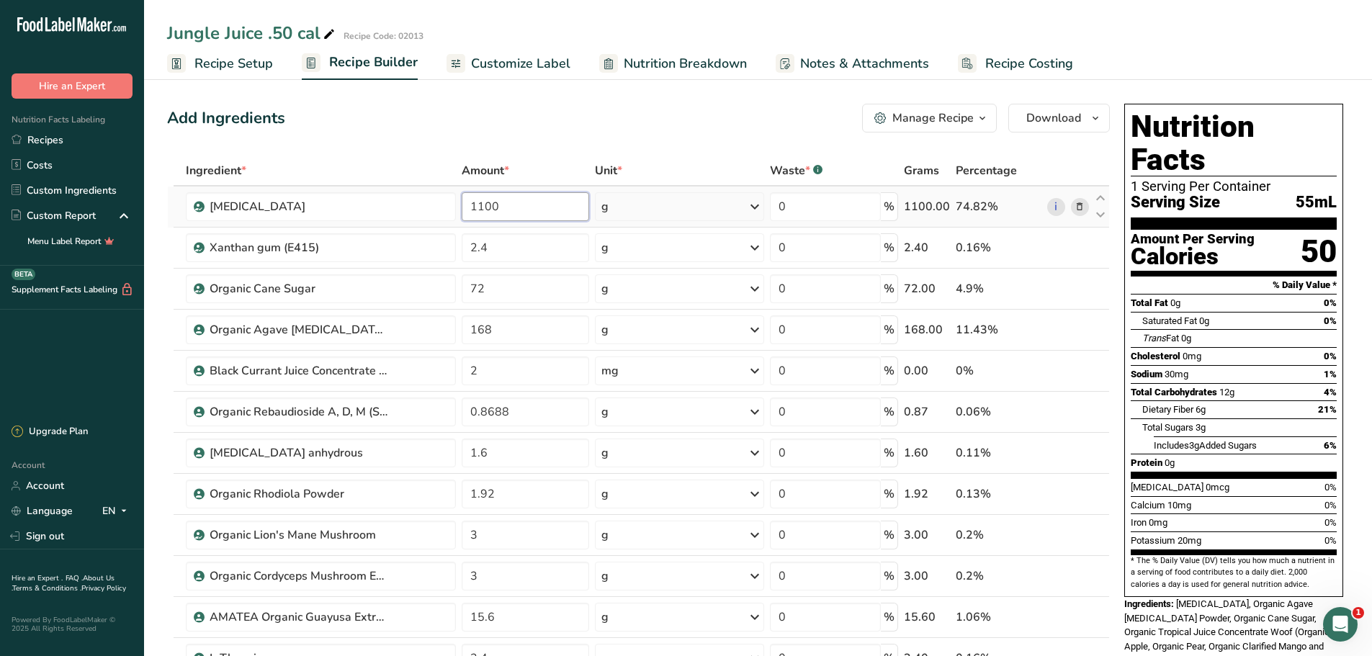
click at [552, 201] on input "1100" at bounding box center [525, 206] width 127 height 29
click at [191, 365] on div "Ingredient * Amount * Unit * Waste * .a-a{fill:#347362;}.b-a{fill:#fff;} Grams …" at bounding box center [638, 565] width 943 height 819
click at [1056, 371] on icon at bounding box center [1056, 371] width 10 height 15
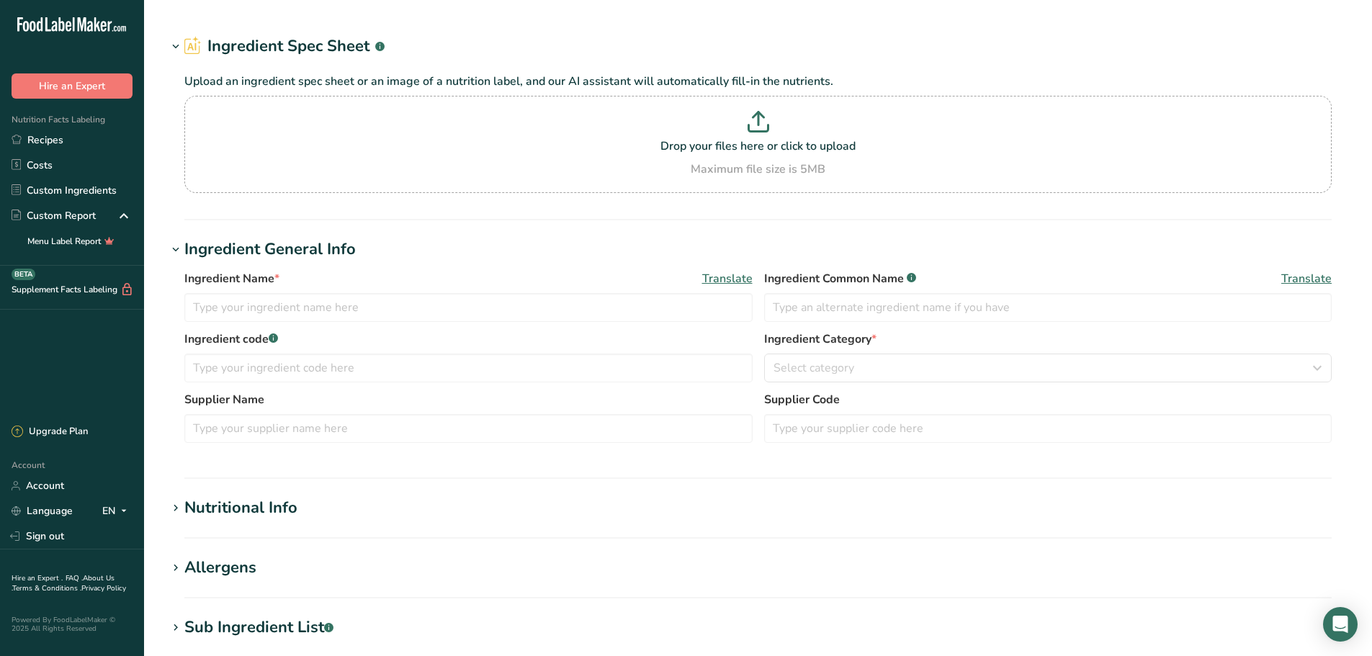
type input "Black Currant Juice Concentrate WONF"
type input "Northwest Naturals LLC"
type input "221601"
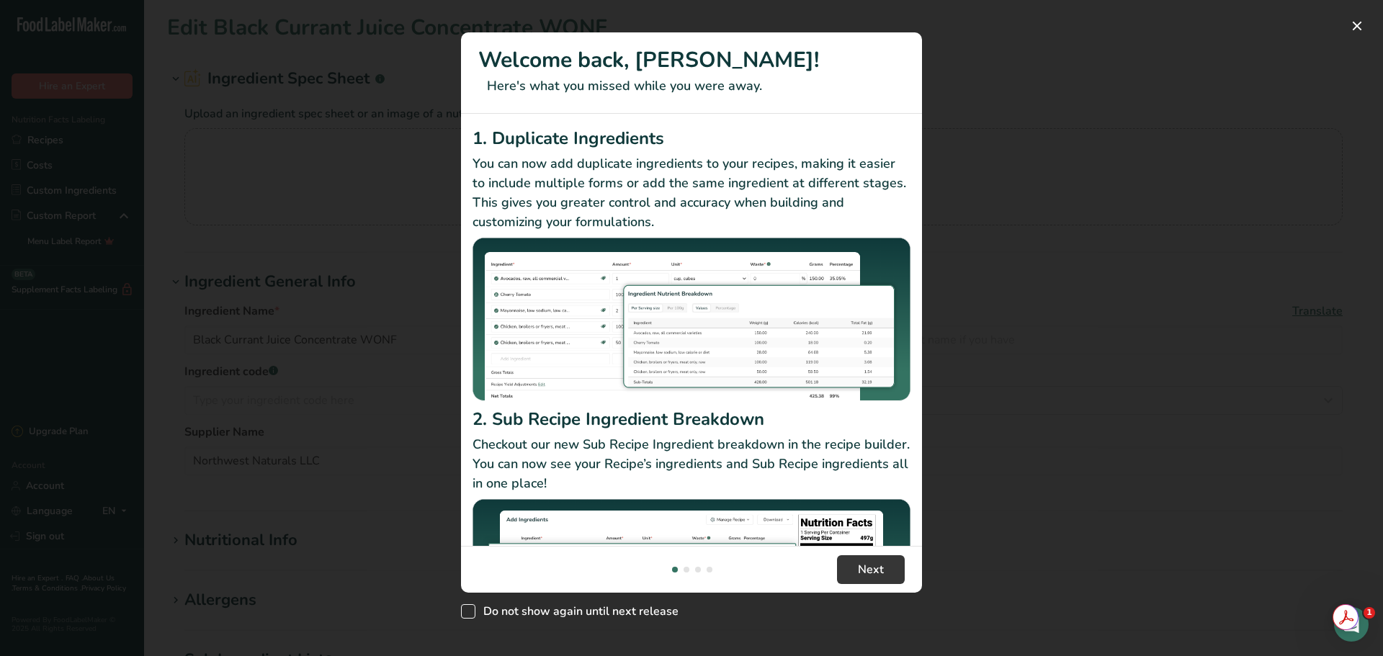
click at [467, 607] on span "New Features" at bounding box center [468, 611] width 14 height 14
click at [467, 607] on input "Do not show again until next release" at bounding box center [465, 611] width 9 height 9
checkbox input "true"
click at [1356, 27] on button "New Features" at bounding box center [1356, 25] width 23 height 23
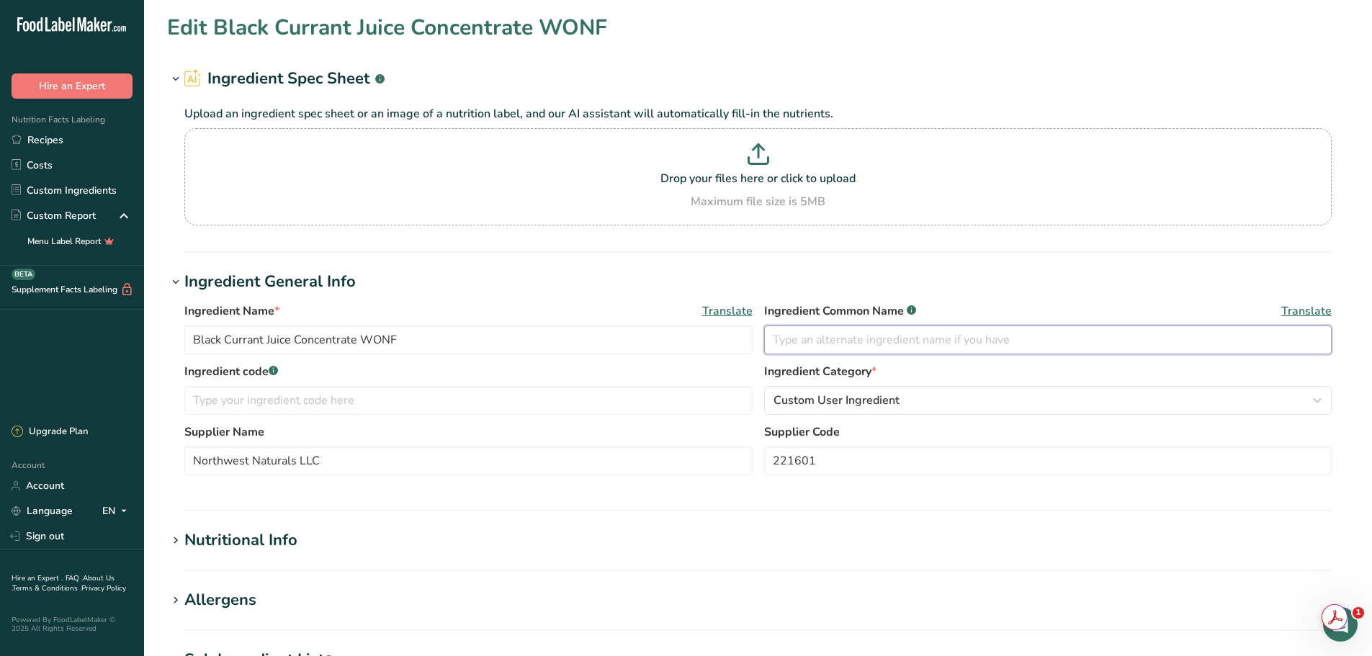
click at [841, 338] on input "text" at bounding box center [1048, 340] width 568 height 29
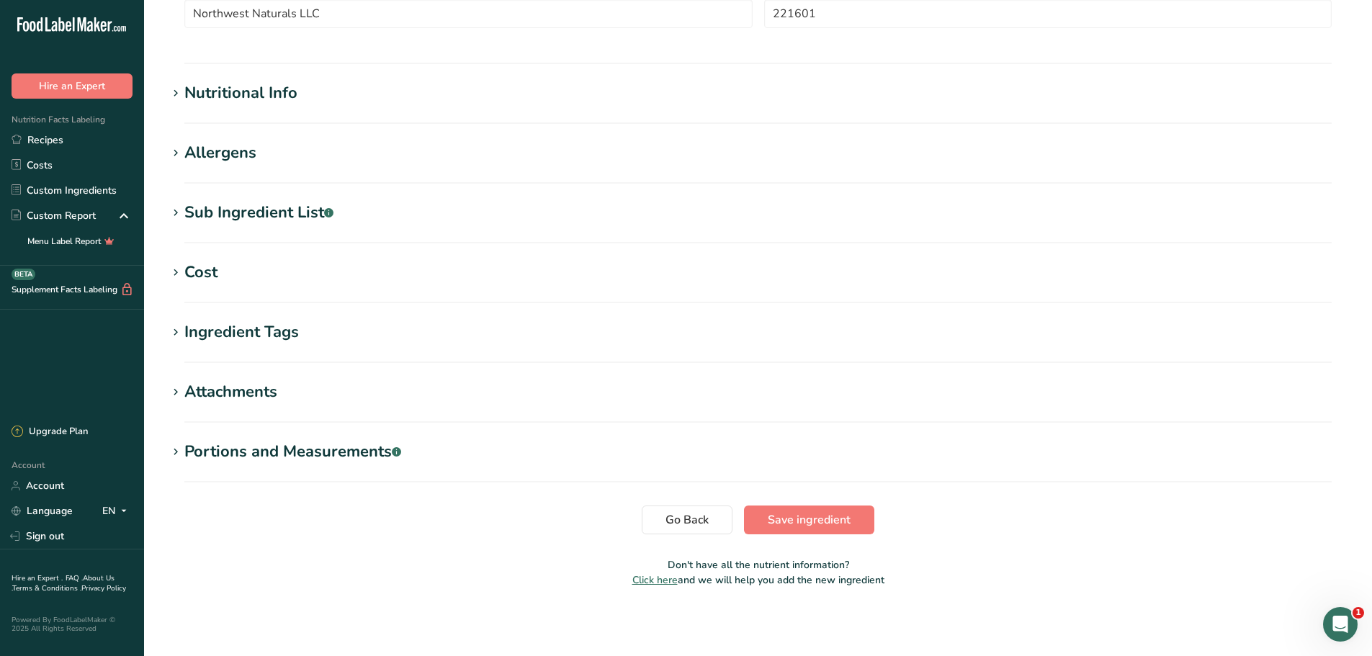
scroll to position [448, 0]
type input "Red Currant Juice (for color)"
click at [810, 520] on span "Save ingredient" at bounding box center [809, 519] width 83 height 17
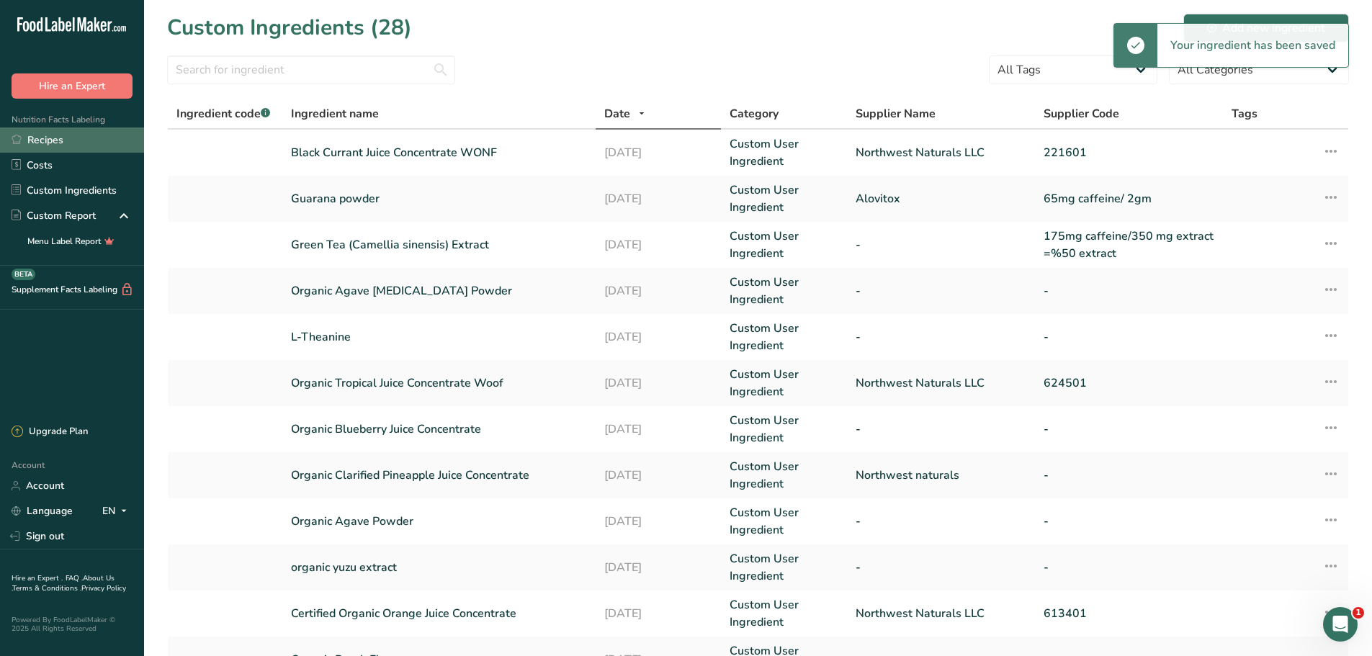
click at [30, 142] on link "Recipes" at bounding box center [72, 139] width 144 height 25
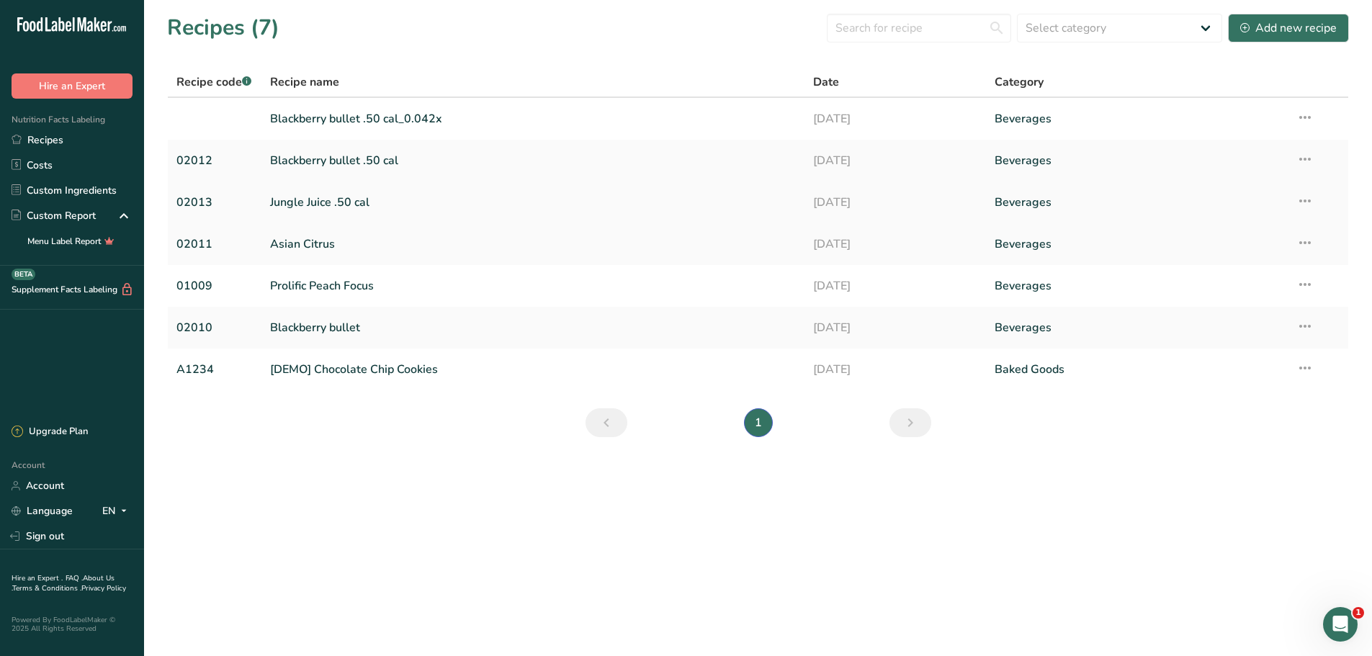
click at [290, 209] on link "Jungle Juice .50 cal" at bounding box center [533, 202] width 527 height 30
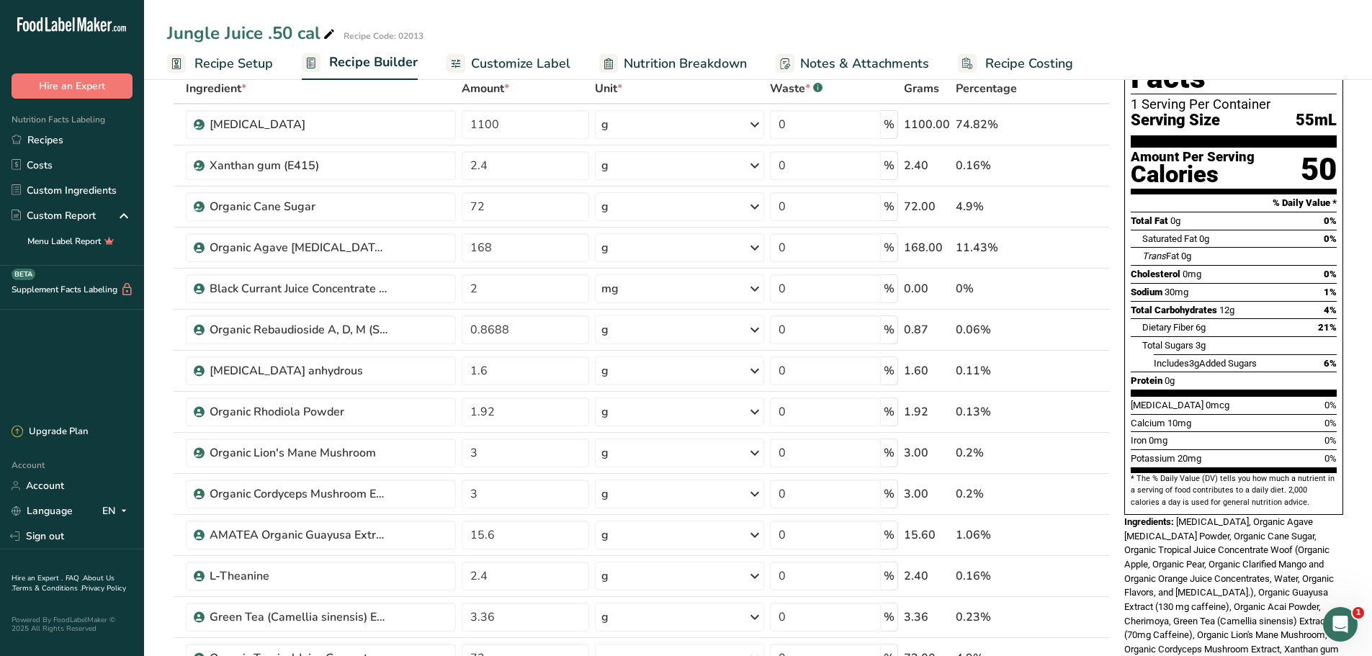
scroll to position [432, 0]
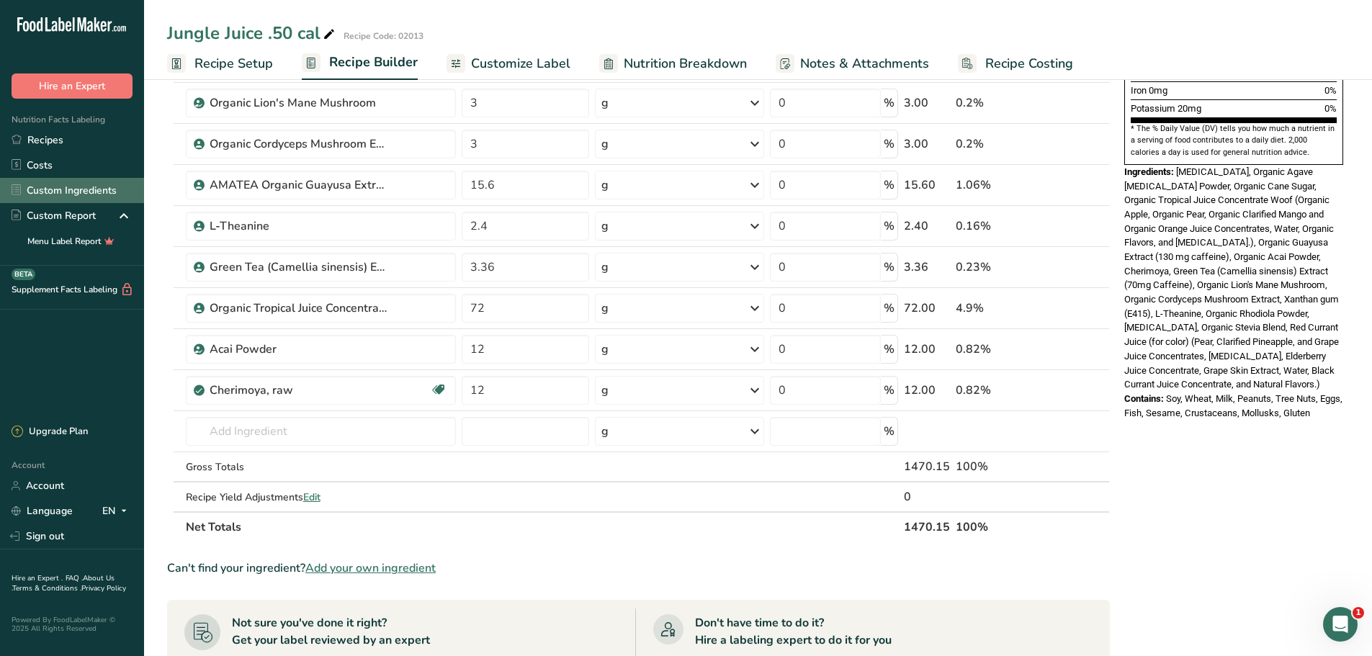
click at [50, 189] on link "Custom Ingredients" at bounding box center [72, 190] width 144 height 25
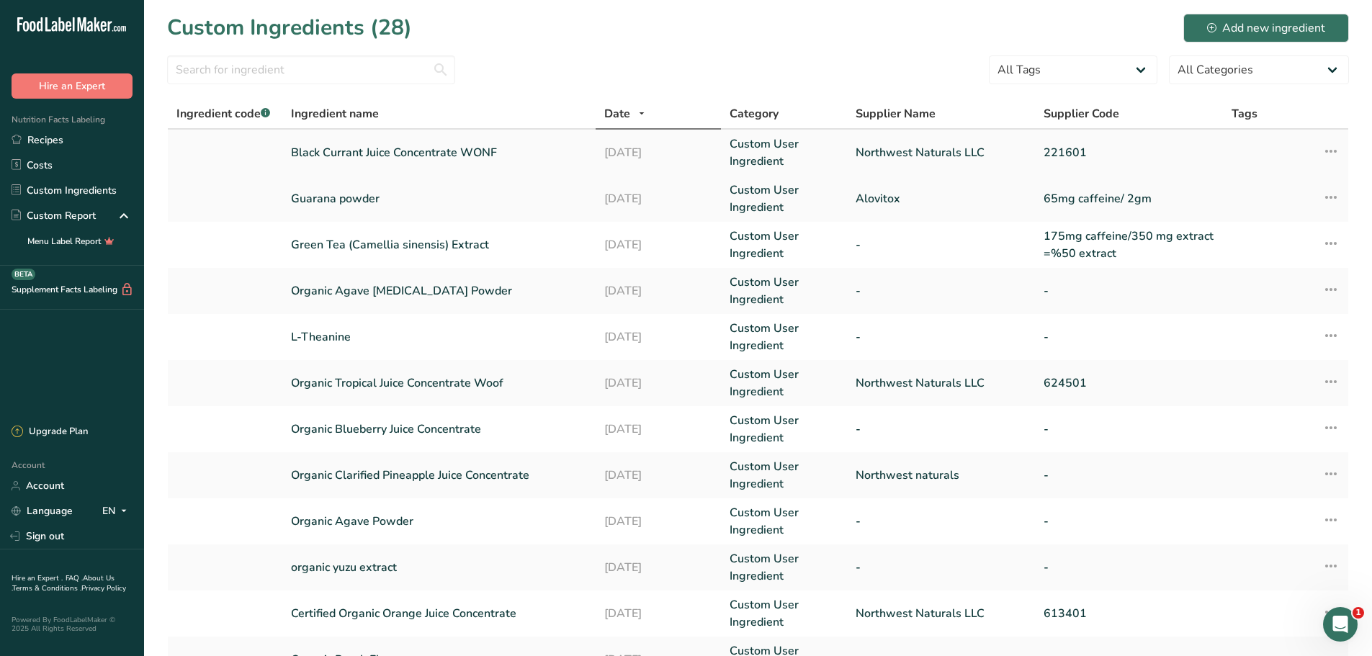
click at [452, 163] on td "Black Currant Juice Concentrate WONF" at bounding box center [438, 153] width 313 height 46
click at [480, 149] on link "Black Currant Juice Concentrate WONF" at bounding box center [439, 152] width 296 height 17
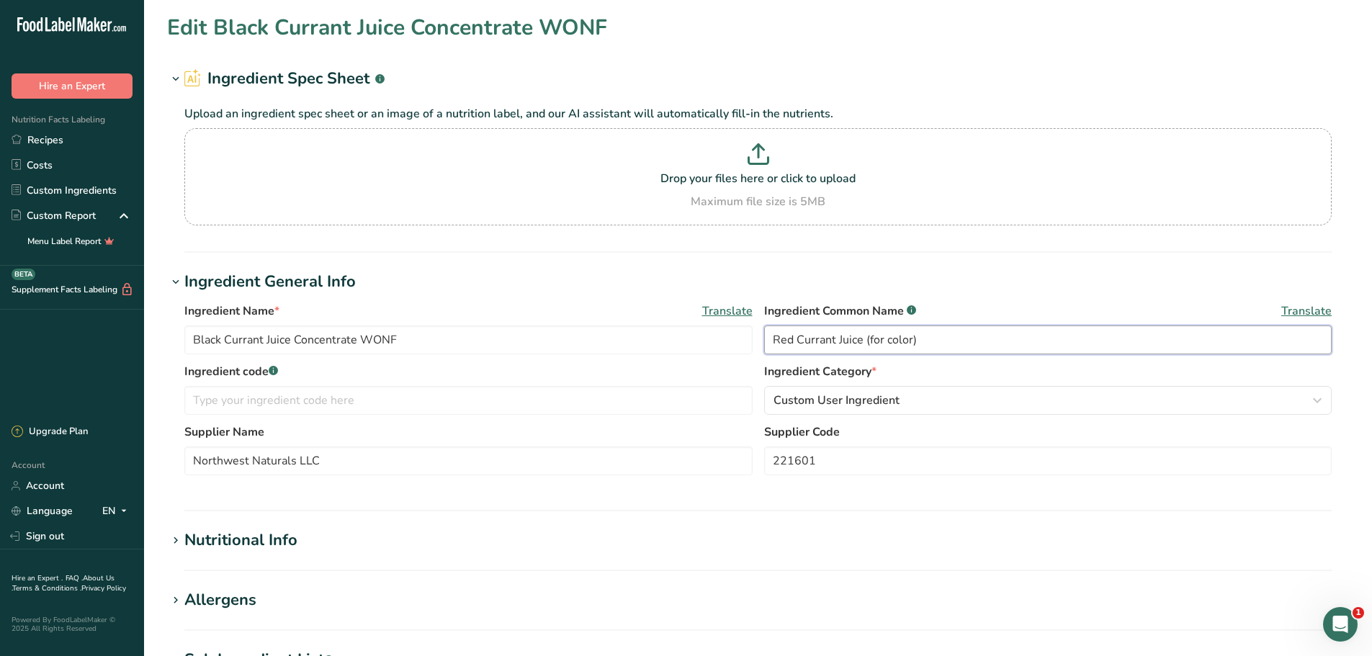
drag, startPoint x: 942, startPoint y: 339, endPoint x: 756, endPoint y: 338, distance: 186.5
click at [756, 338] on div "Ingredient Name * Translate Black Currant Juice Concentrate WONF Ingredient Com…" at bounding box center [757, 333] width 1147 height 61
click at [791, 344] on input "text" at bounding box center [1048, 340] width 568 height 29
click at [420, 344] on input "Black Currant Juice Concentrate WONF" at bounding box center [468, 340] width 568 height 29
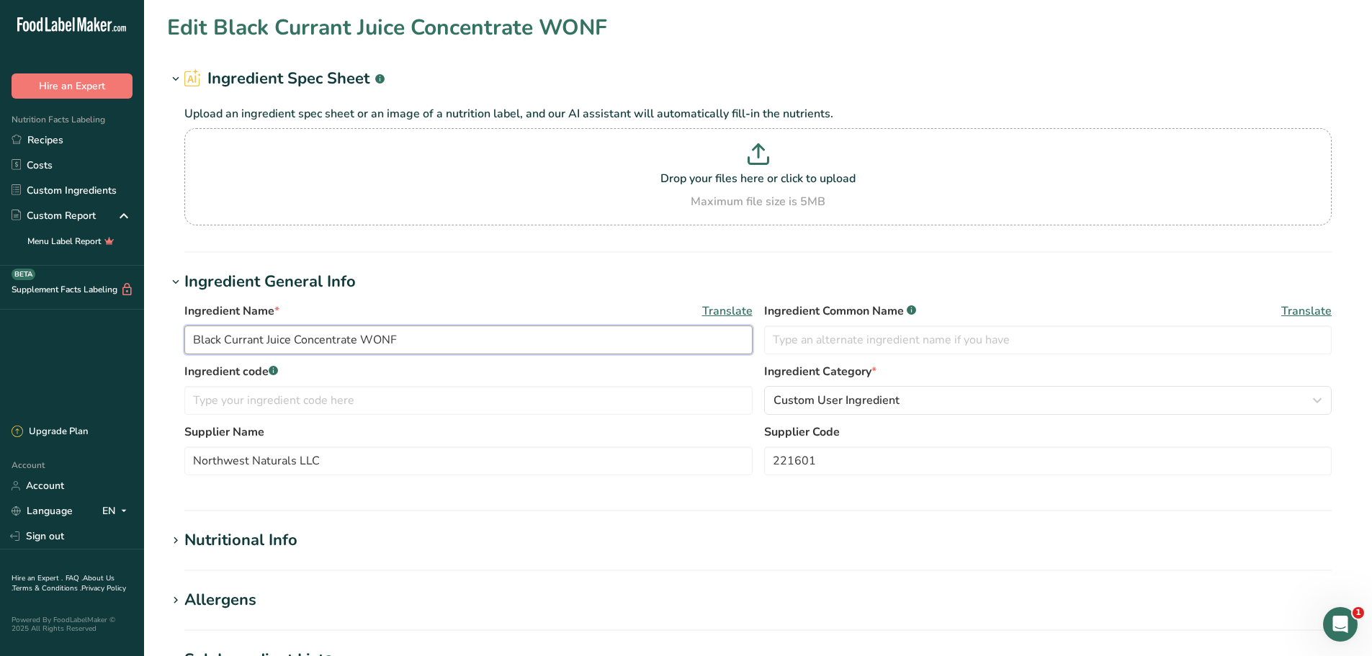
click at [420, 344] on input "Black Currant Juice Concentrate WONF" at bounding box center [468, 340] width 568 height 29
paste input "Red Currant Juice (for color)"
type input "Red Currant Juice (for color)"
click at [845, 338] on input "text" at bounding box center [1048, 340] width 568 height 29
paste input "Red Currant Juice (for color)"
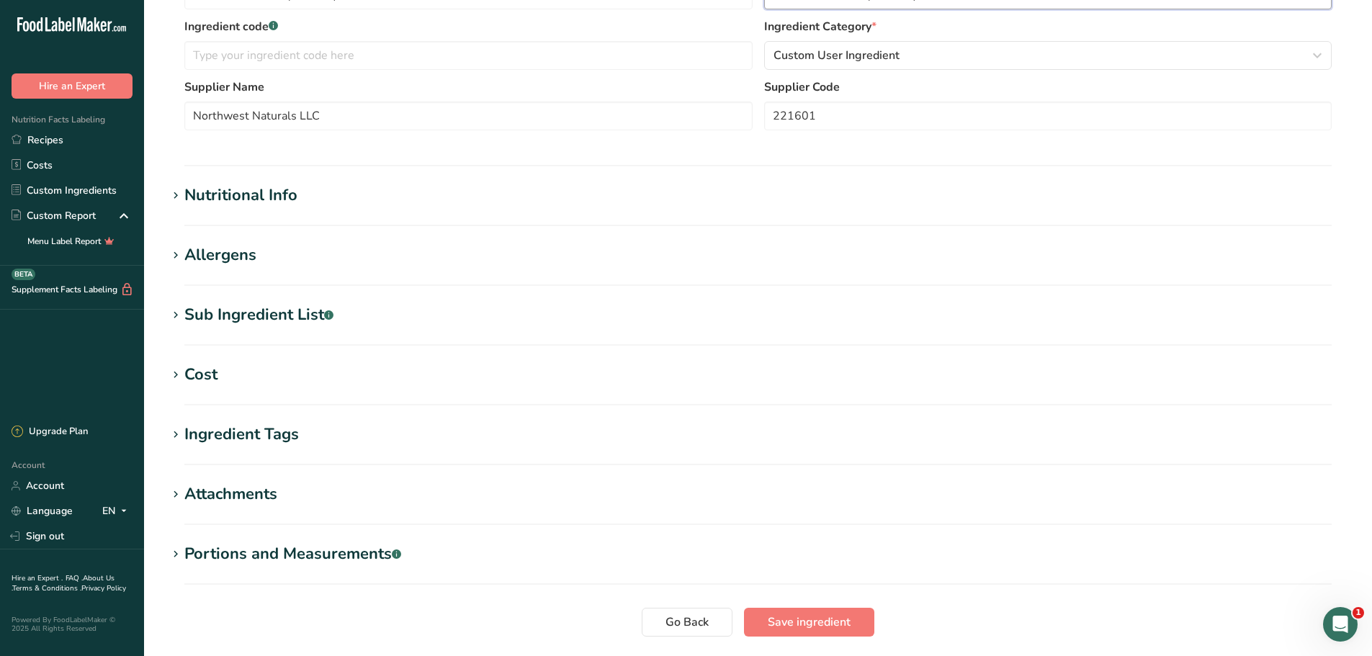
scroll to position [360, 0]
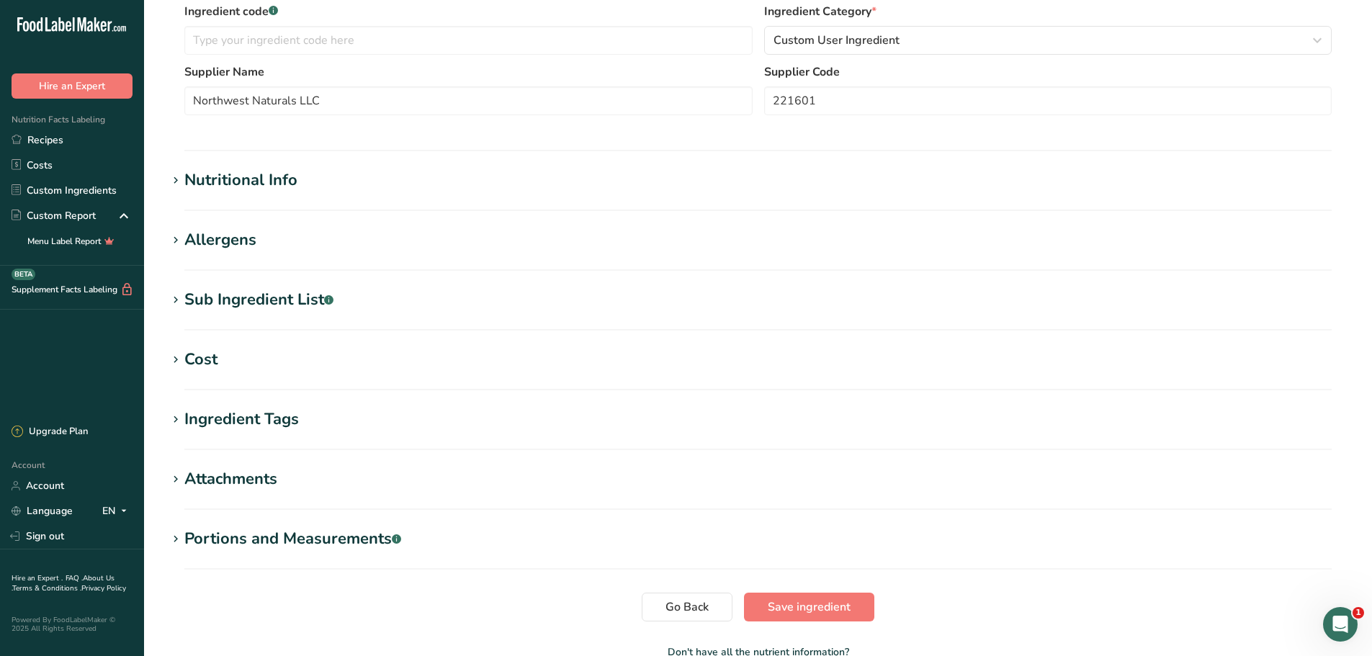
type input "Red Currant Juice (for color)"
click at [177, 184] on icon at bounding box center [175, 181] width 13 height 20
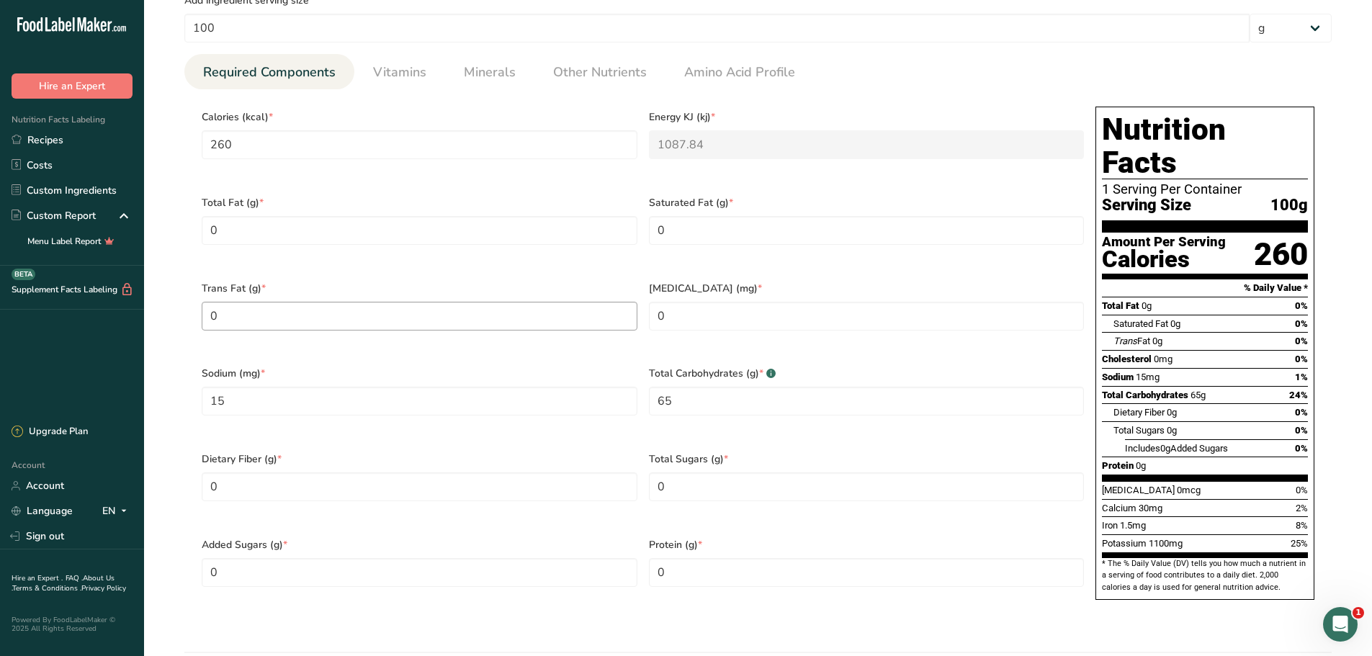
scroll to position [936, 0]
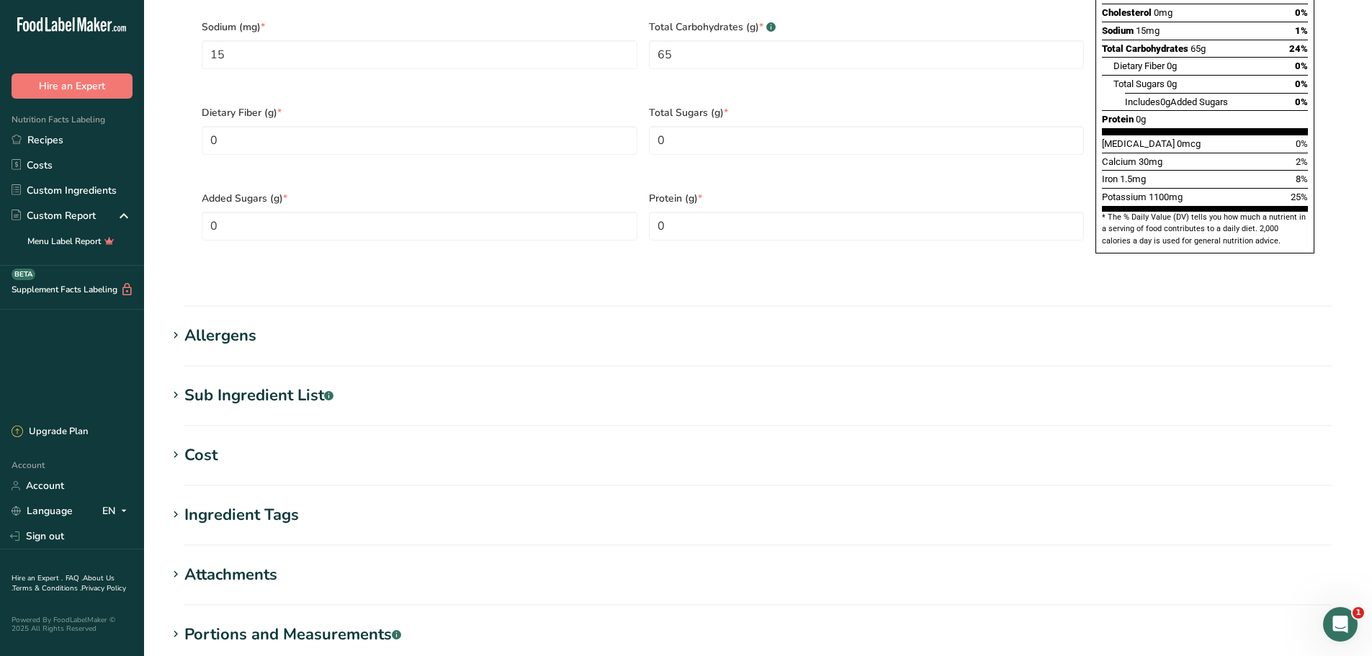
click at [274, 384] on div "Sub Ingredient List .a-a{fill:#347362;}.b-a{fill:#fff;}" at bounding box center [258, 396] width 149 height 24
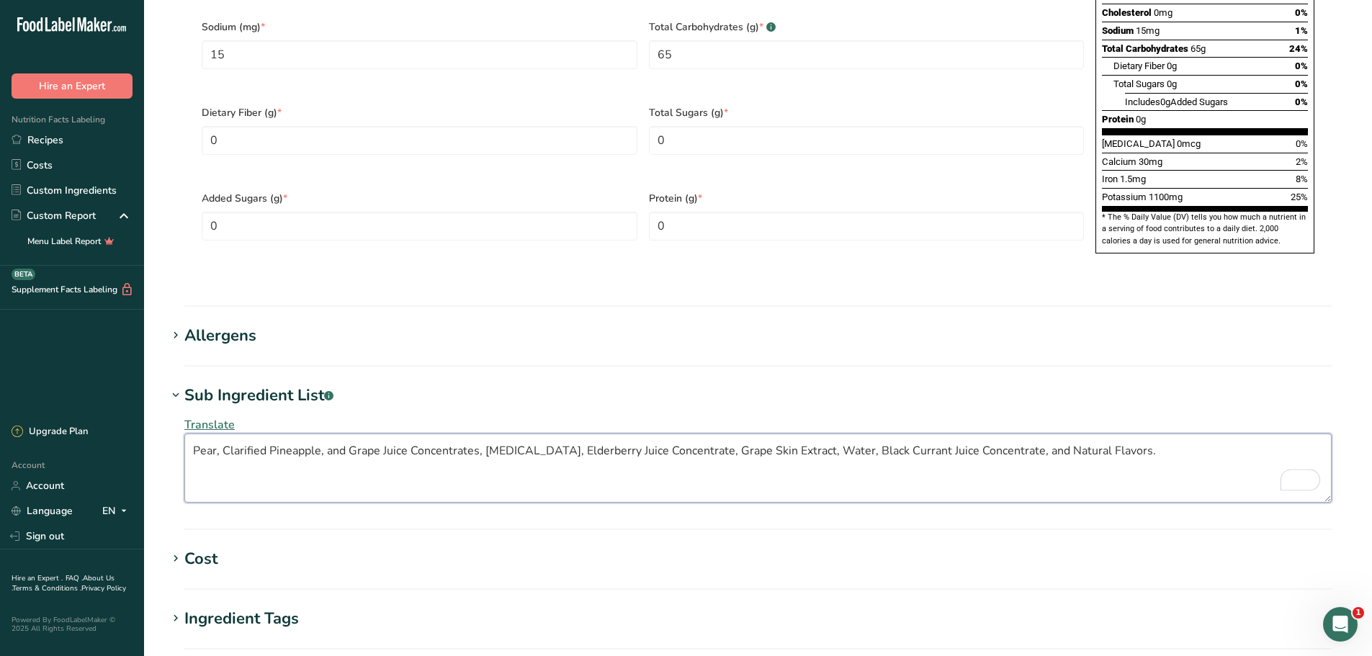
drag, startPoint x: 1155, startPoint y: 420, endPoint x: 169, endPoint y: 344, distance: 988.2
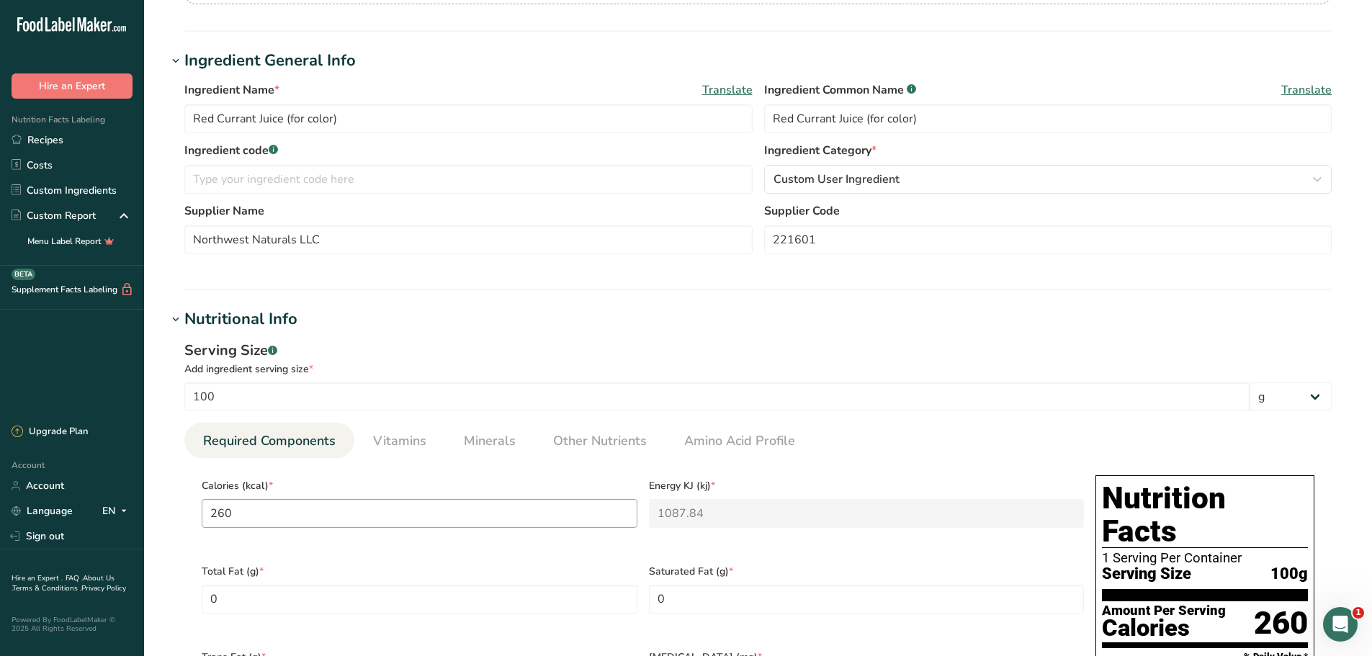
scroll to position [216, 0]
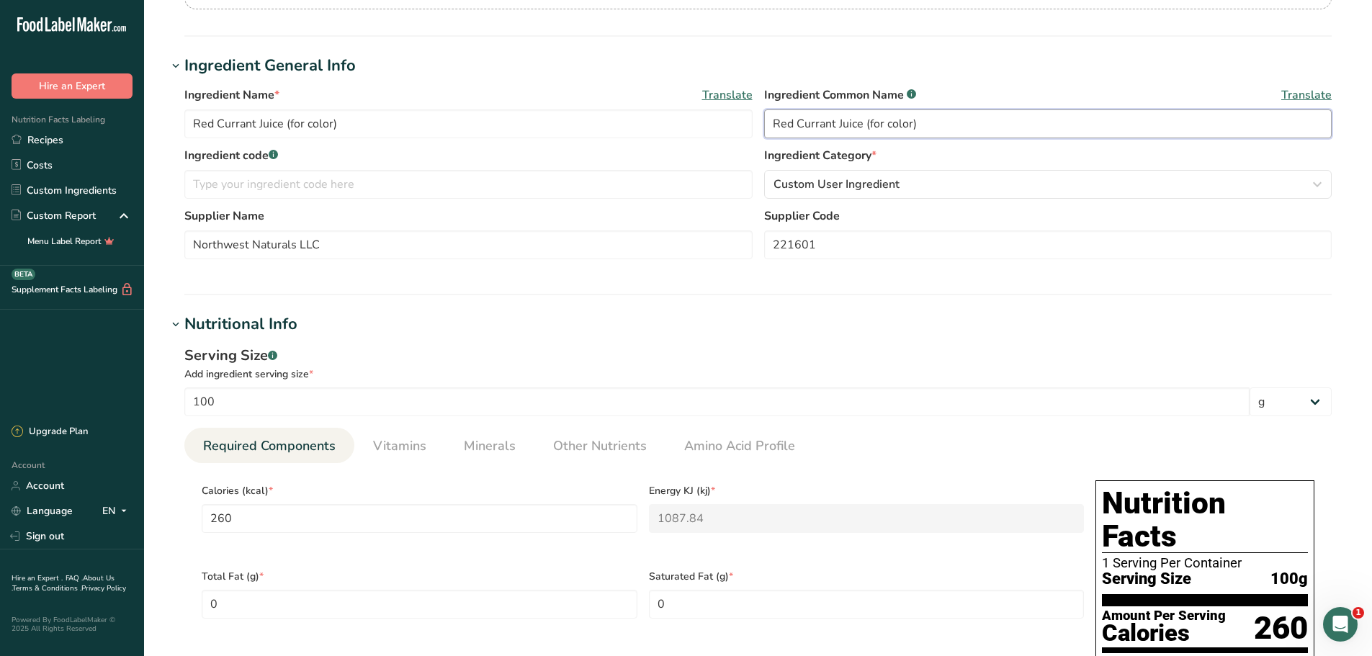
click at [946, 119] on input "Red Currant Juice (for color)" at bounding box center [1048, 123] width 568 height 29
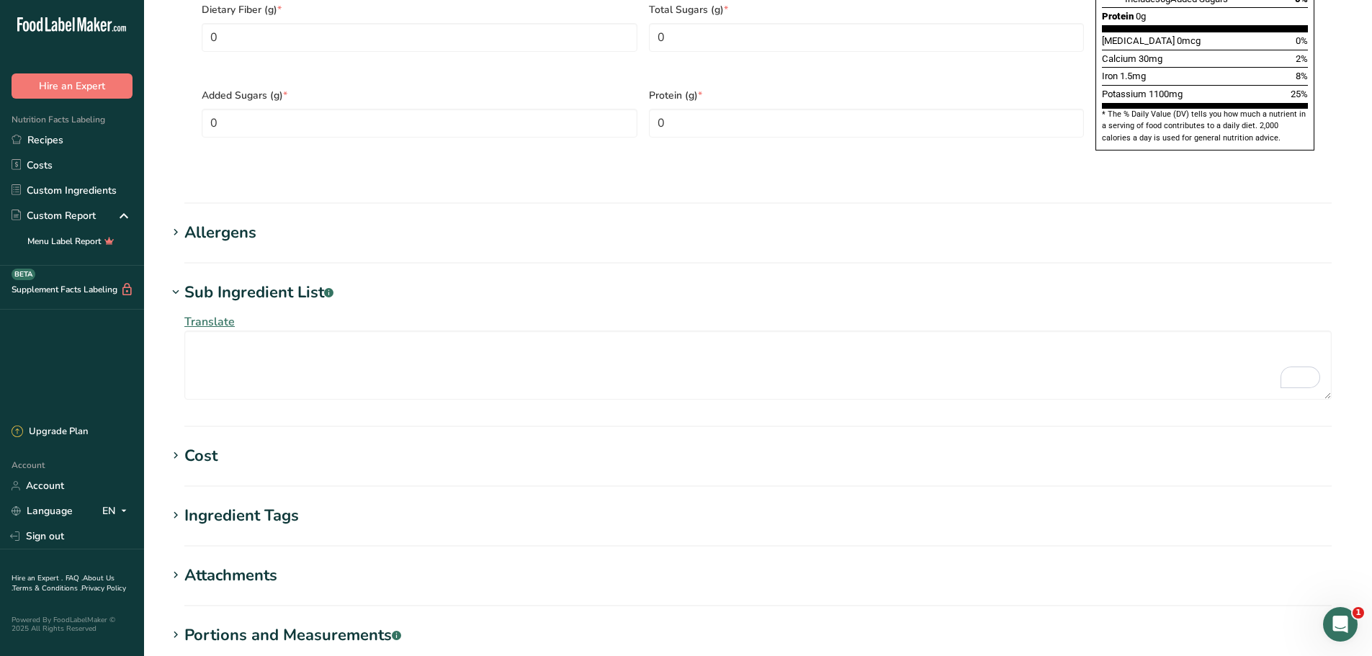
scroll to position [1080, 0]
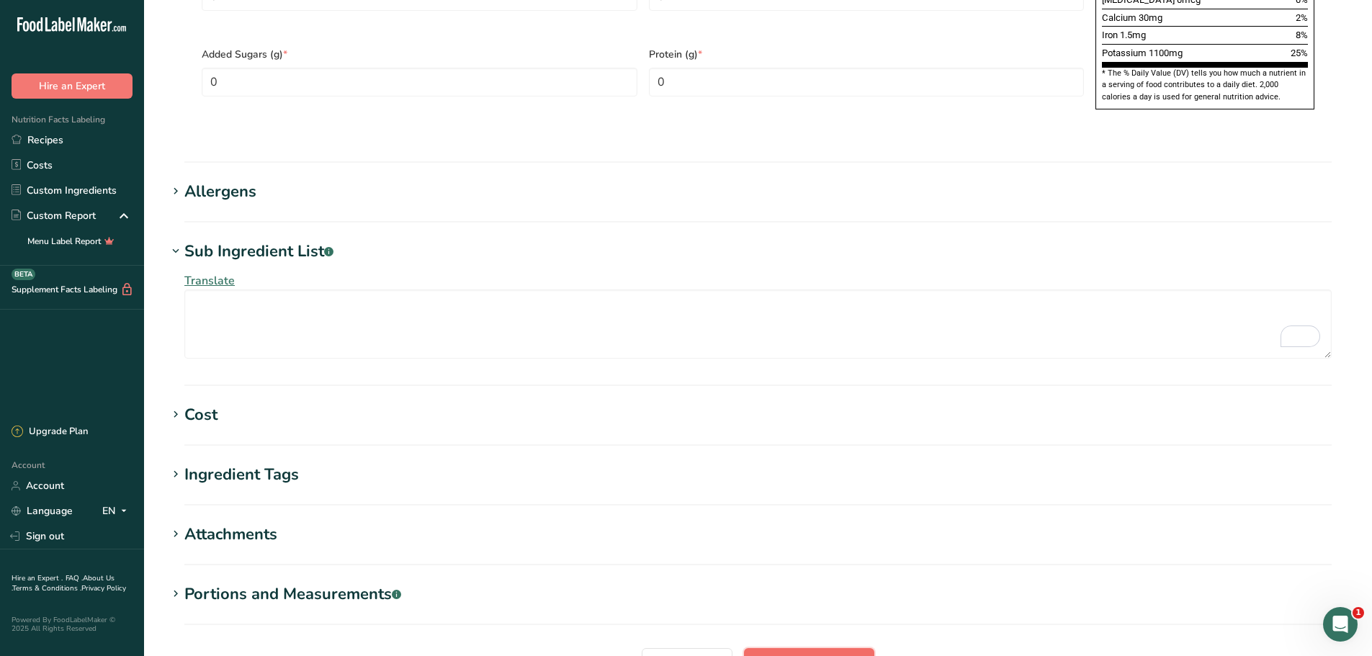
click at [779, 654] on span "Save ingredient" at bounding box center [809, 662] width 83 height 17
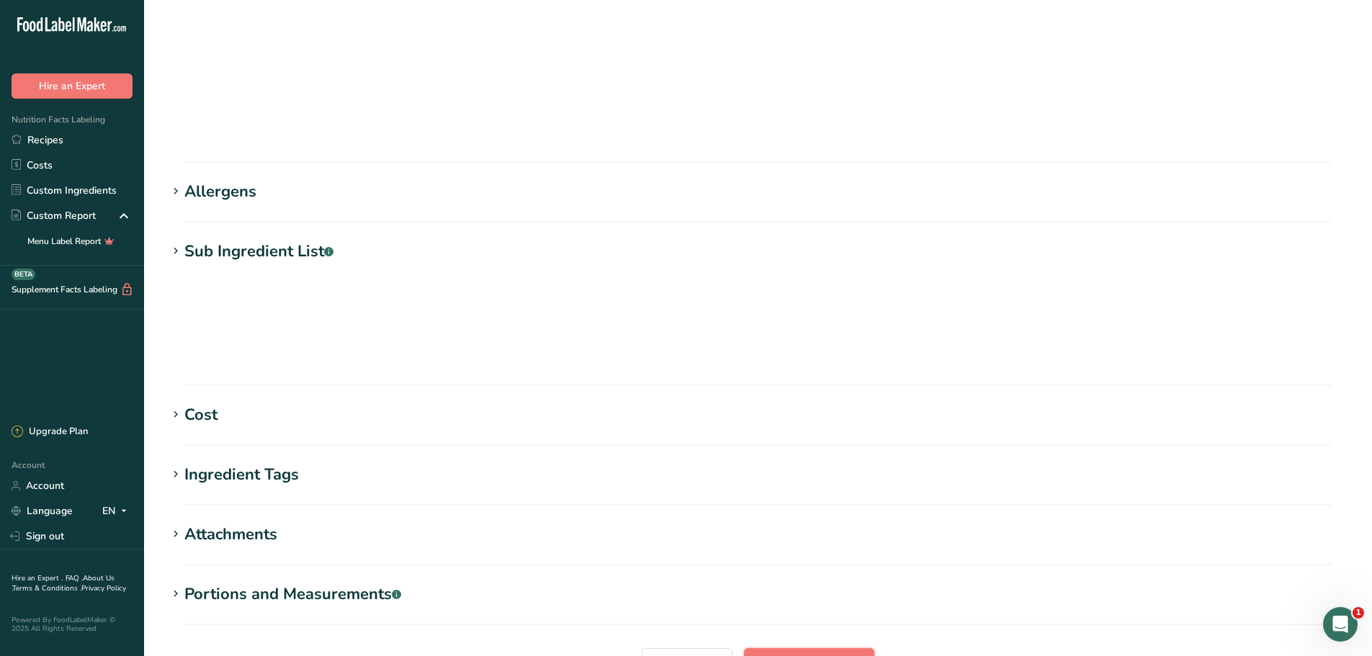
scroll to position [106, 0]
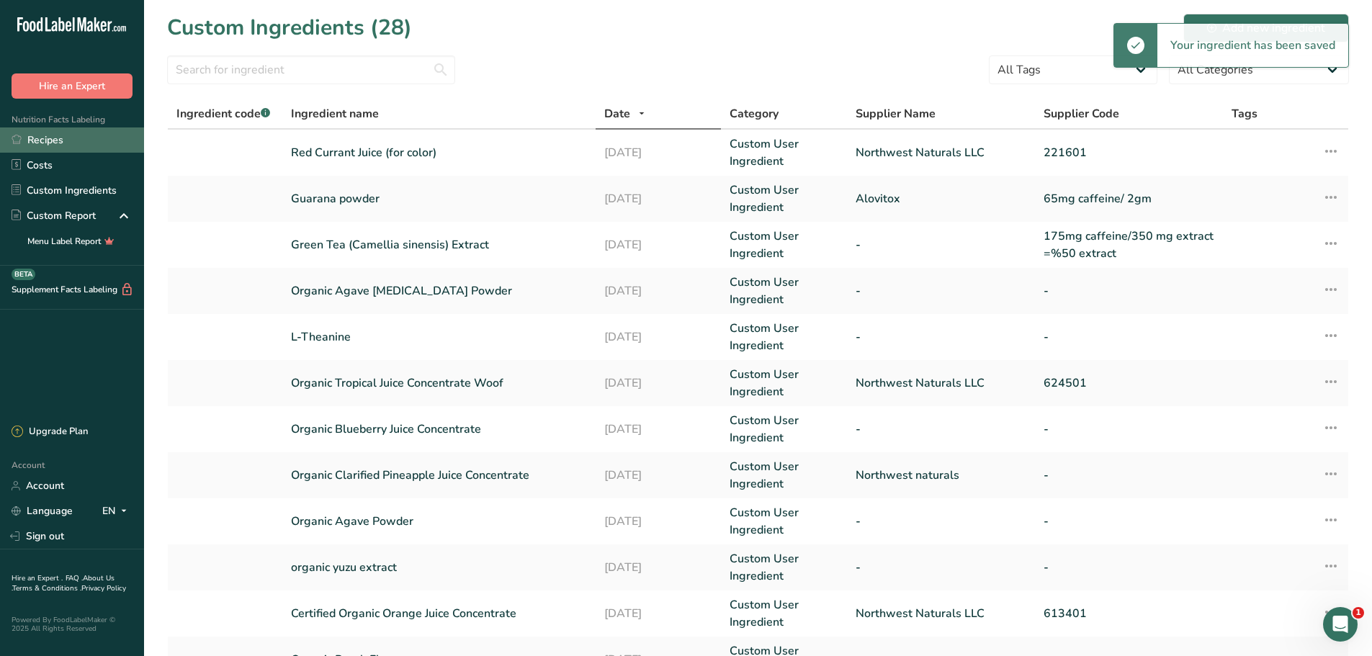
click at [27, 141] on link "Recipes" at bounding box center [72, 139] width 144 height 25
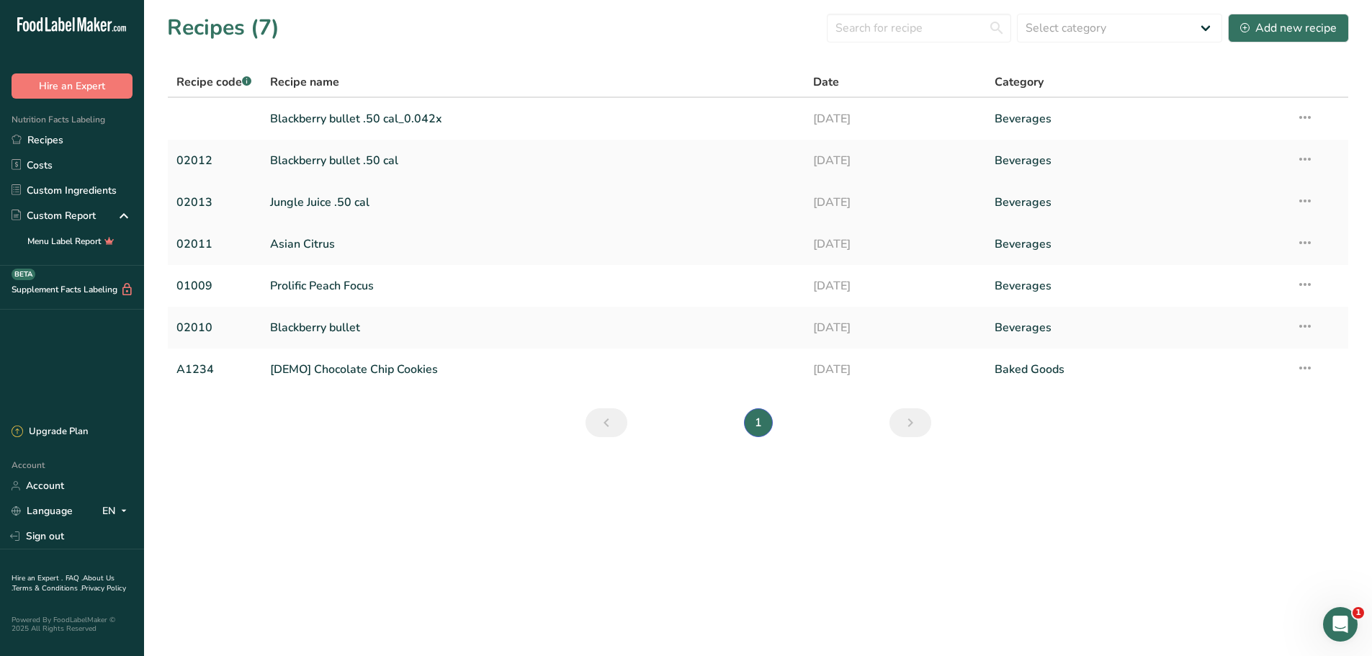
click at [318, 198] on link "Jungle Juice .50 cal" at bounding box center [533, 202] width 527 height 30
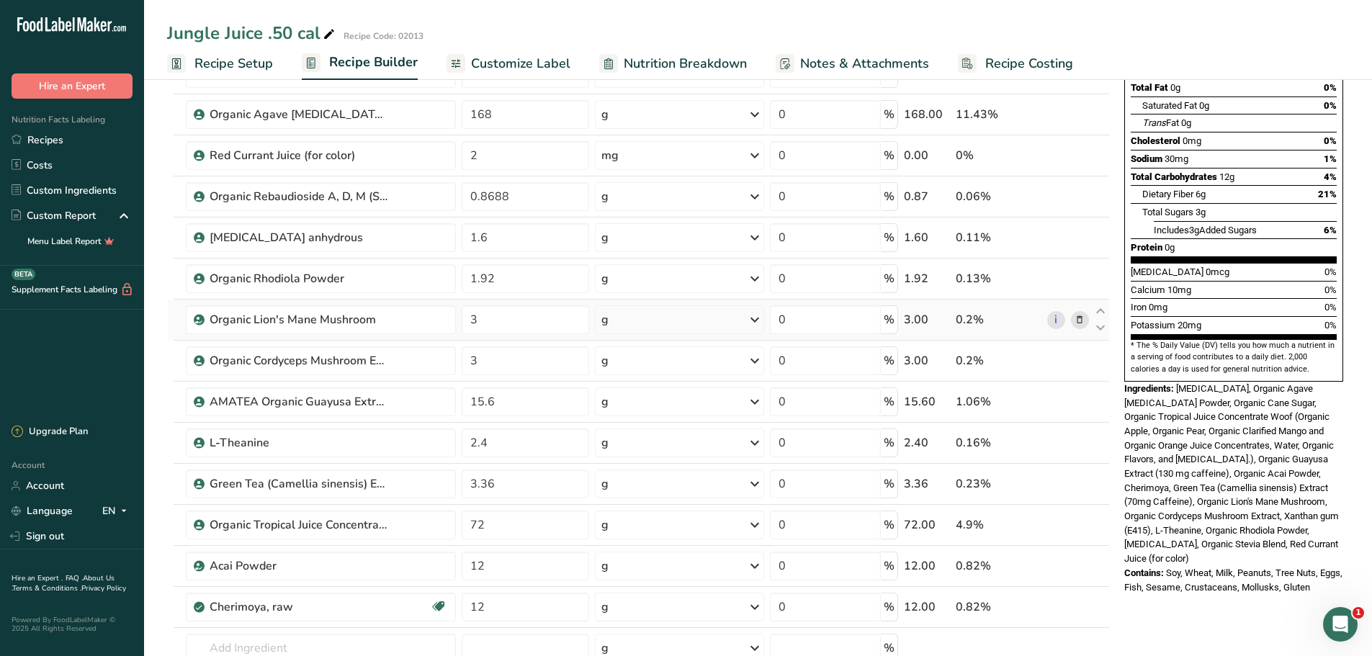
scroll to position [216, 0]
click at [547, 67] on span "Customize Label" at bounding box center [520, 63] width 99 height 19
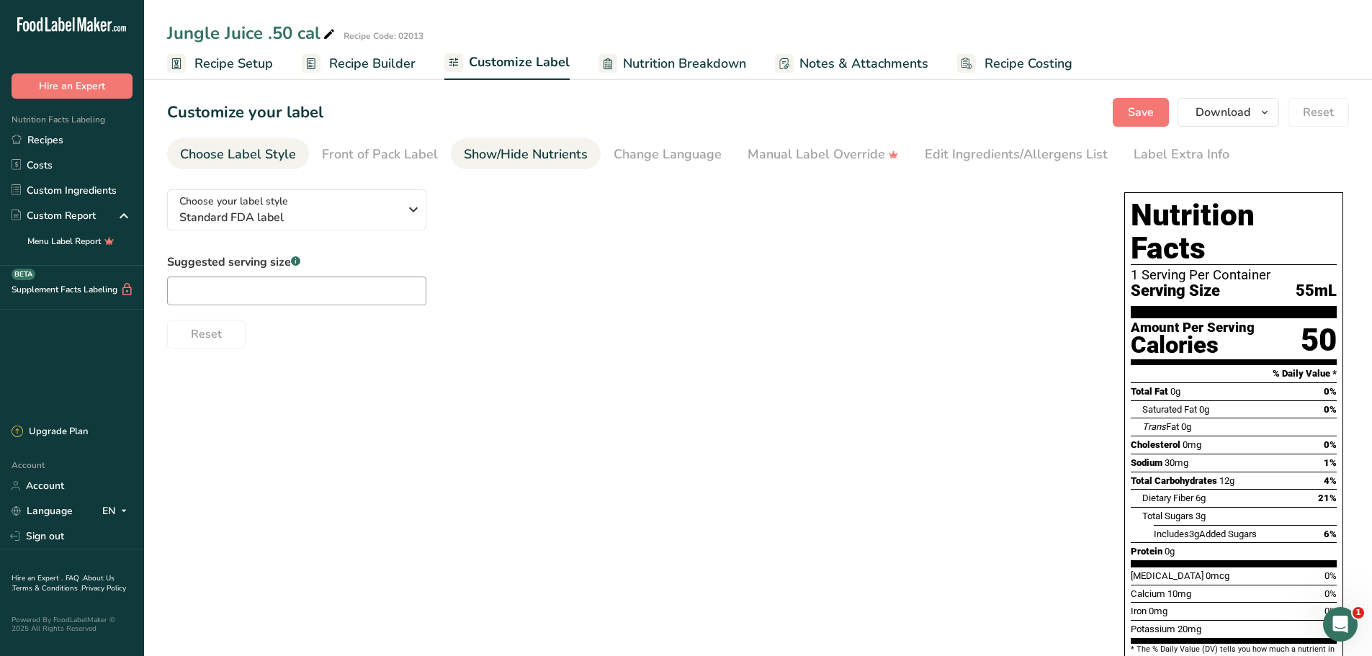
click at [505, 147] on div "Show/Hide Nutrients" at bounding box center [526, 154] width 124 height 19
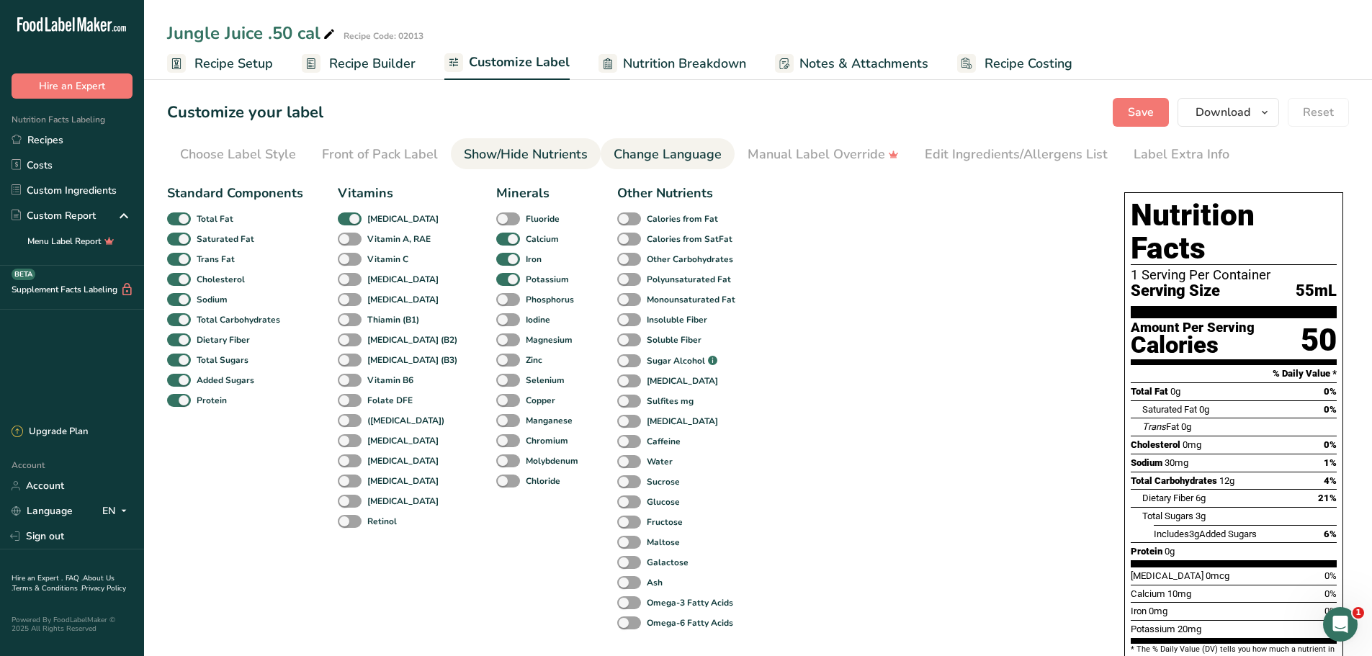
click at [679, 162] on div "Change Language" at bounding box center [668, 154] width 108 height 19
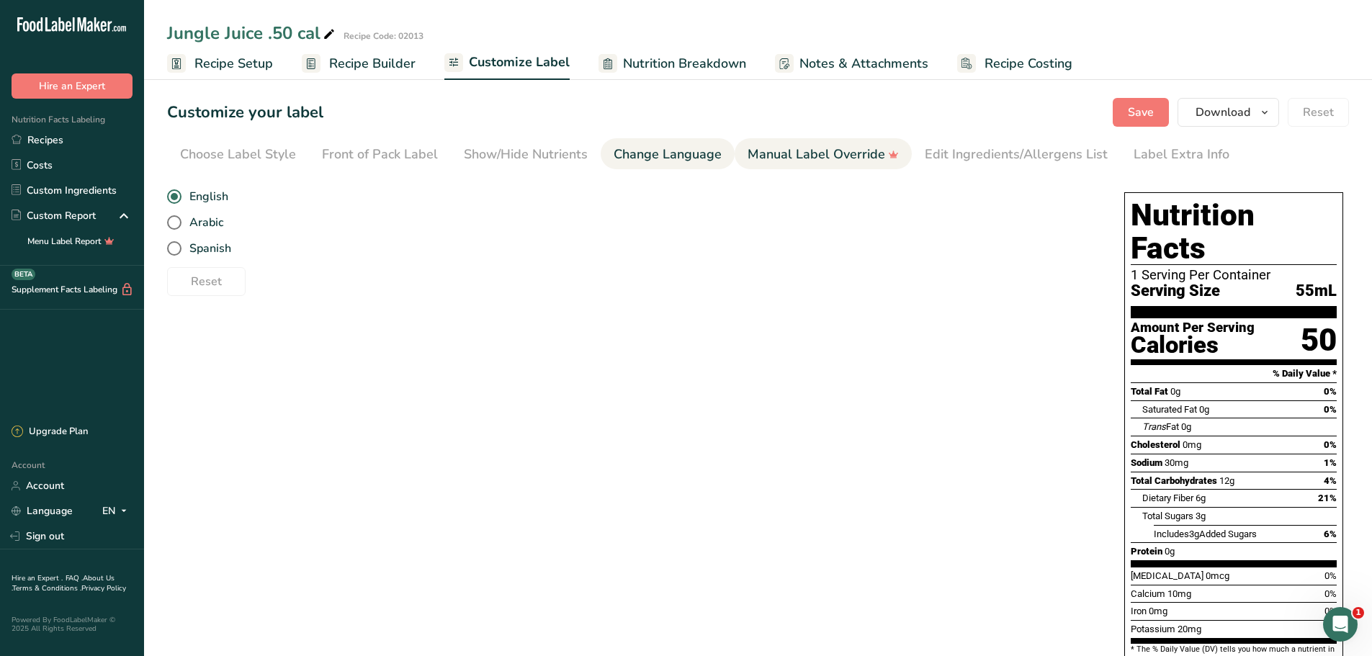
click at [810, 157] on div "Manual Label Override" at bounding box center [823, 154] width 151 height 19
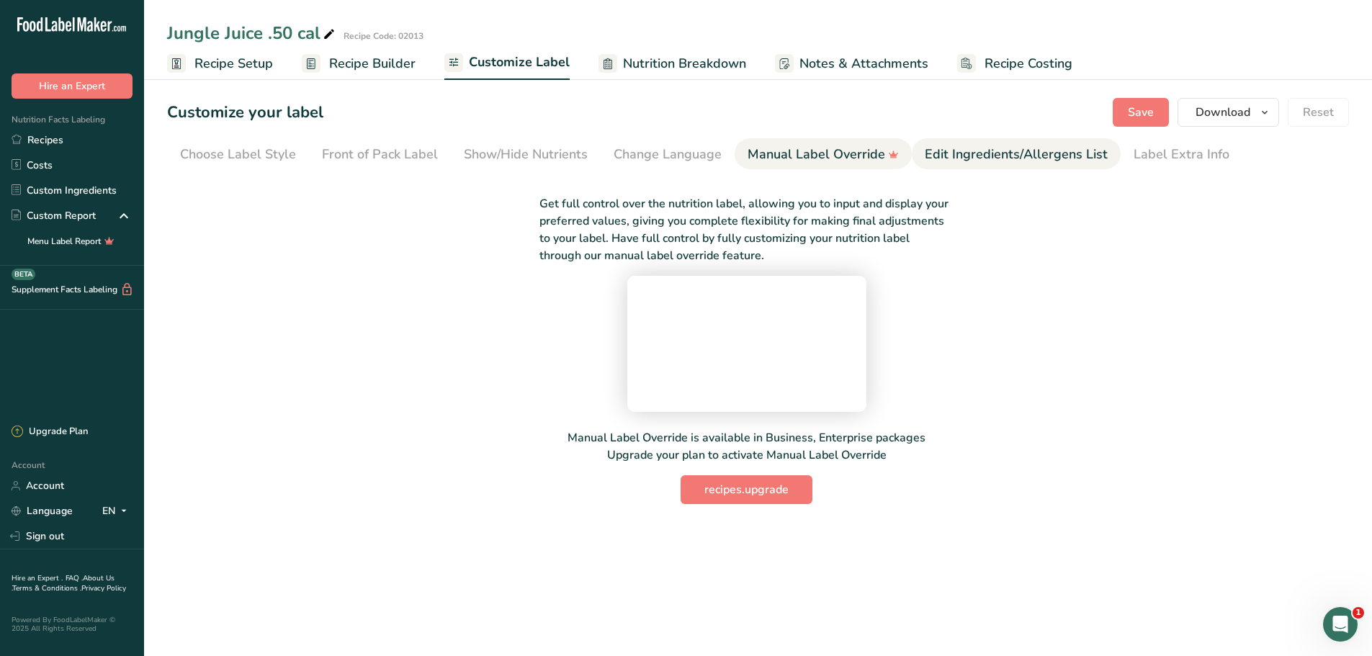
click at [974, 147] on div "Edit Ingredients/Allergens List" at bounding box center [1016, 154] width 183 height 19
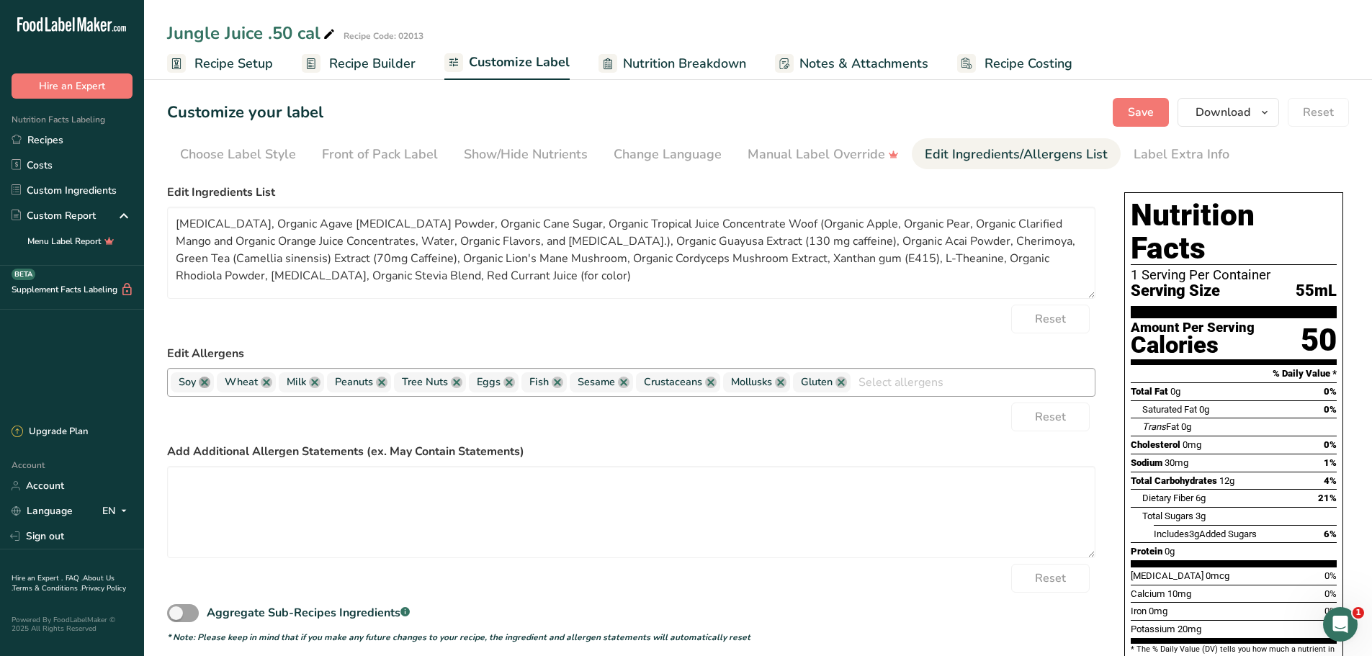
click at [207, 387] on link at bounding box center [205, 383] width 12 height 12
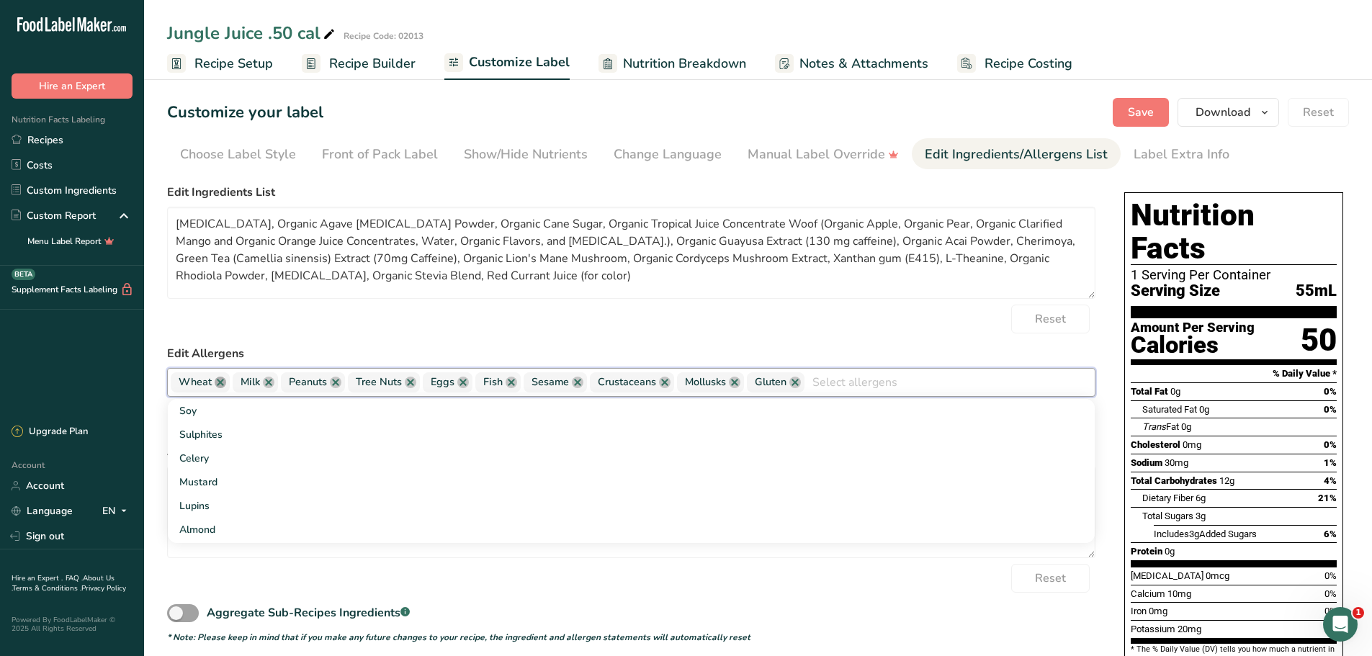
click at [217, 384] on link at bounding box center [221, 383] width 12 height 12
click at [210, 383] on link at bounding box center [207, 383] width 12 height 12
click at [225, 382] on link at bounding box center [226, 383] width 12 height 12
click at [233, 382] on link at bounding box center [234, 383] width 12 height 12
click at [212, 382] on link at bounding box center [211, 383] width 12 height 12
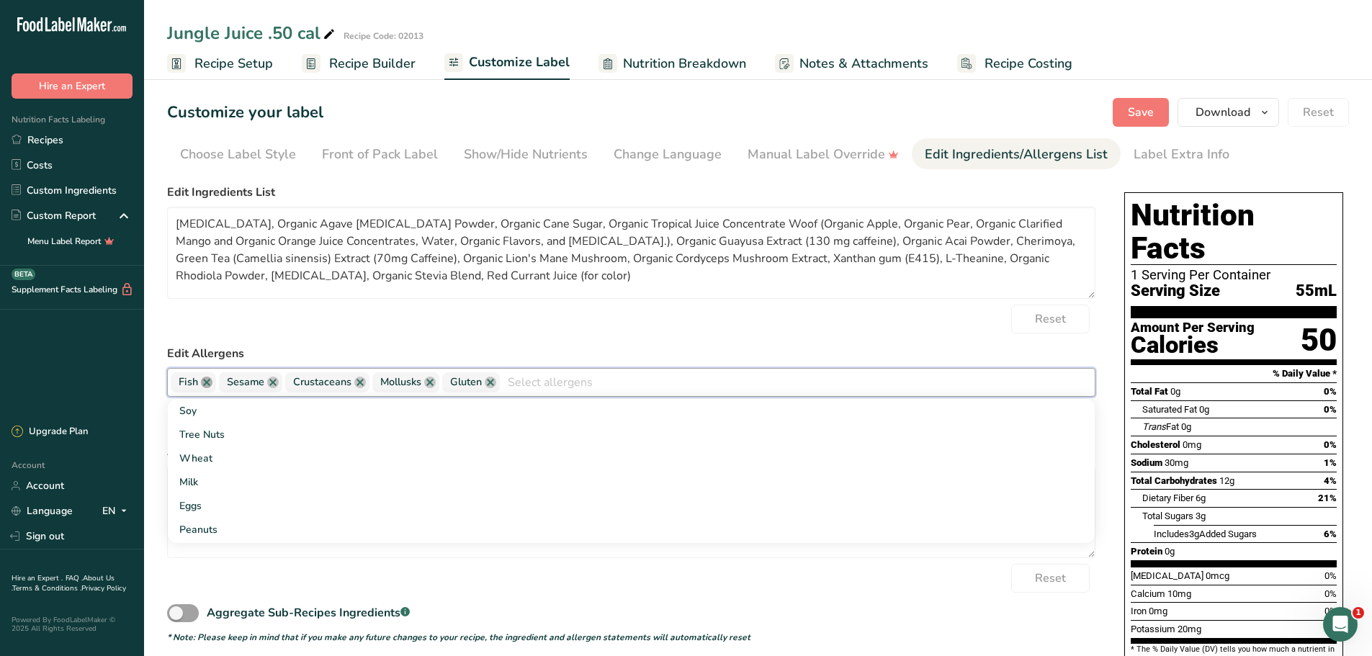
click at [210, 382] on link at bounding box center [207, 383] width 12 height 12
click at [222, 382] on link at bounding box center [225, 383] width 12 height 12
click at [245, 382] on link at bounding box center [246, 383] width 12 height 12
click at [224, 382] on link at bounding box center [229, 383] width 12 height 12
click at [221, 382] on link at bounding box center [219, 383] width 12 height 12
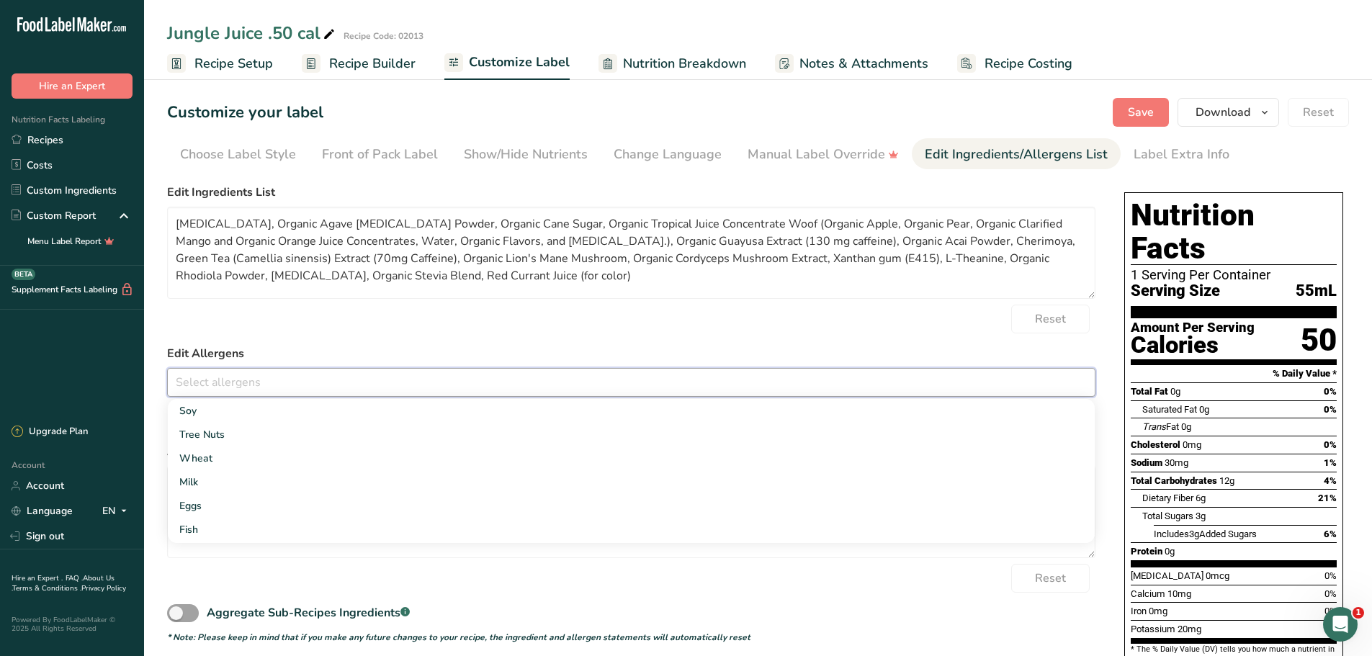
click at [289, 308] on div "Reset" at bounding box center [631, 319] width 928 height 29
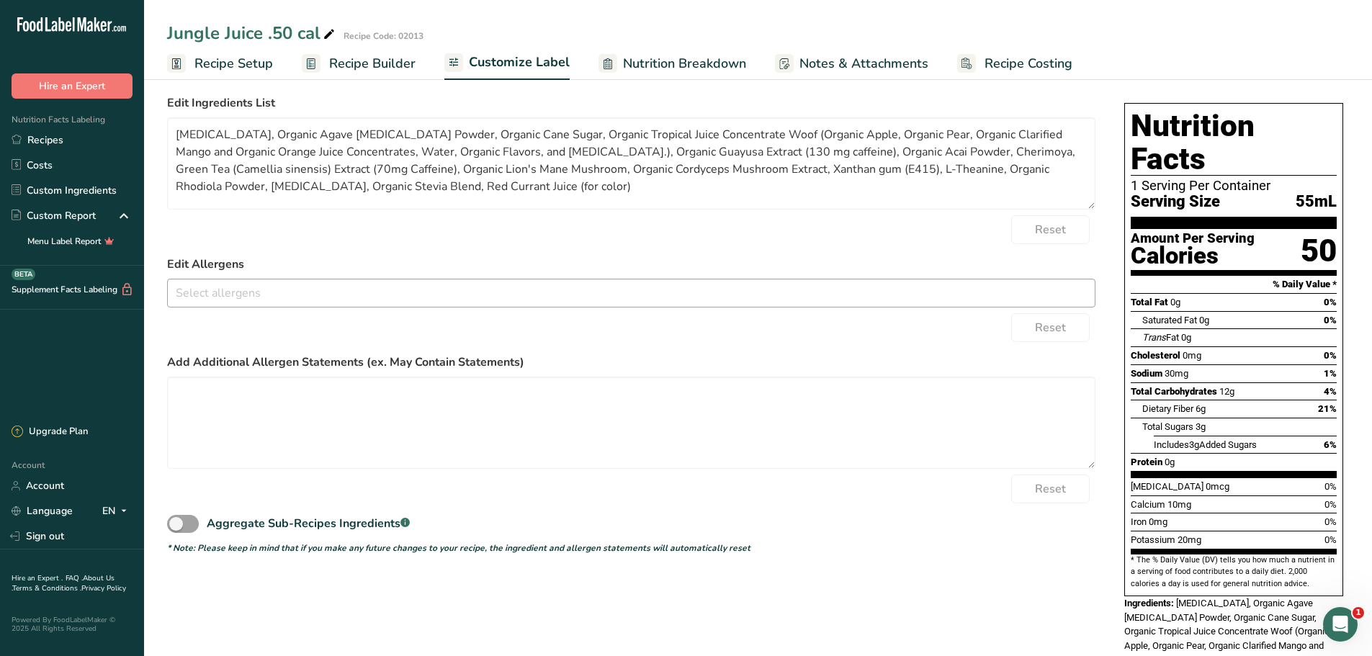
scroll to position [233, 0]
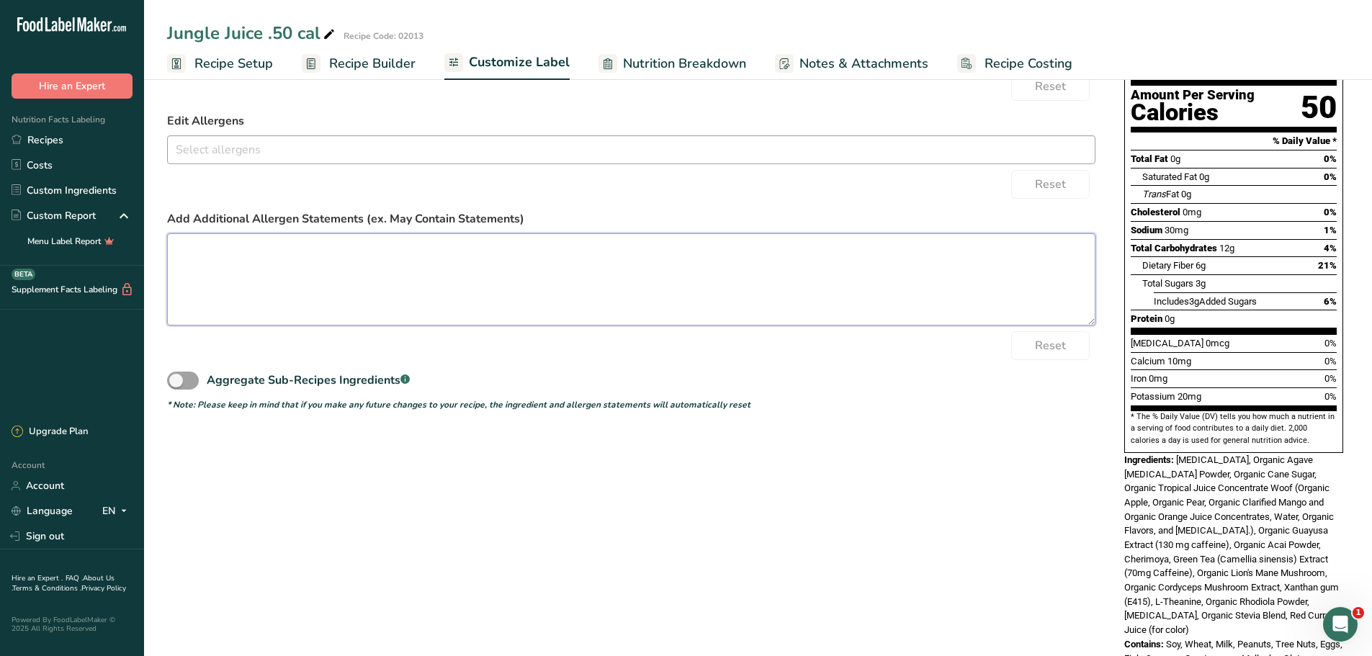
click at [315, 292] on textarea at bounding box center [631, 279] width 928 height 92
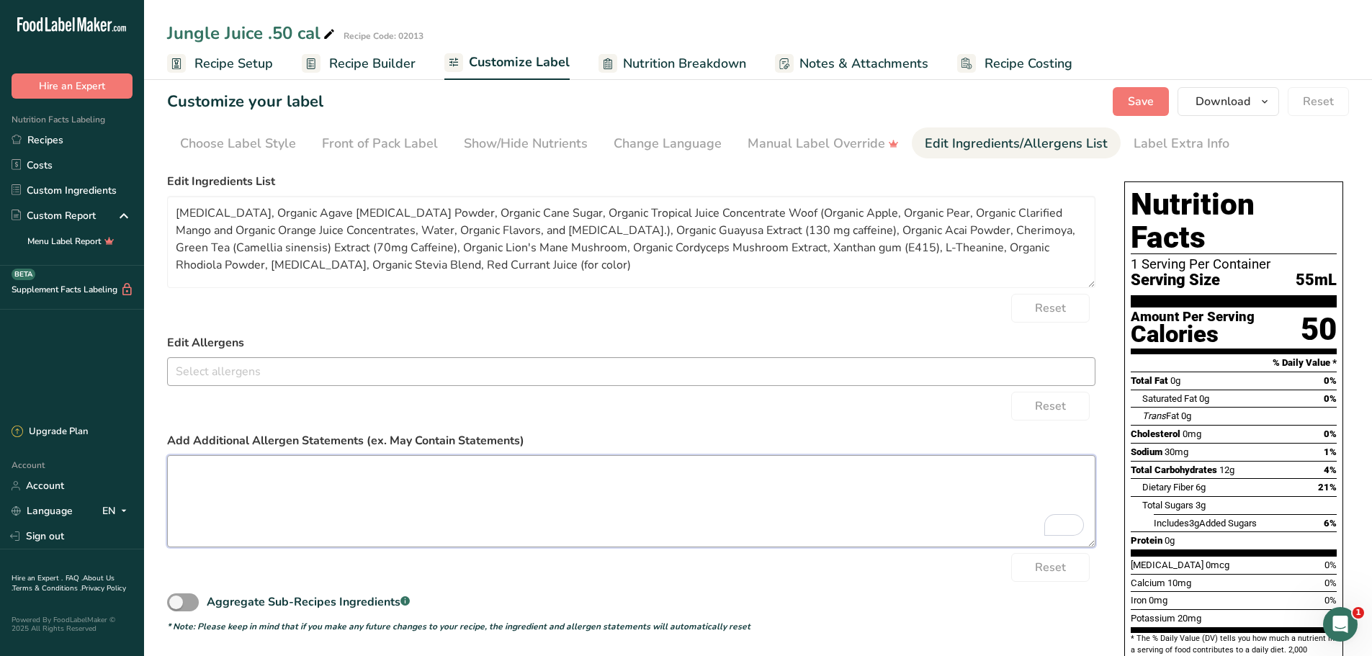
scroll to position [0, 0]
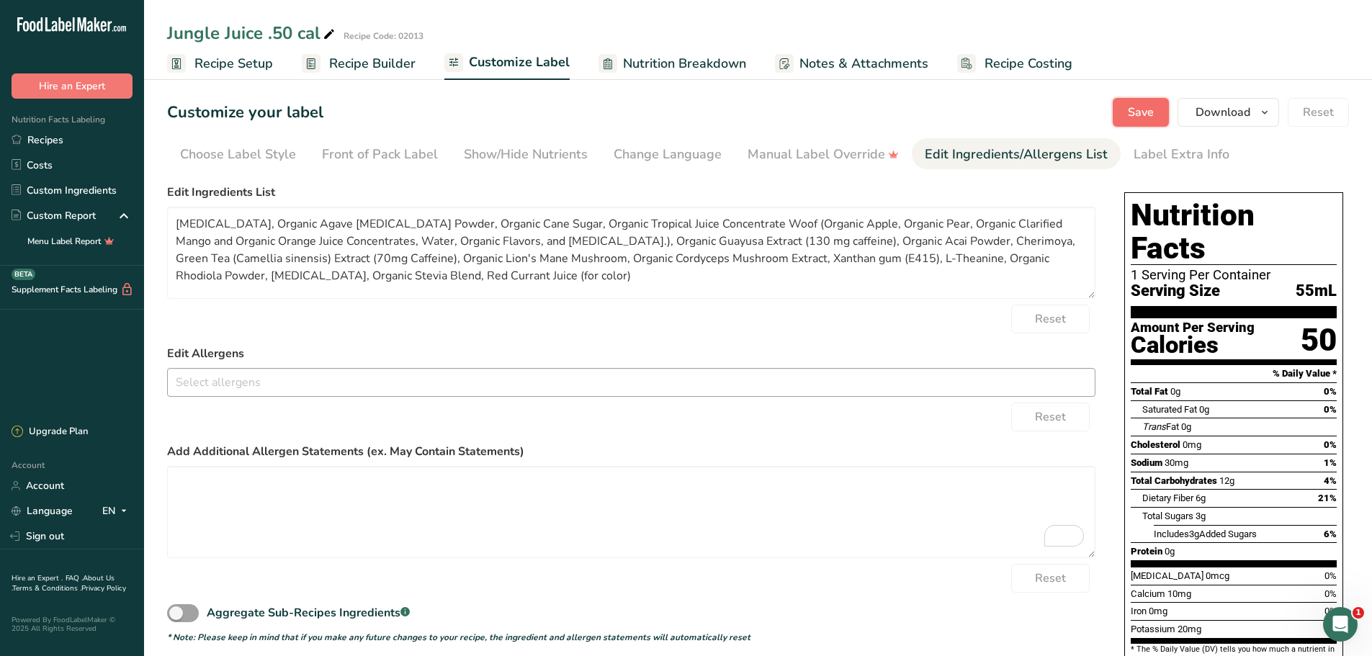
click at [1151, 107] on span "Save" at bounding box center [1141, 112] width 26 height 17
click at [857, 62] on span "Notes & Attachments" at bounding box center [863, 63] width 129 height 19
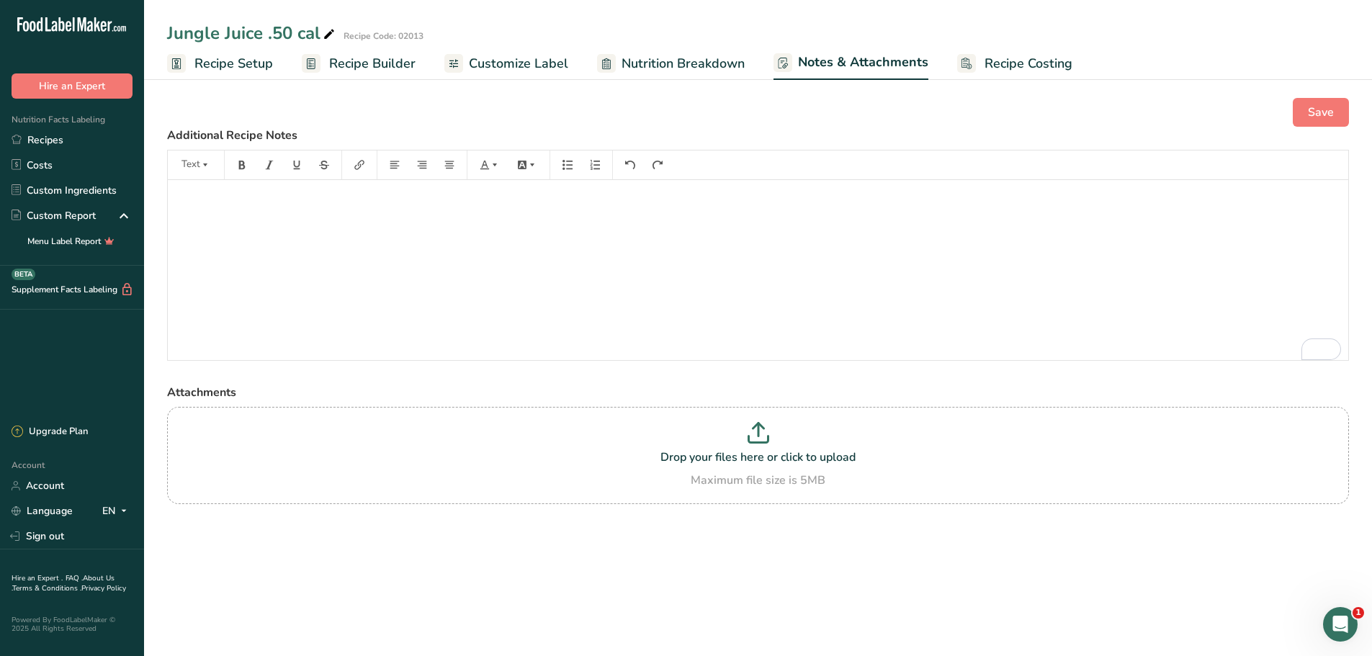
click at [667, 64] on span "Nutrition Breakdown" at bounding box center [683, 63] width 123 height 19
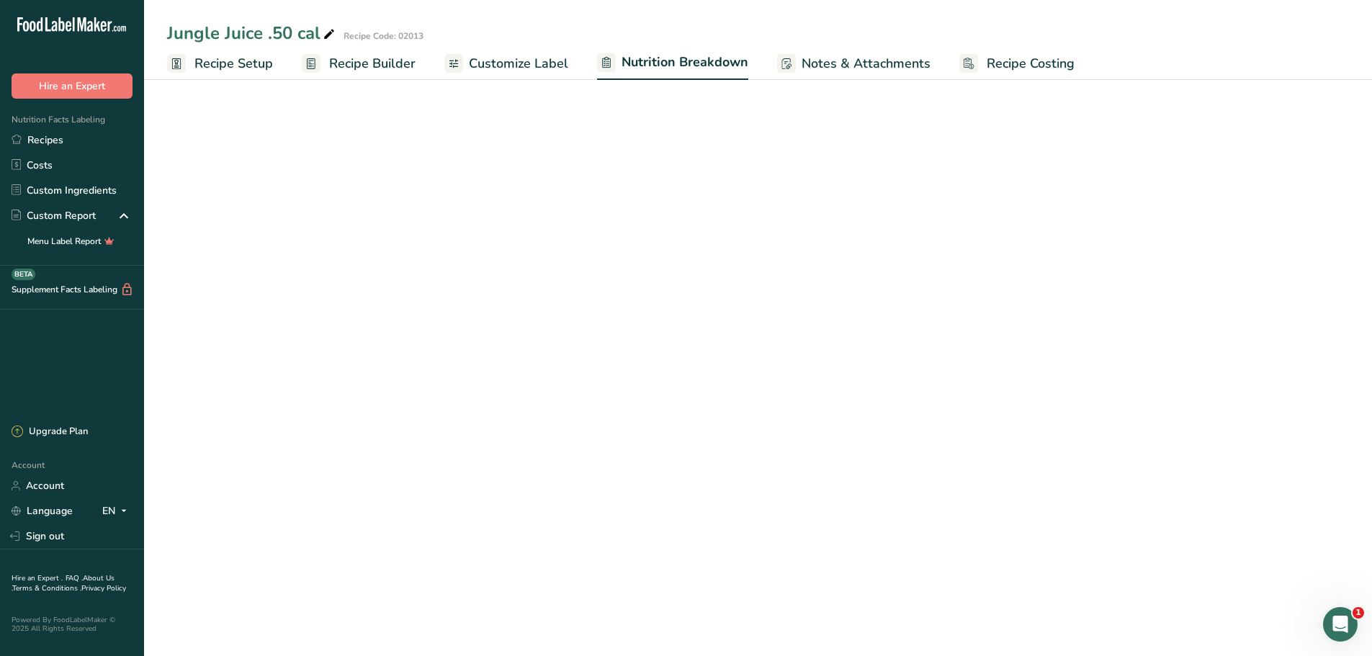
select select "Calories"
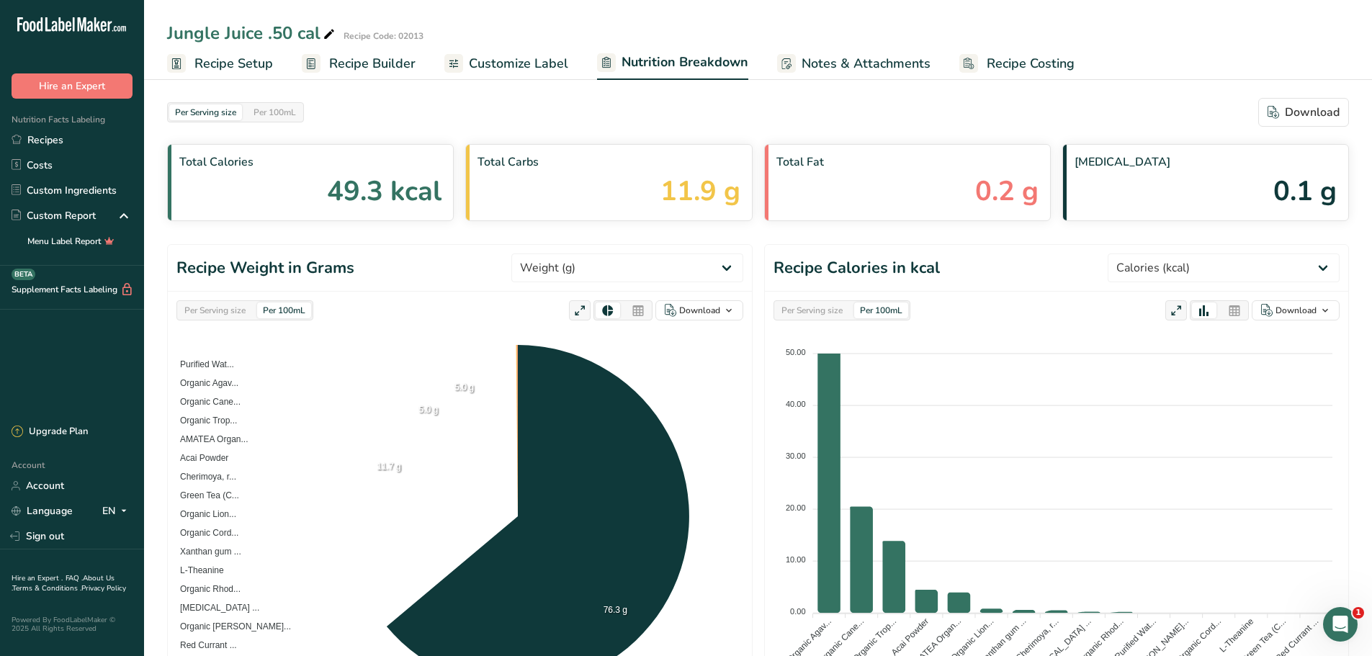
click at [208, 64] on span "Recipe Setup" at bounding box center [233, 63] width 79 height 19
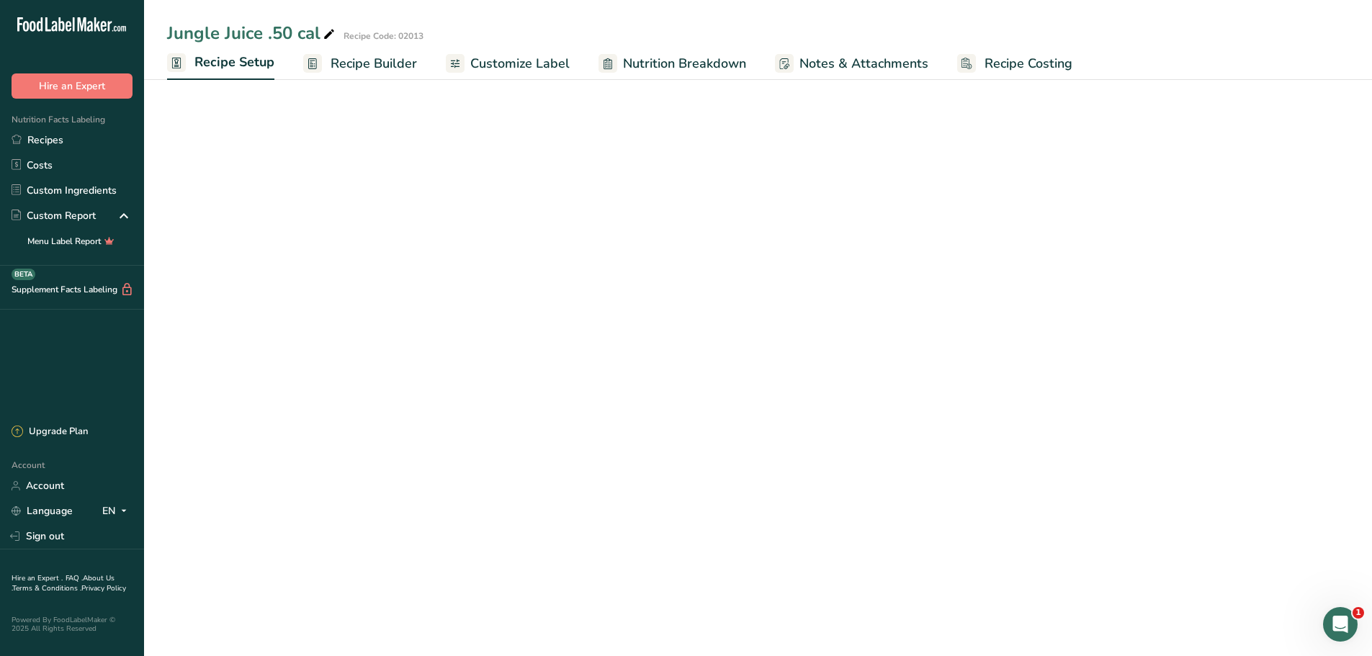
select select "22"
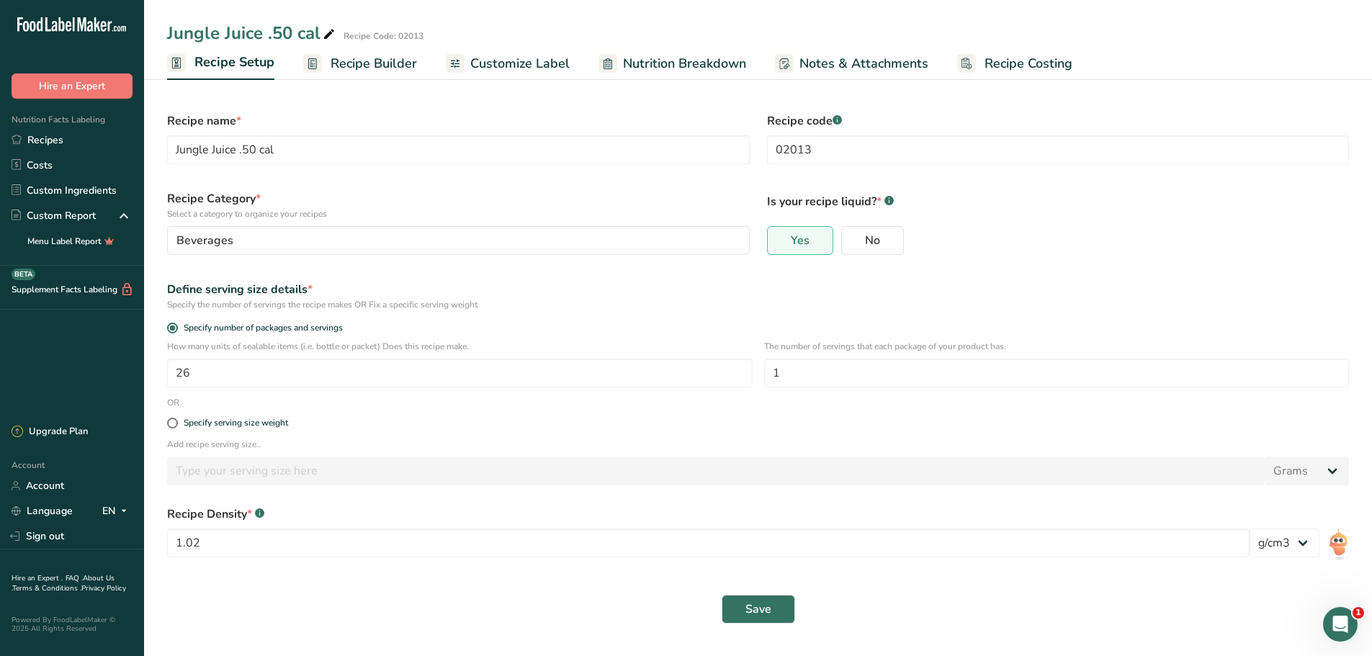
click at [478, 68] on span "Customize Label" at bounding box center [519, 63] width 99 height 19
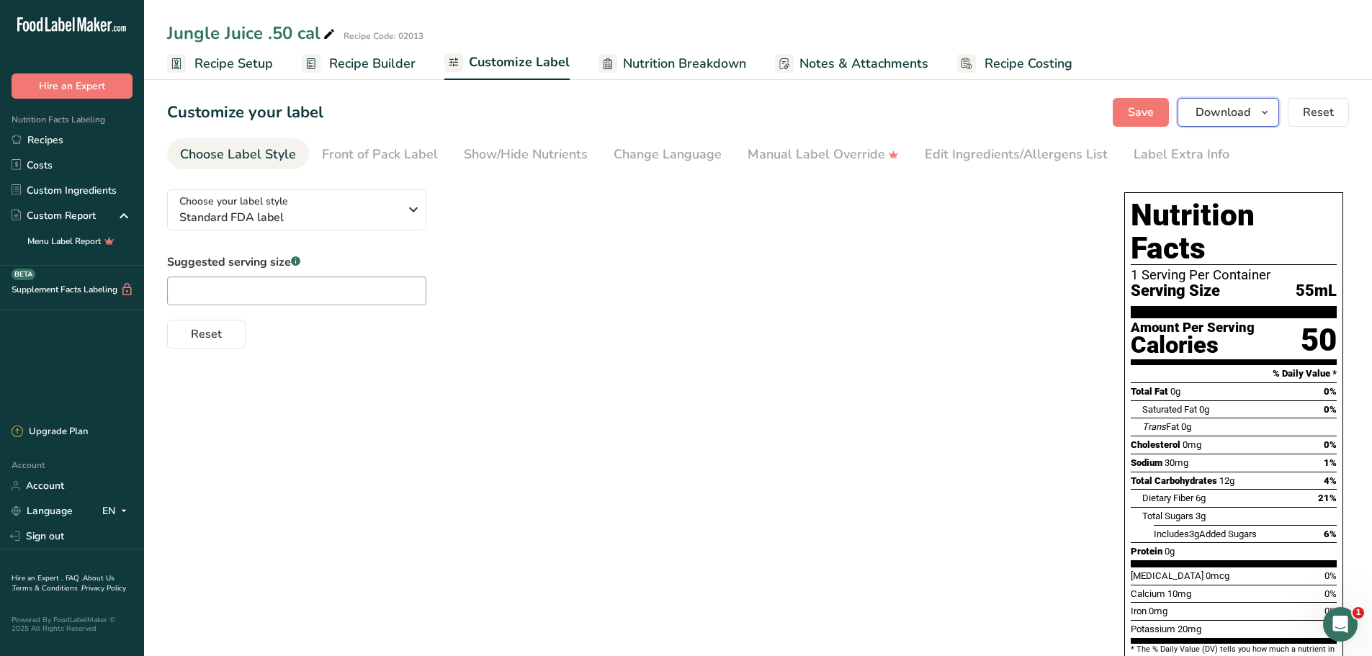
click at [1271, 118] on span "button" at bounding box center [1264, 112] width 17 height 17
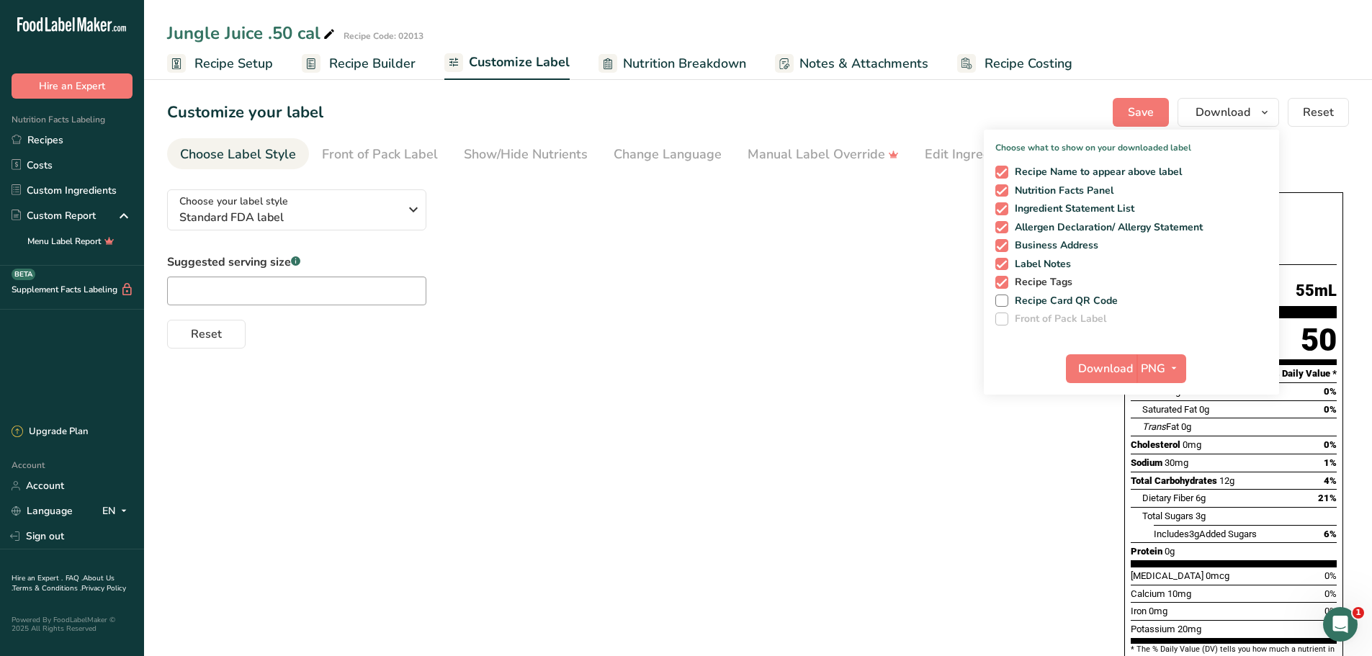
click at [1008, 284] on span at bounding box center [1001, 282] width 13 height 13
click at [1005, 284] on input "Recipe Tags" at bounding box center [999, 281] width 9 height 9
checkbox input "false"
click at [999, 167] on span at bounding box center [1001, 172] width 13 height 13
click at [999, 167] on input "Recipe Name to appear above label" at bounding box center [999, 171] width 9 height 9
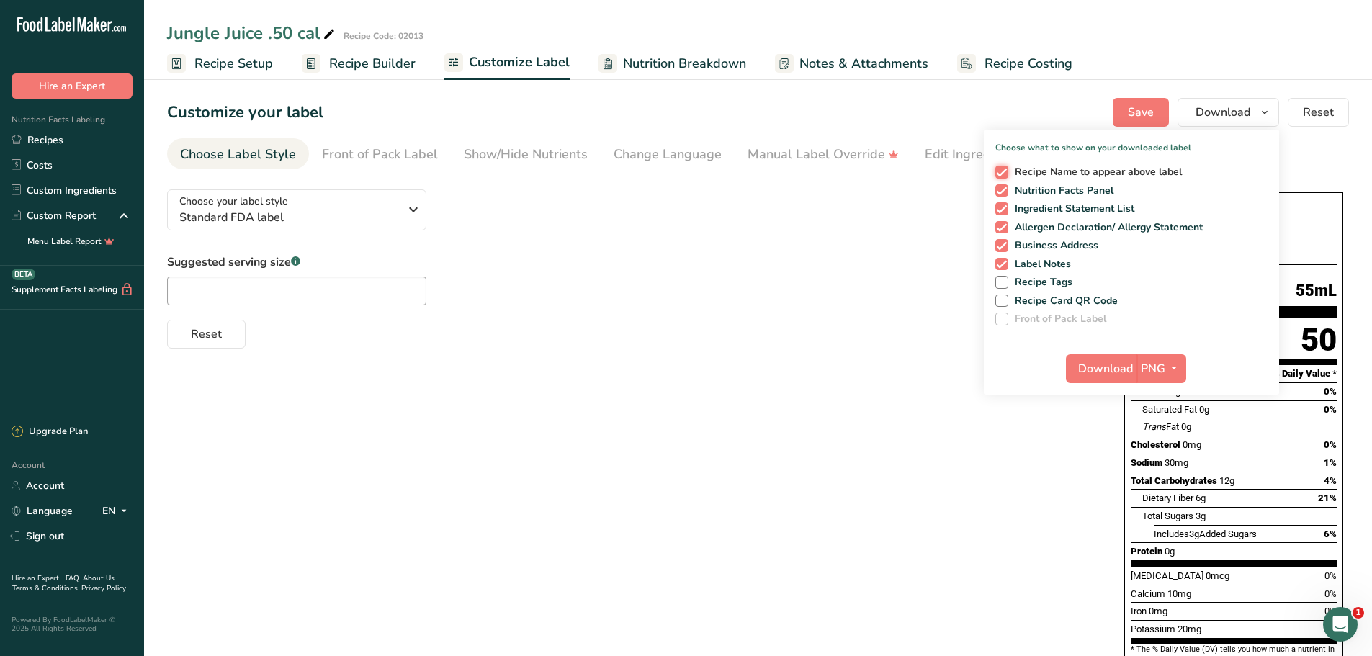
checkbox input "false"
click at [1003, 225] on span at bounding box center [1001, 227] width 13 height 13
click at [1003, 225] on input "Allergen Declaration/ Allergy Statement" at bounding box center [999, 227] width 9 height 9
checkbox input "false"
click at [1003, 260] on span at bounding box center [1001, 264] width 13 height 13
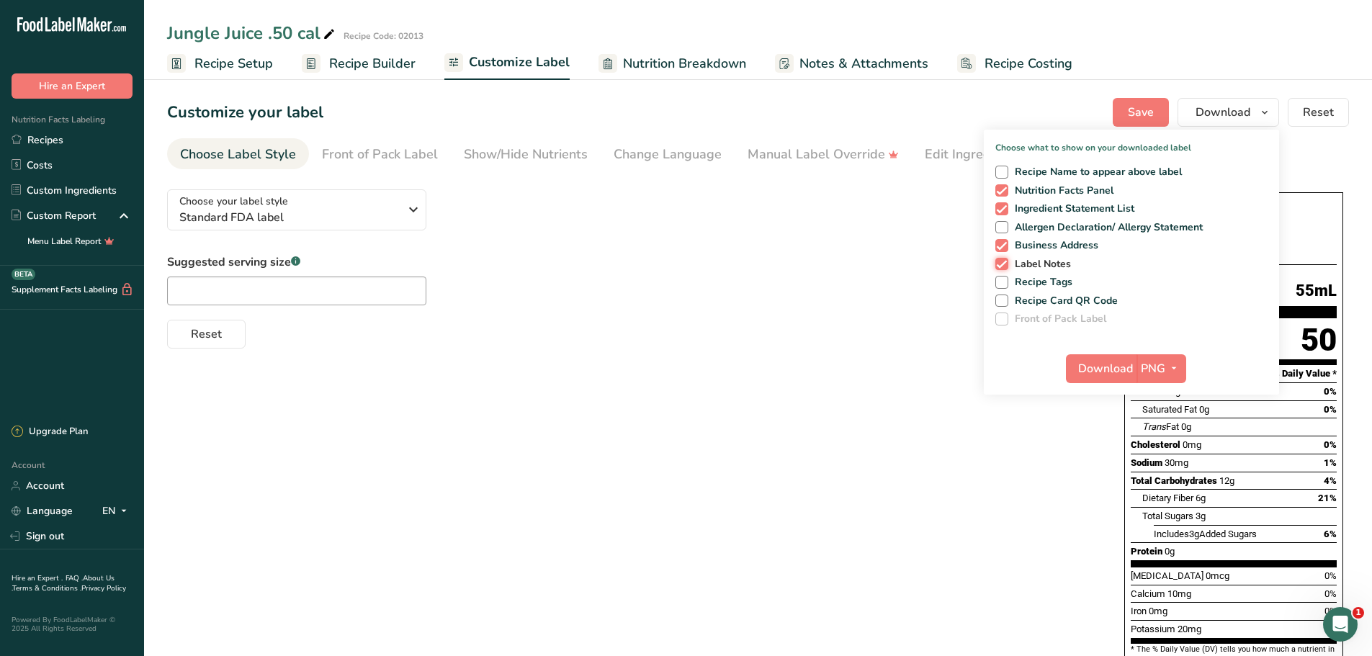
click at [1003, 260] on input "Label Notes" at bounding box center [999, 263] width 9 height 9
checkbox input "false"
click at [763, 272] on div "Suggested serving size .a-a{fill:#347362;}.b-a{fill:#fff;} Reset" at bounding box center [631, 301] width 928 height 95
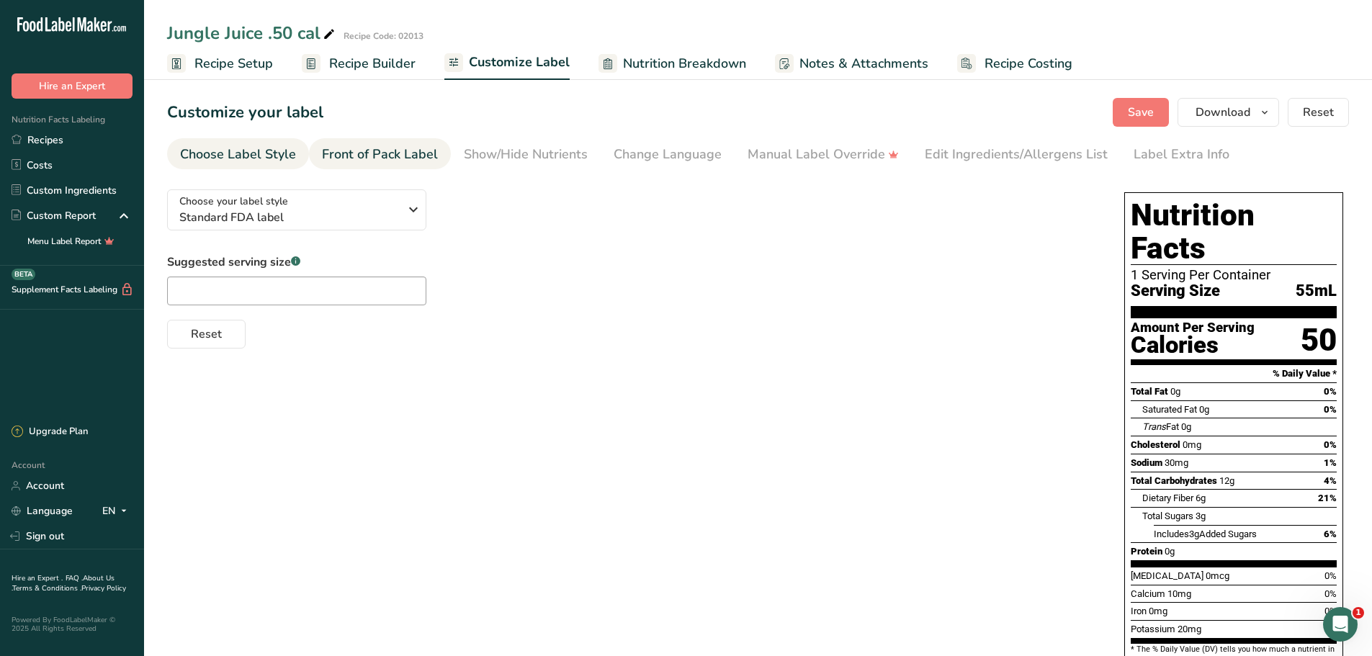
click at [412, 155] on div "Front of Pack Label" at bounding box center [380, 154] width 116 height 19
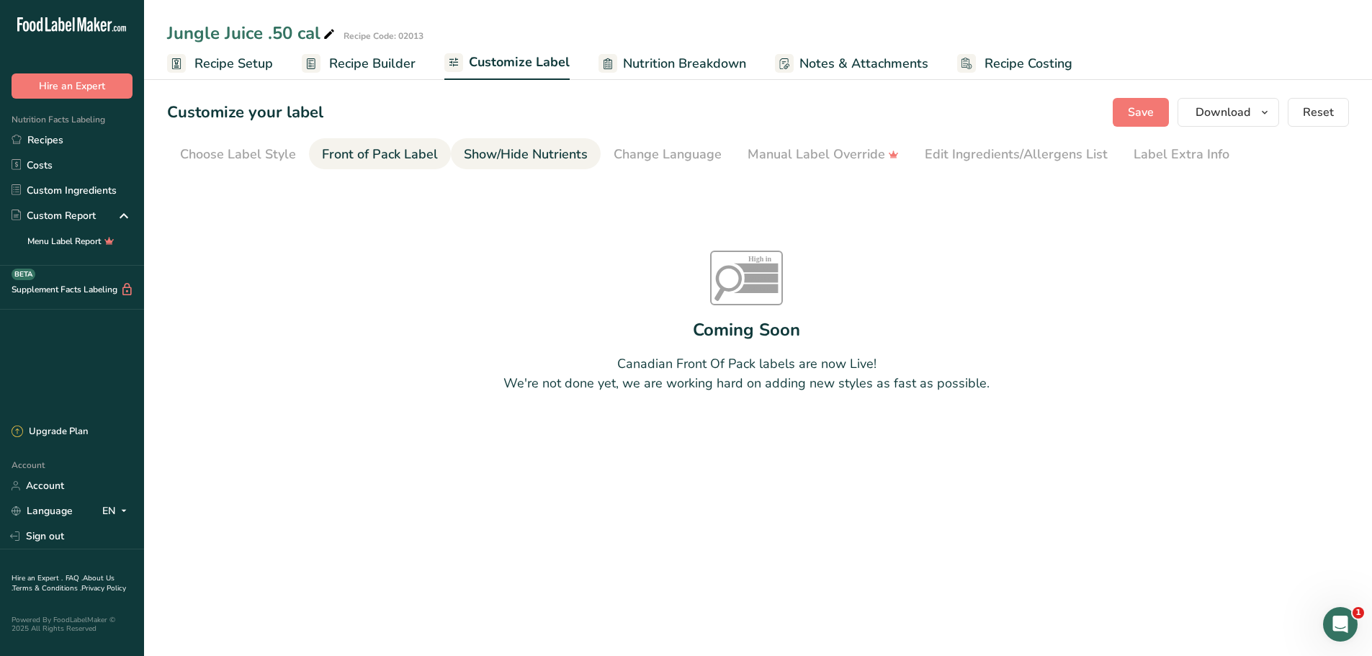
click at [497, 147] on div "Show/Hide Nutrients" at bounding box center [526, 154] width 124 height 19
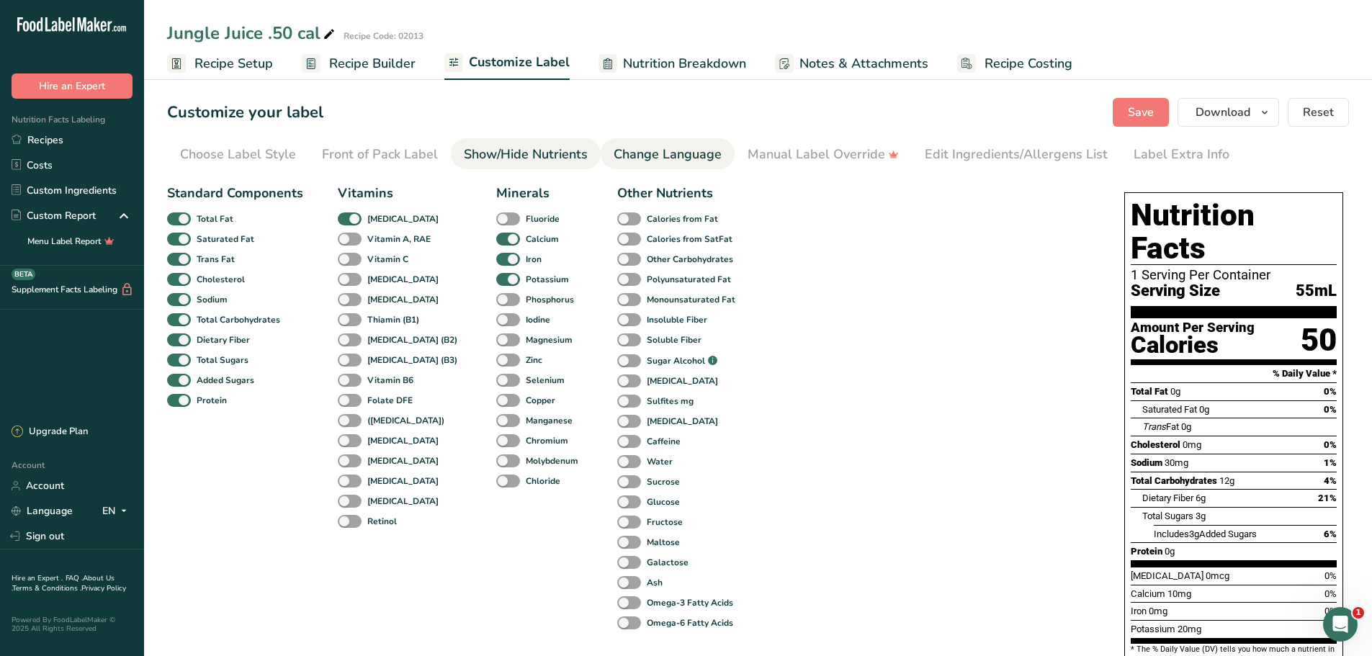
click at [639, 148] on div "Change Language" at bounding box center [668, 154] width 108 height 19
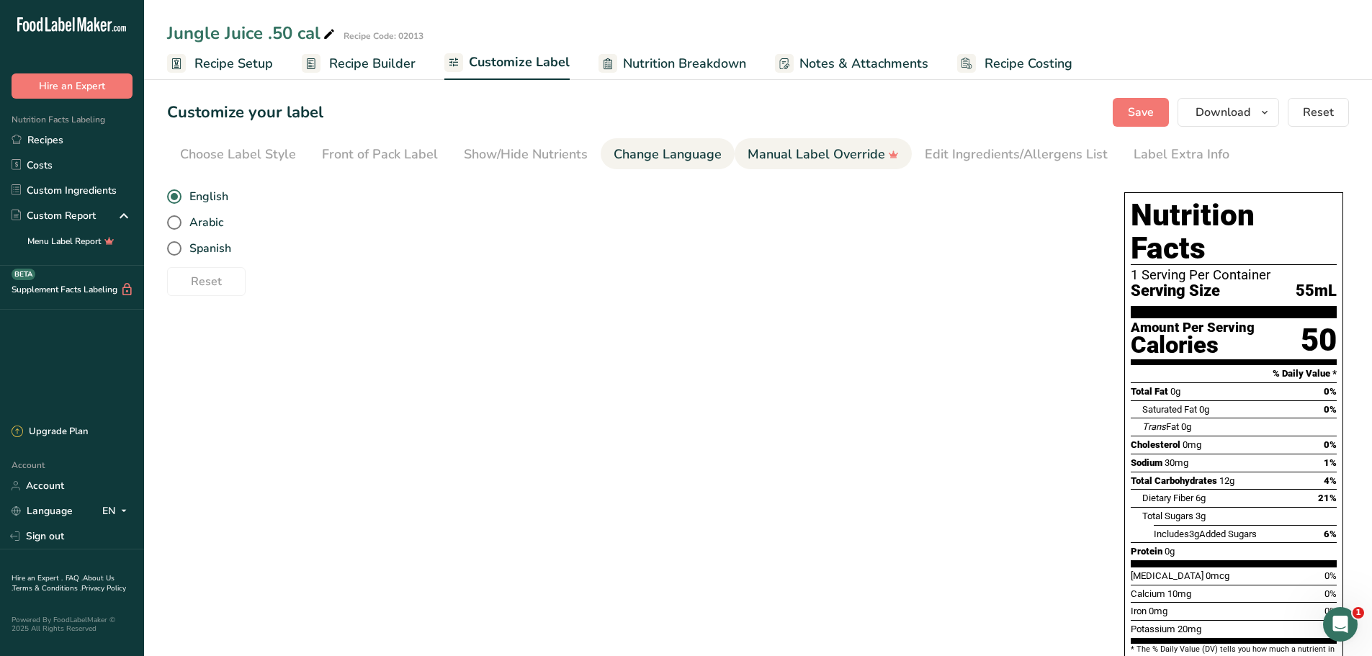
click at [758, 151] on div "Manual Label Override" at bounding box center [823, 154] width 151 height 19
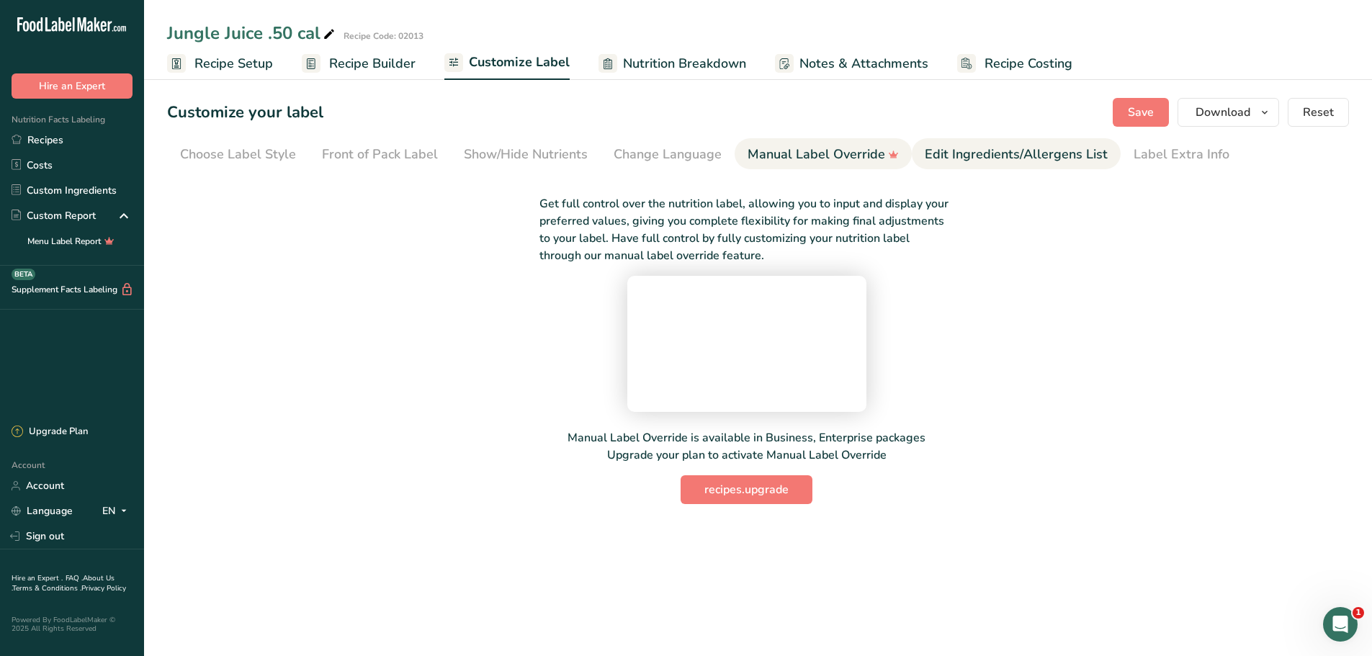
click at [977, 161] on div "Edit Ingredients/Allergens List" at bounding box center [1016, 154] width 183 height 19
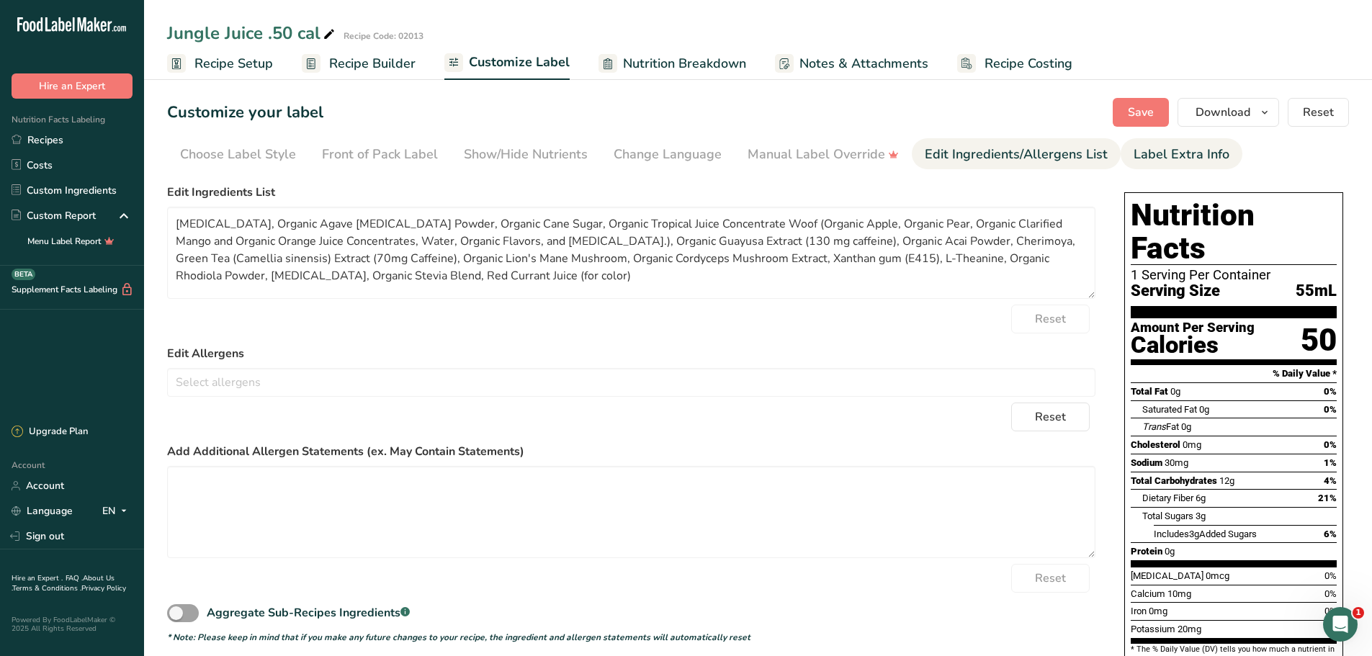
click at [1147, 151] on div "Label Extra Info" at bounding box center [1182, 154] width 96 height 19
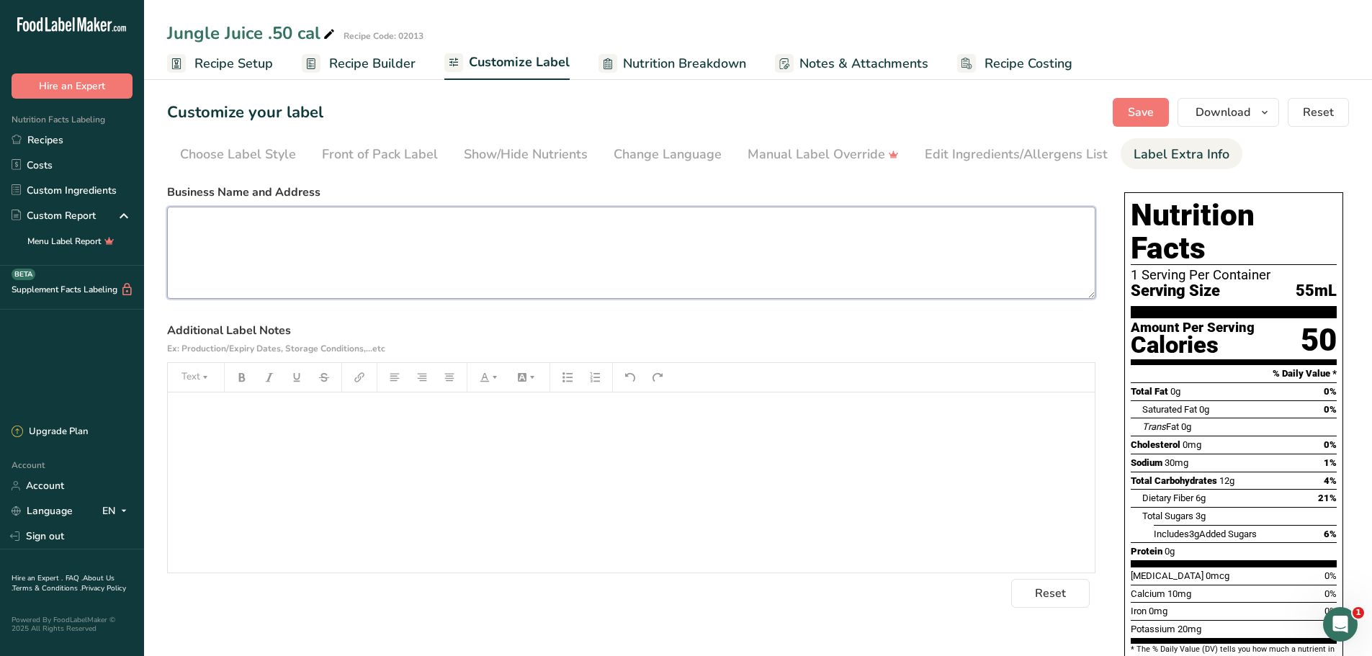
click at [392, 249] on textarea at bounding box center [631, 253] width 928 height 92
paste textarea "Red Currant Juice (for color)"
type textarea "Red Currant Juice (for color)"
drag, startPoint x: 225, startPoint y: 205, endPoint x: 115, endPoint y: 202, distance: 111.0
click at [115, 202] on div ".a-20{fill:#fff;} Hire an Expert Nutrition Facts Labeling Recipes Costs Custom …" at bounding box center [686, 454] width 1372 height 908
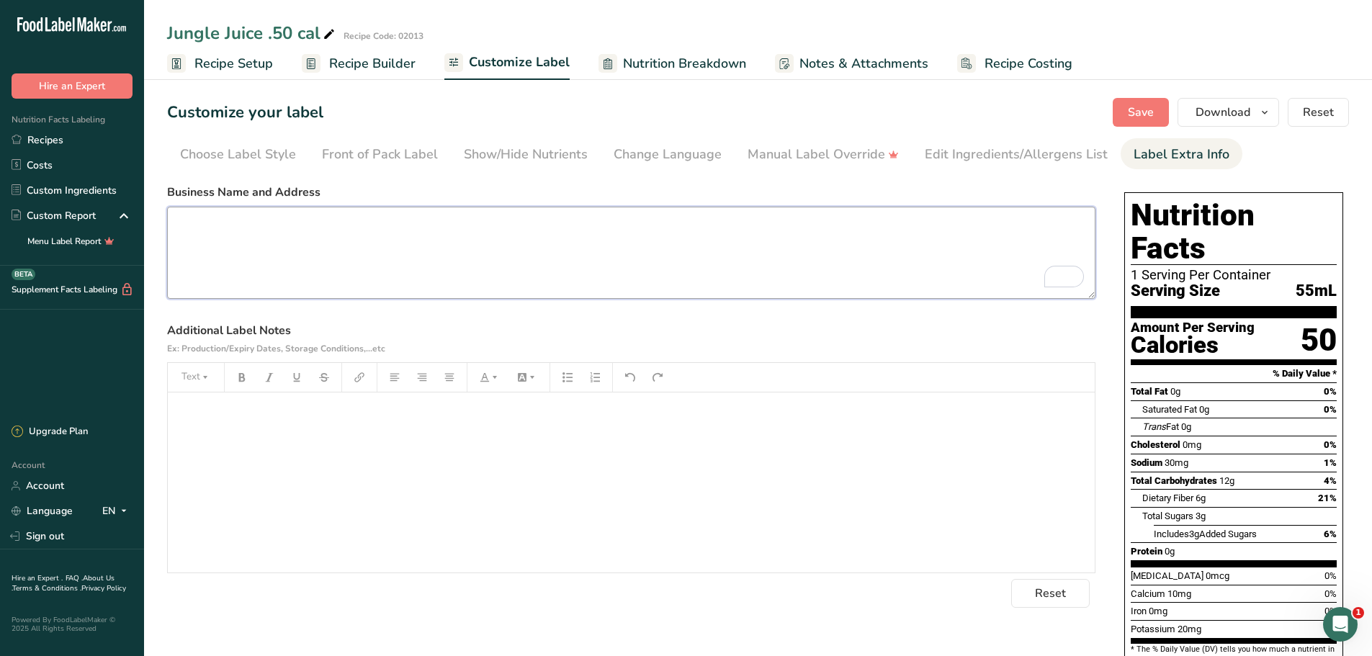
paste textarea "Red Currant Juice (for color)"
type textarea "Red Currant Juice (for color)"
drag, startPoint x: 336, startPoint y: 231, endPoint x: 102, endPoint y: 190, distance: 237.7
click at [102, 190] on div ".a-20{fill:#fff;} Hire an Expert Nutrition Facts Labeling Recipes Costs Custom …" at bounding box center [686, 454] width 1372 height 908
type textarea "Manufactured by: Naor Brands, LLC [GEOGRAPHIC_DATA]"
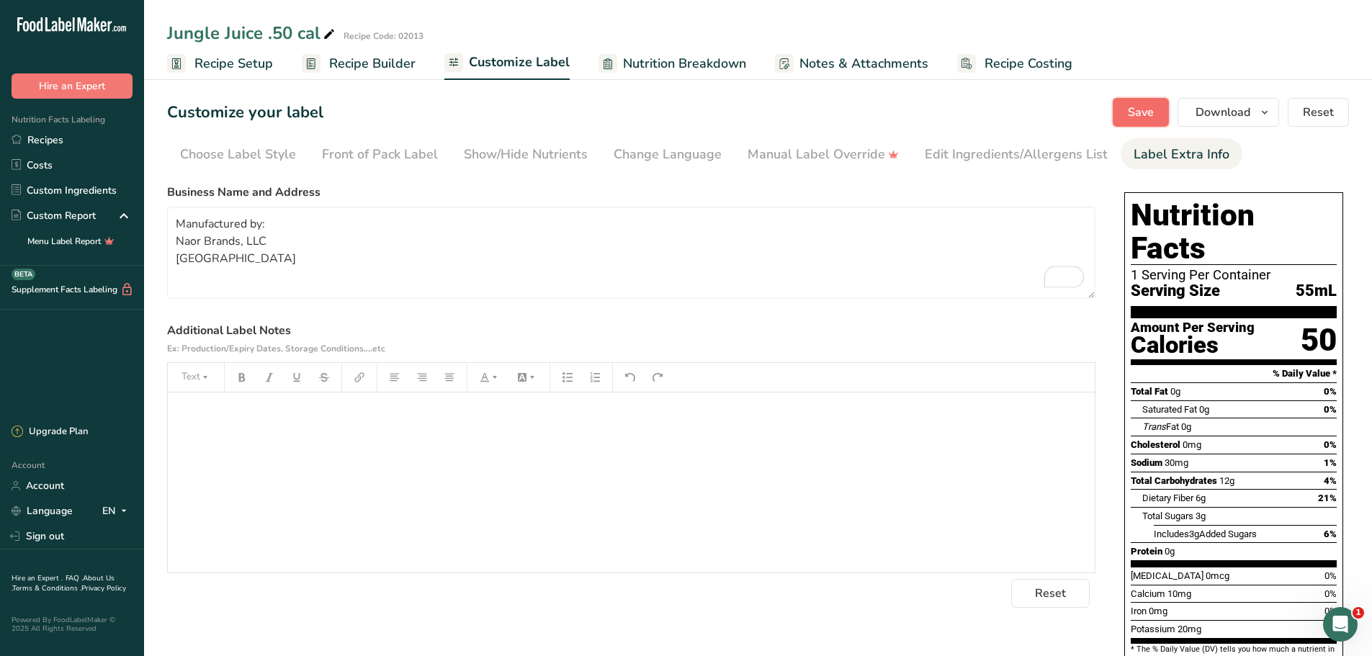
click at [1129, 102] on button "Save" at bounding box center [1141, 112] width 56 height 29
drag, startPoint x: 303, startPoint y: 260, endPoint x: 178, endPoint y: 228, distance: 129.3
click at [178, 228] on textarea "Manufactured by: Naor Brands, LLC [GEOGRAPHIC_DATA]" at bounding box center [631, 253] width 928 height 92
click at [71, 142] on link "Recipes" at bounding box center [72, 139] width 144 height 25
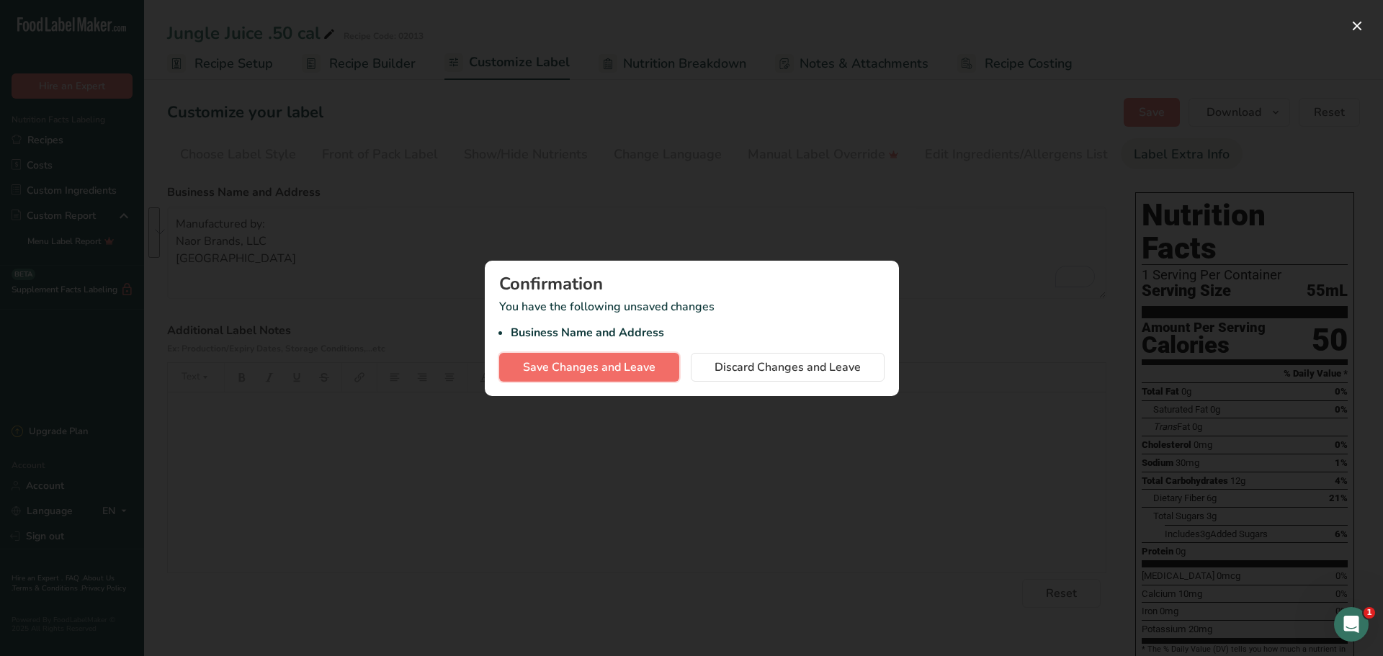
click at [607, 364] on span "Save Changes and Leave" at bounding box center [589, 367] width 133 height 17
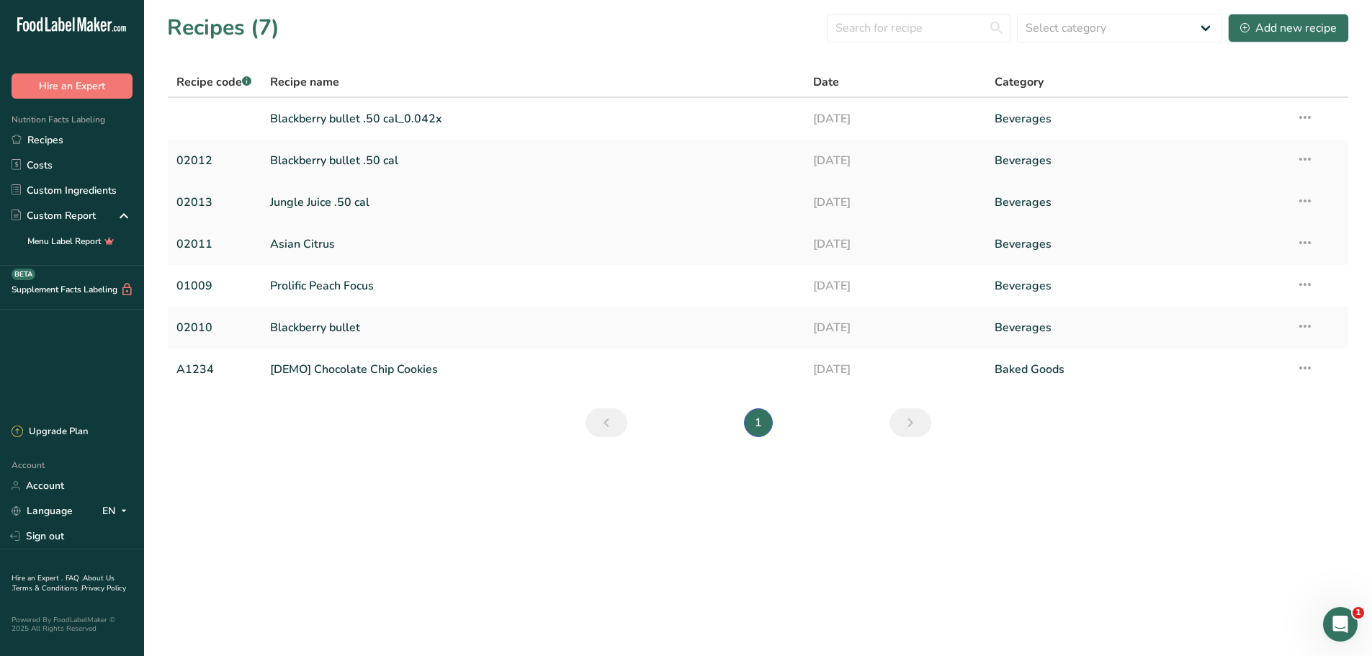
click at [267, 204] on td "Jungle Juice .50 cal" at bounding box center [533, 203] width 544 height 42
click at [298, 200] on link "Jungle Juice .50 cal" at bounding box center [533, 202] width 527 height 30
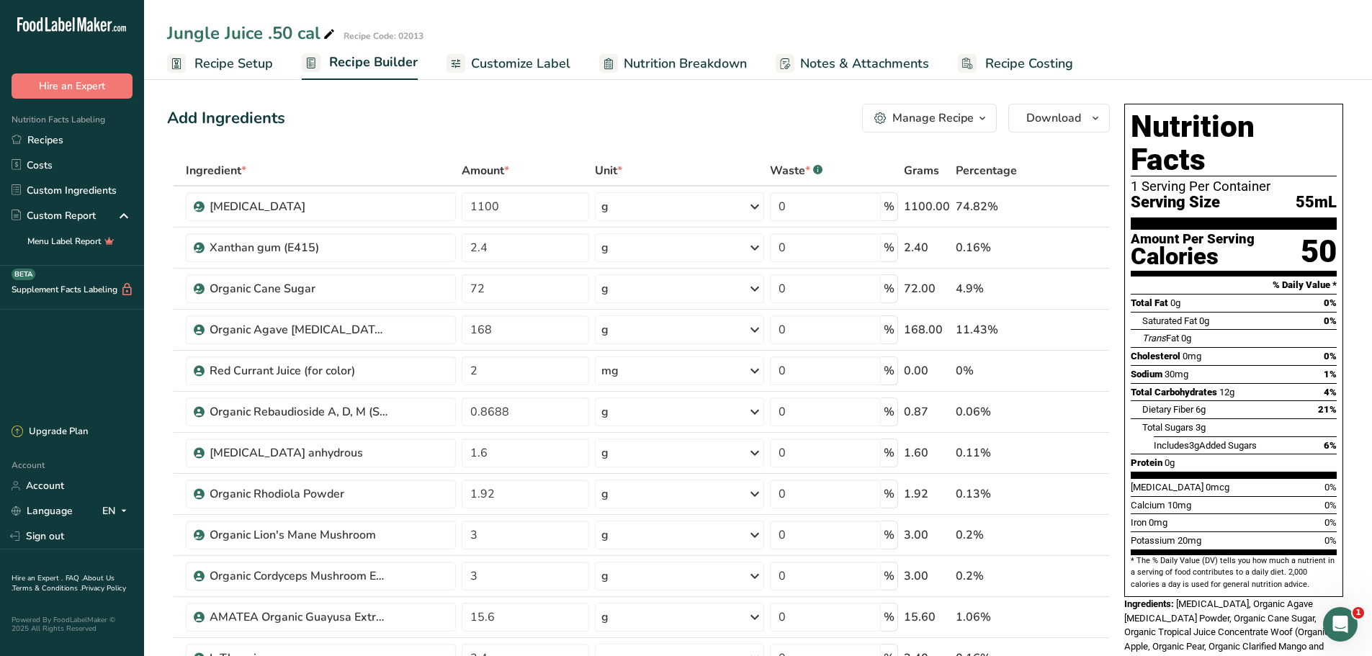
click at [981, 116] on icon "button" at bounding box center [983, 118] width 12 height 18
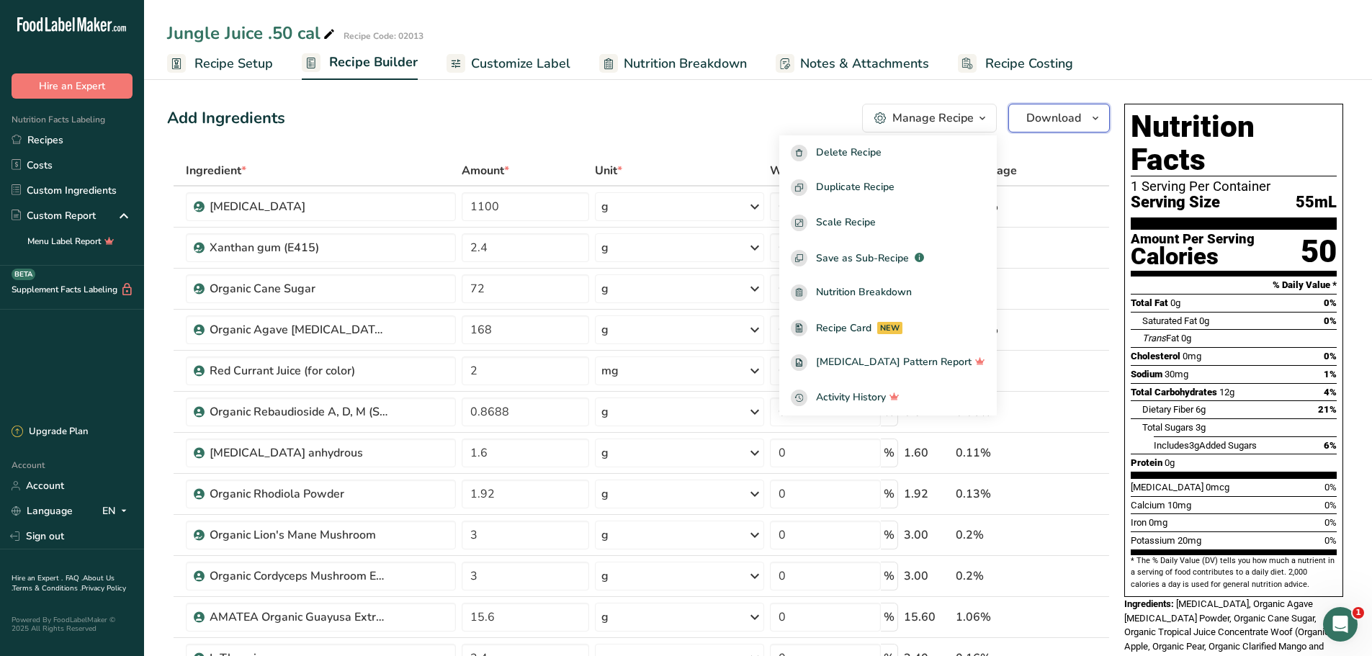
click at [1092, 112] on icon "button" at bounding box center [1096, 118] width 12 height 18
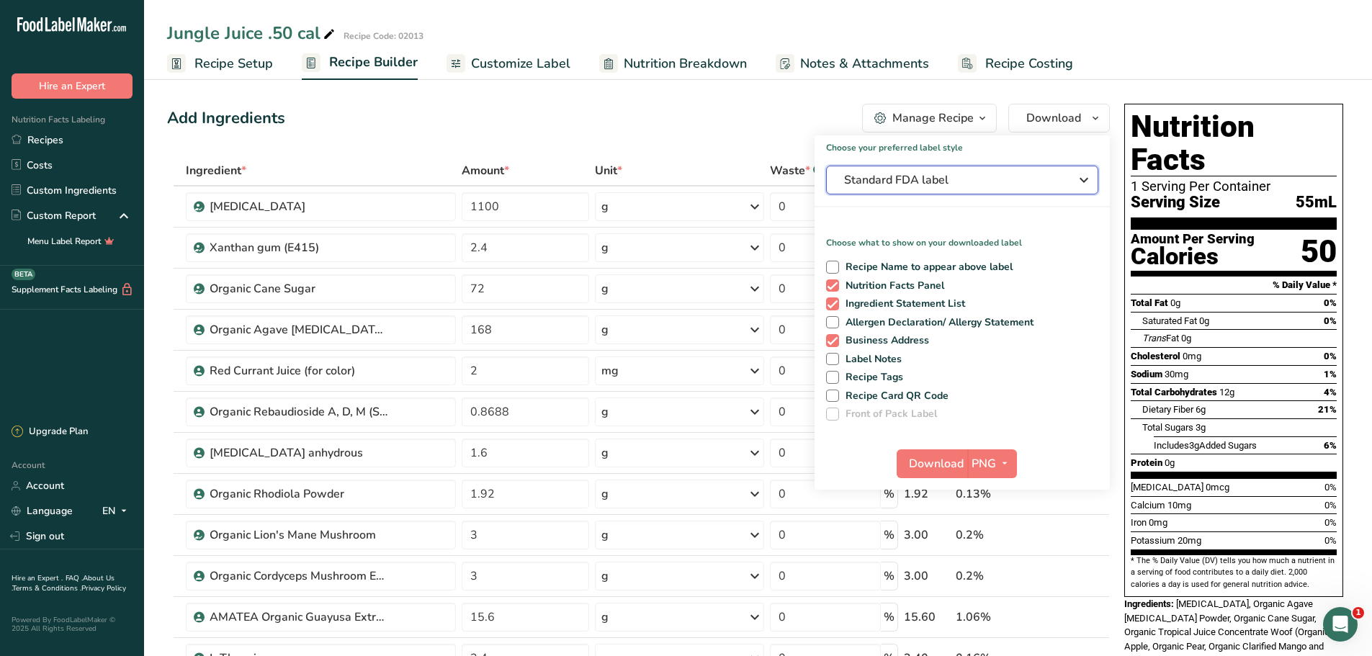
click at [1087, 182] on icon "button" at bounding box center [1083, 180] width 17 height 26
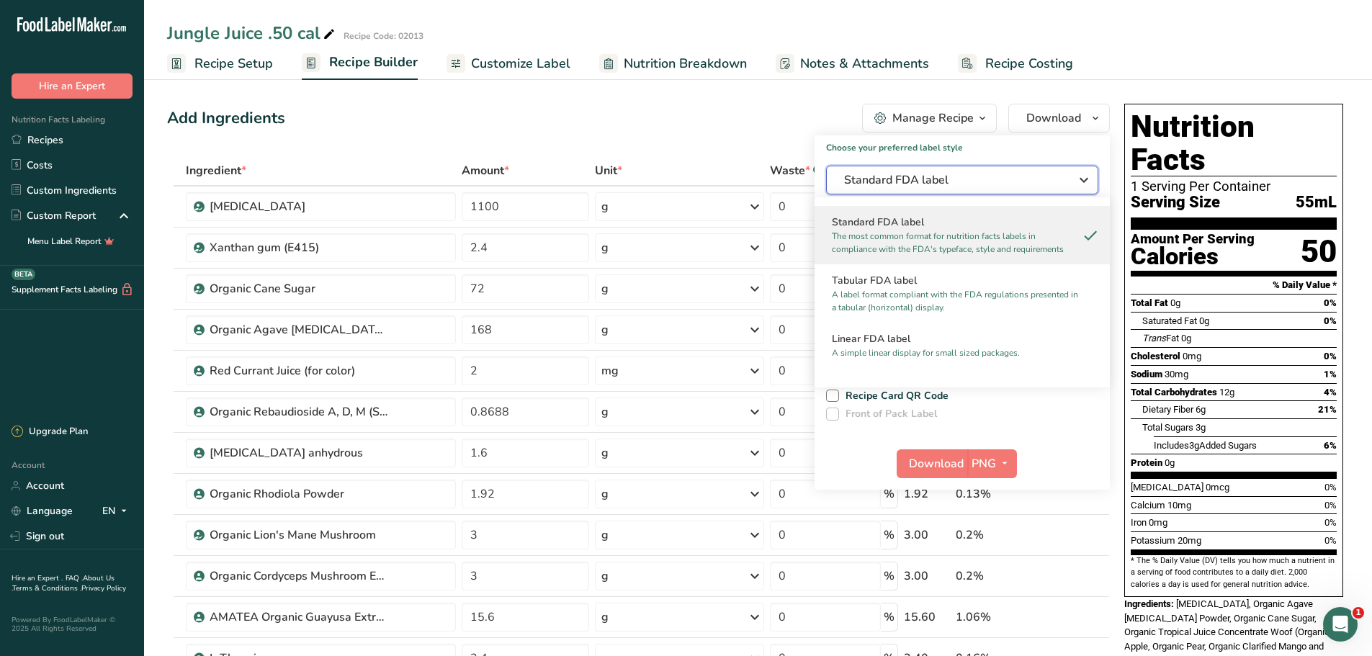
click at [1087, 182] on icon "button" at bounding box center [1083, 180] width 17 height 26
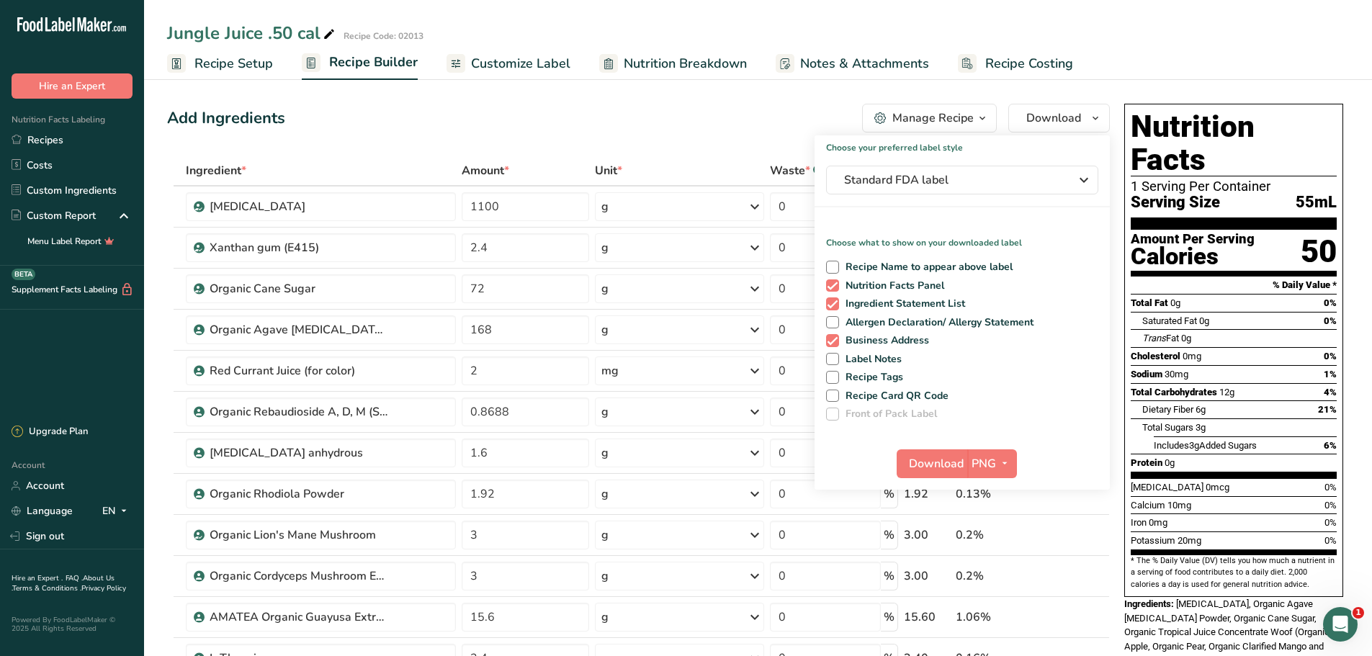
click at [944, 119] on div "Manage Recipe" at bounding box center [932, 117] width 81 height 17
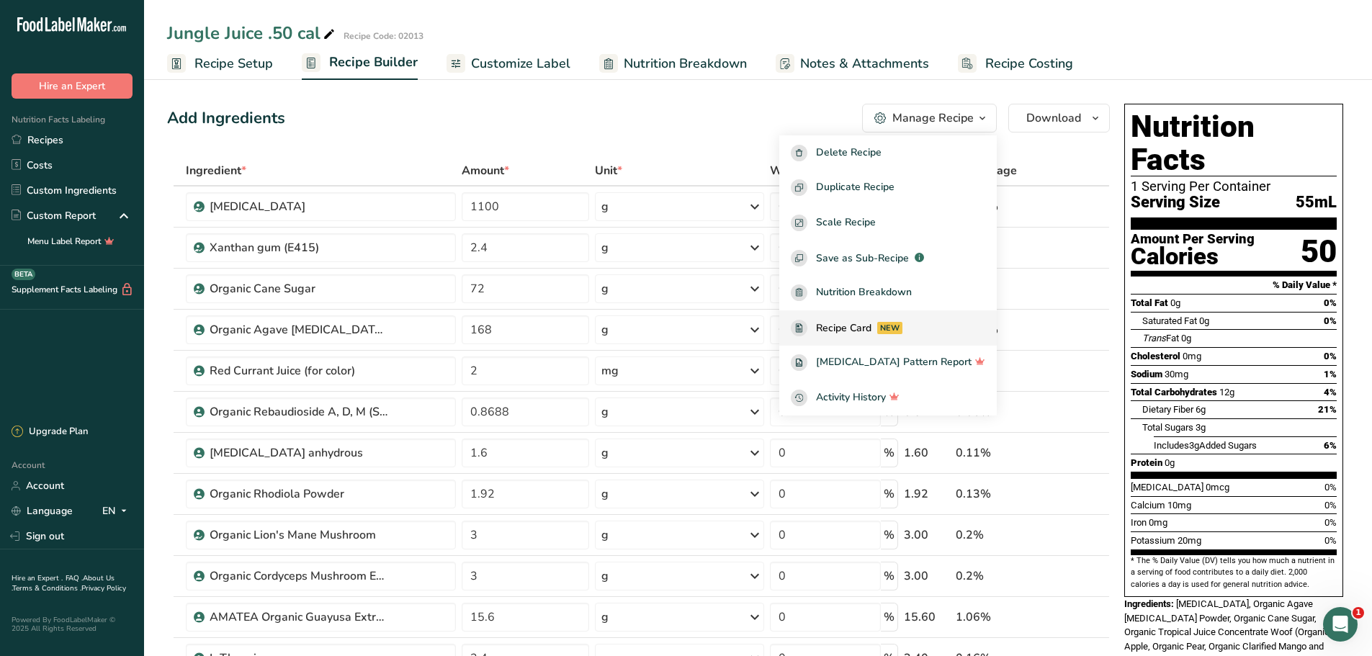
click at [868, 333] on span "Recipe Card" at bounding box center [843, 328] width 55 height 15
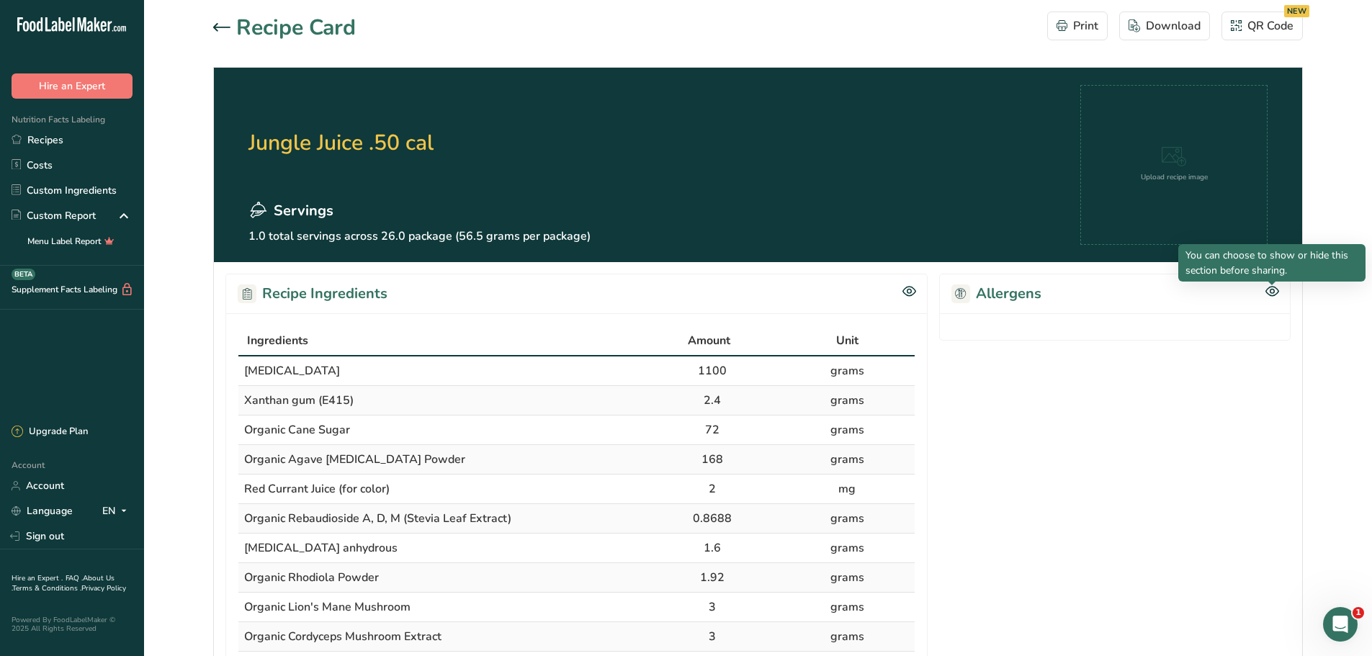
click at [1278, 292] on icon at bounding box center [1272, 291] width 14 height 12
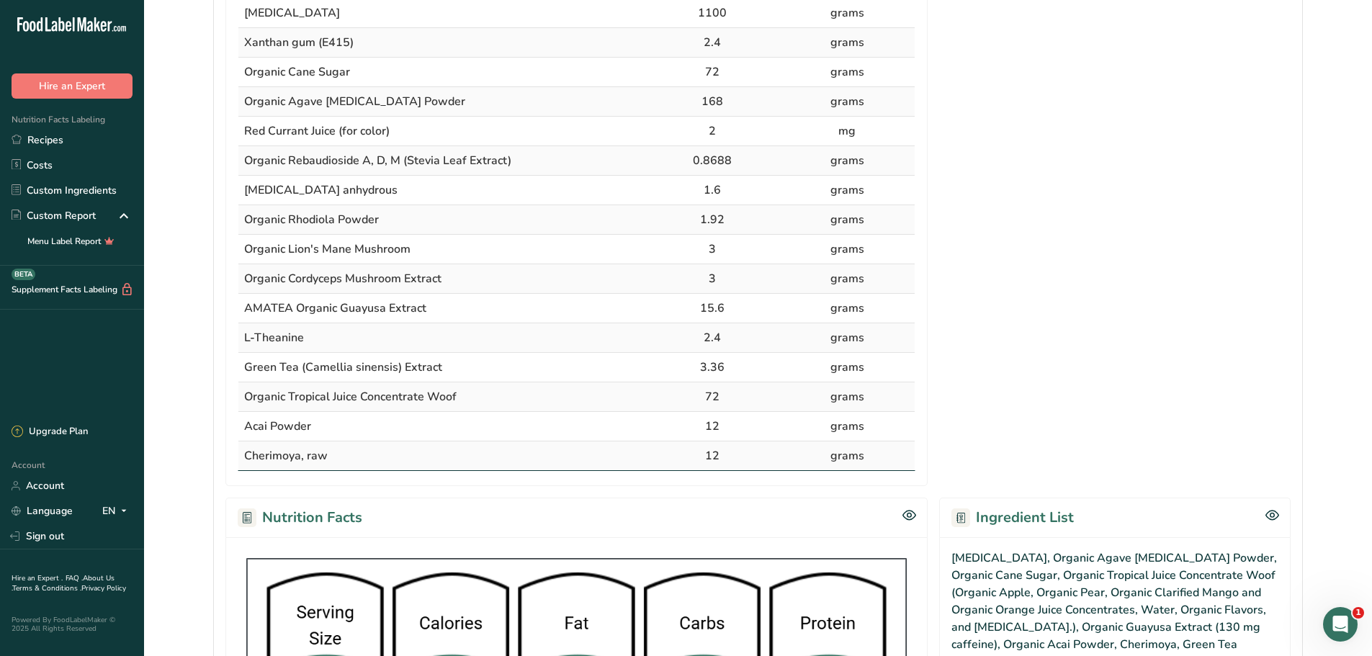
scroll to position [648, 0]
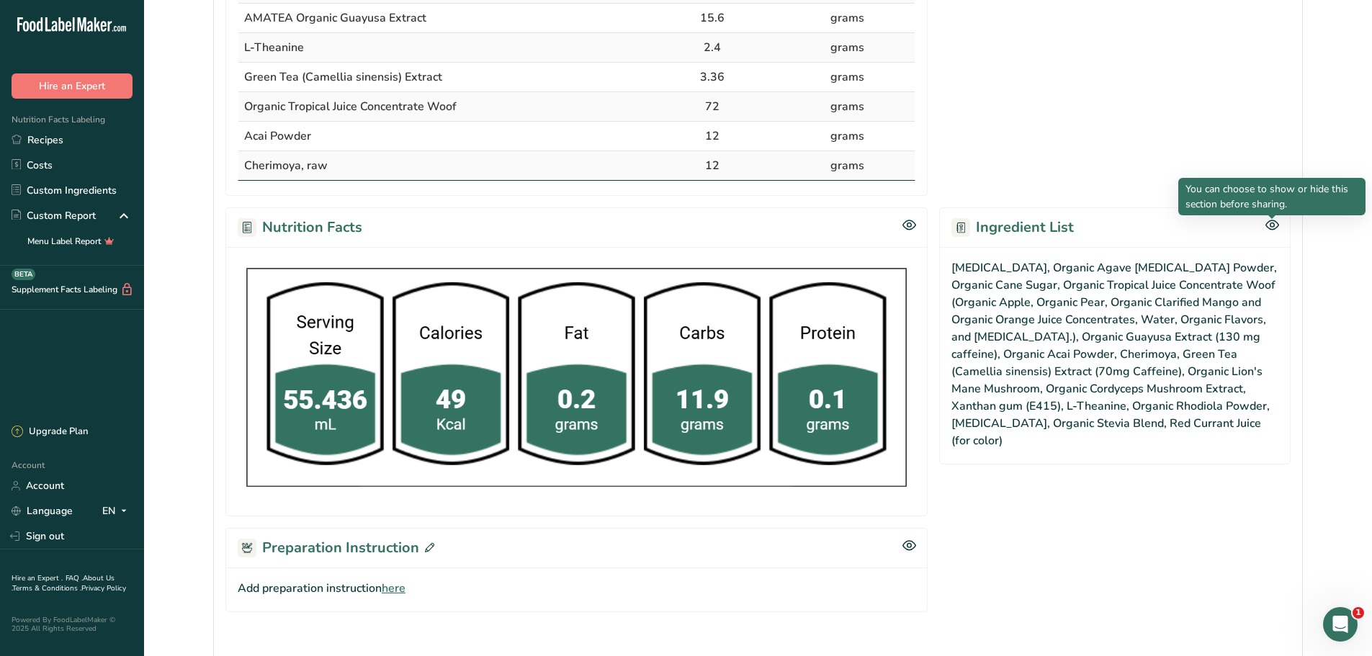
click at [1270, 224] on icon at bounding box center [1272, 225] width 4 height 4
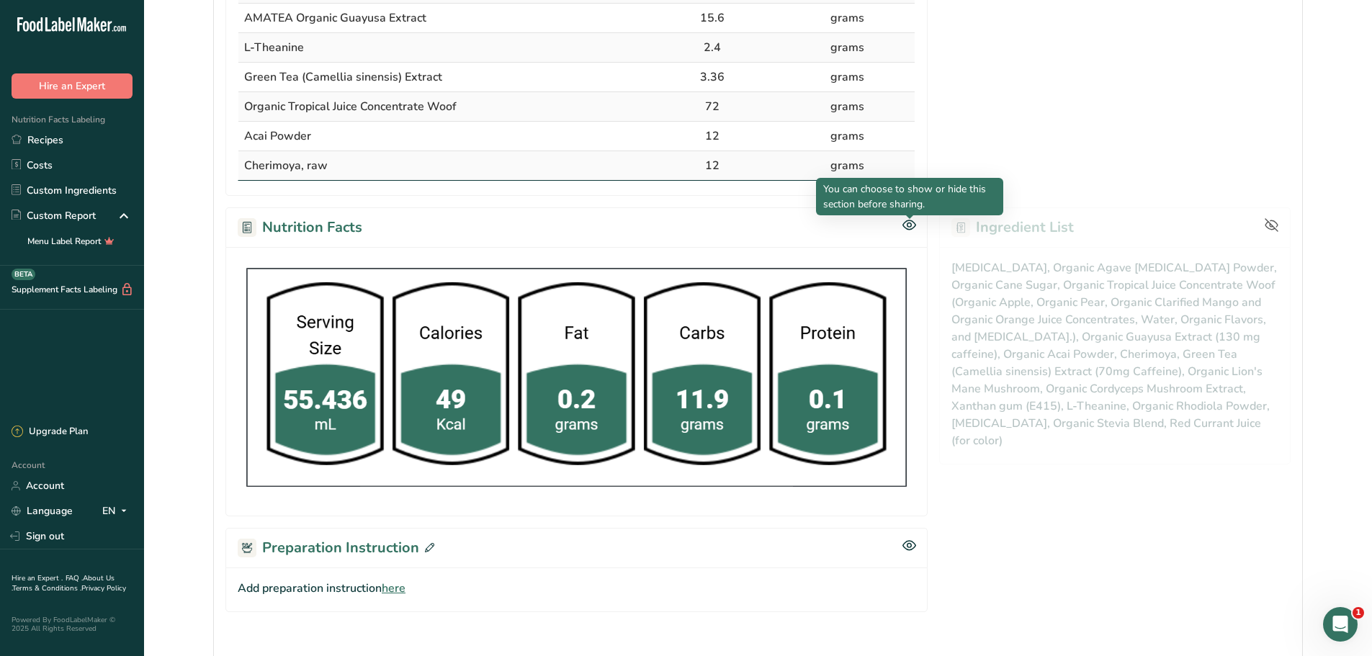
click at [910, 225] on icon at bounding box center [909, 225] width 14 height 12
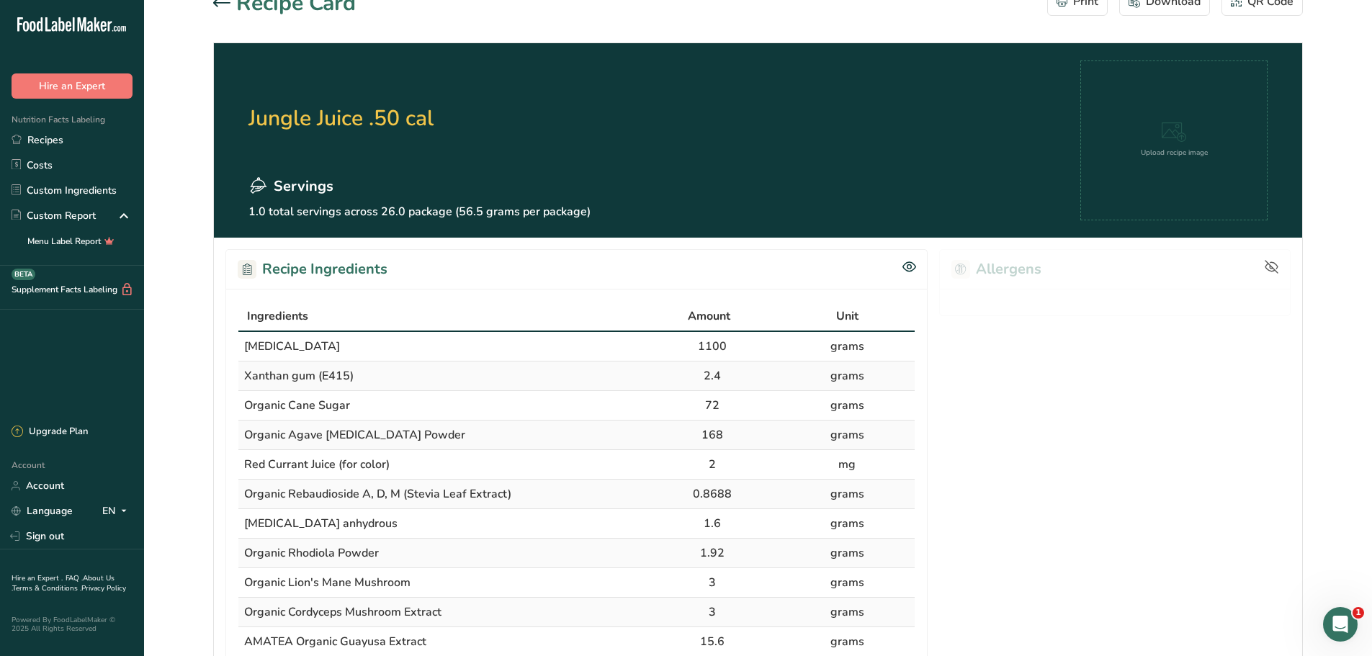
scroll to position [0, 0]
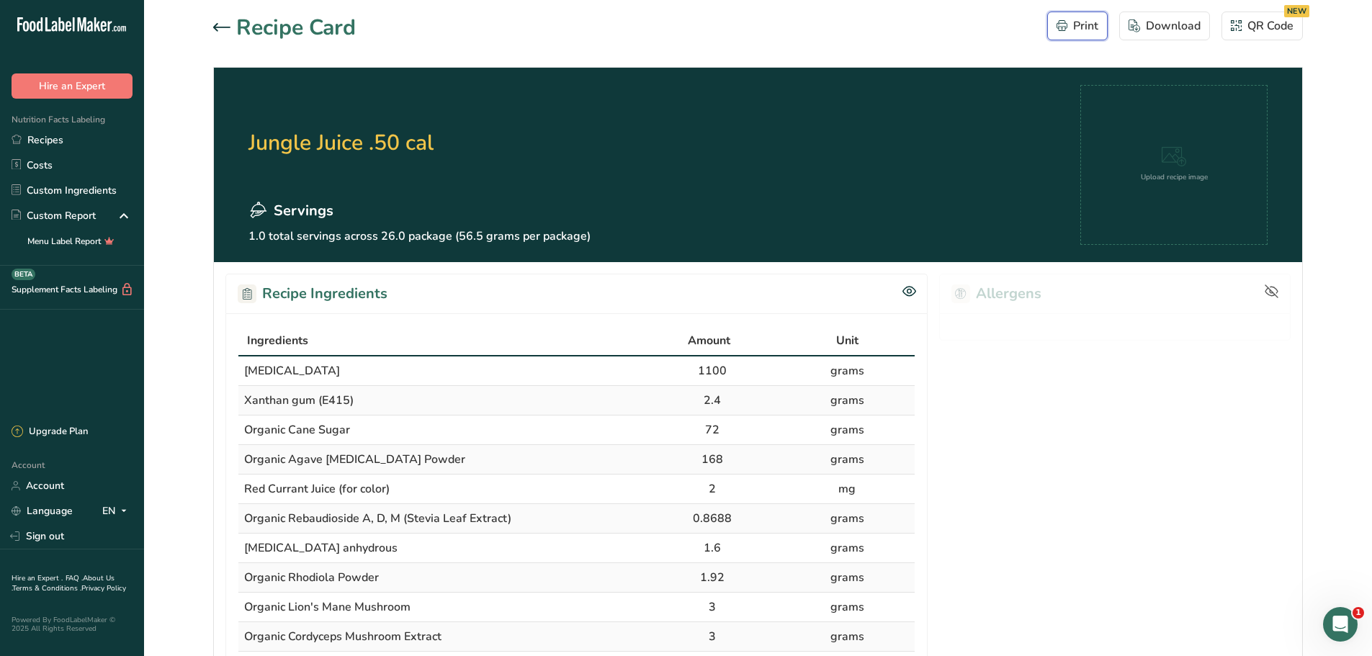
click at [1067, 32] on div "Print" at bounding box center [1078, 25] width 42 height 17
